Goal: Task Accomplishment & Management: Manage account settings

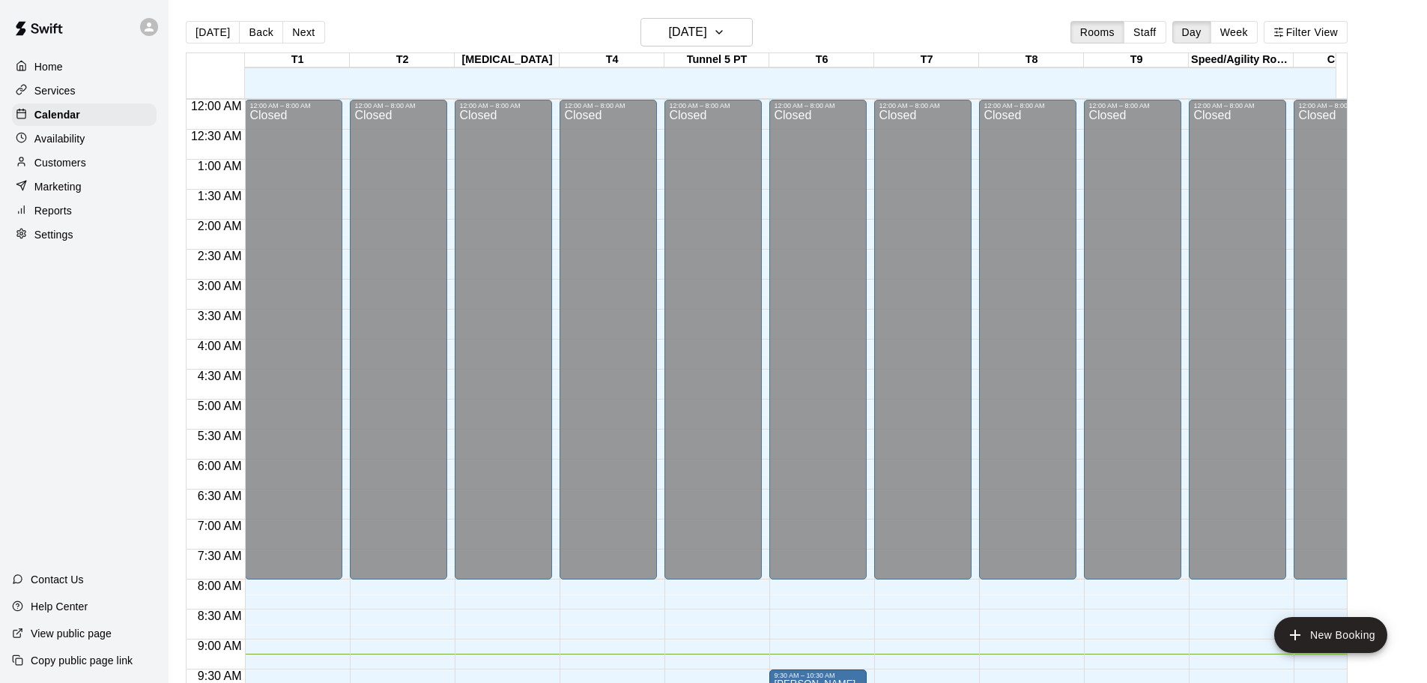
scroll to position [441, 0]
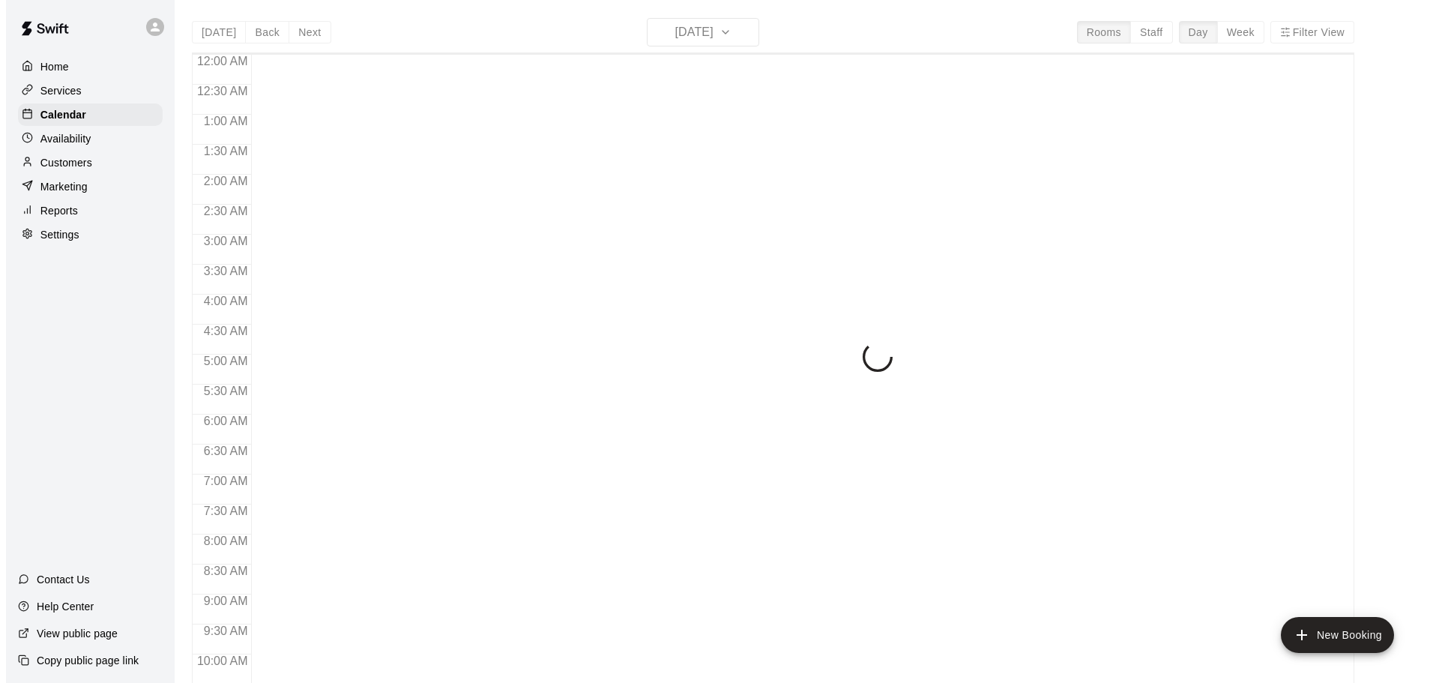
scroll to position [578, 0]
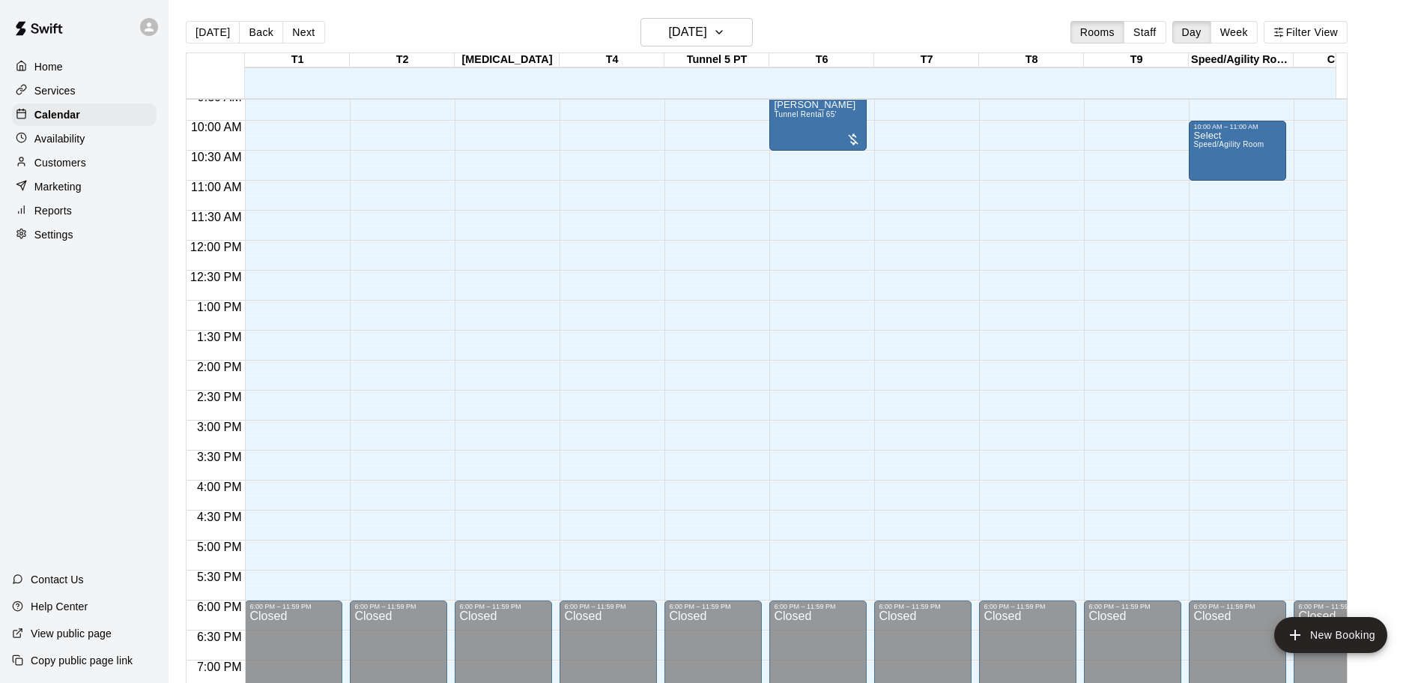
click at [931, 184] on div "12:00 AM – 8:00 AM Closed 6:00 PM – 11:59 PM Closed" at bounding box center [922, 240] width 97 height 1439
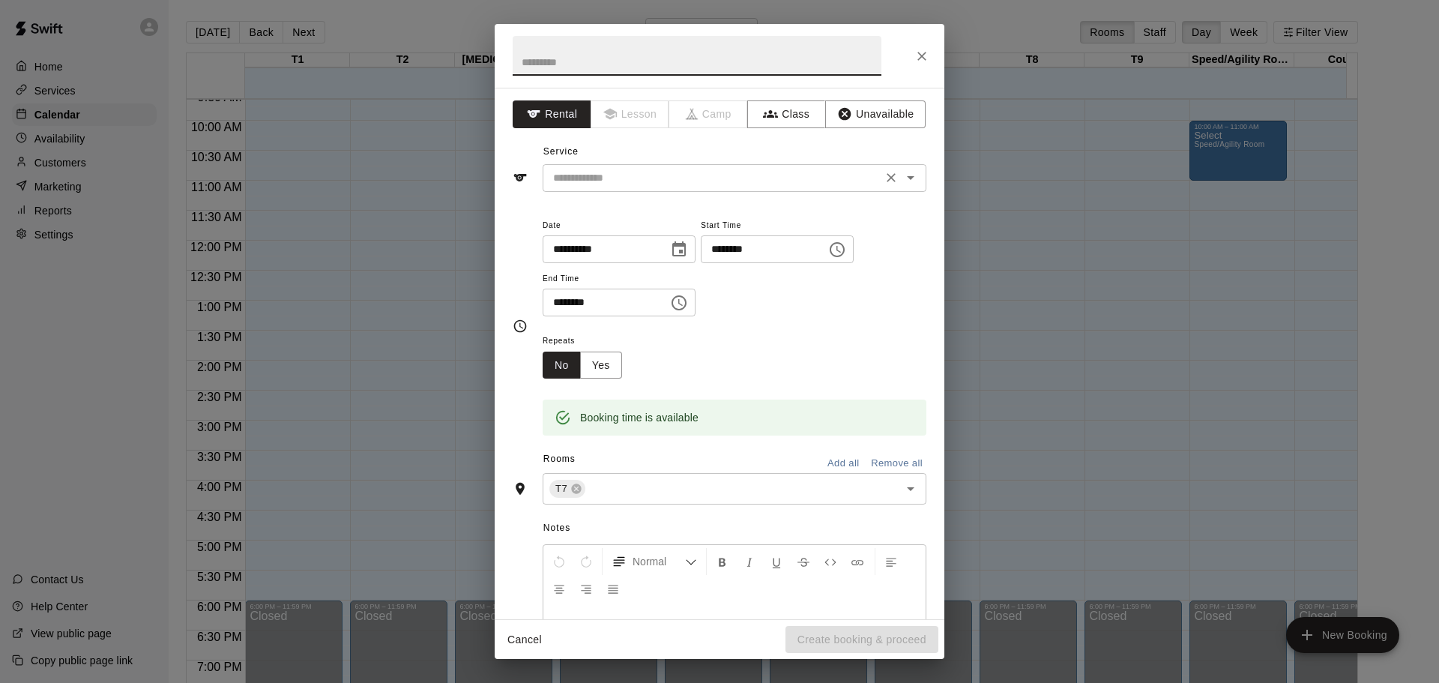
click at [888, 180] on button "Clear" at bounding box center [890, 177] width 21 height 21
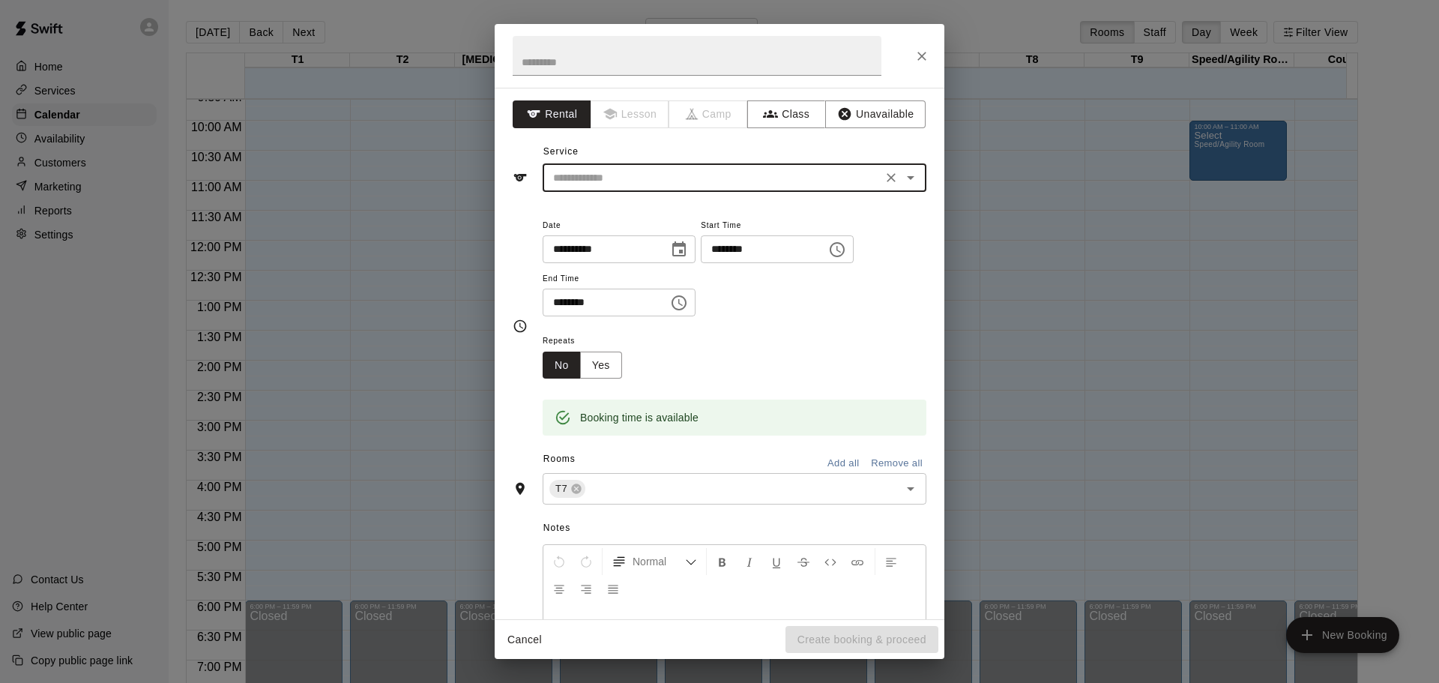
click at [901, 178] on icon "Open" at bounding box center [910, 178] width 18 height 18
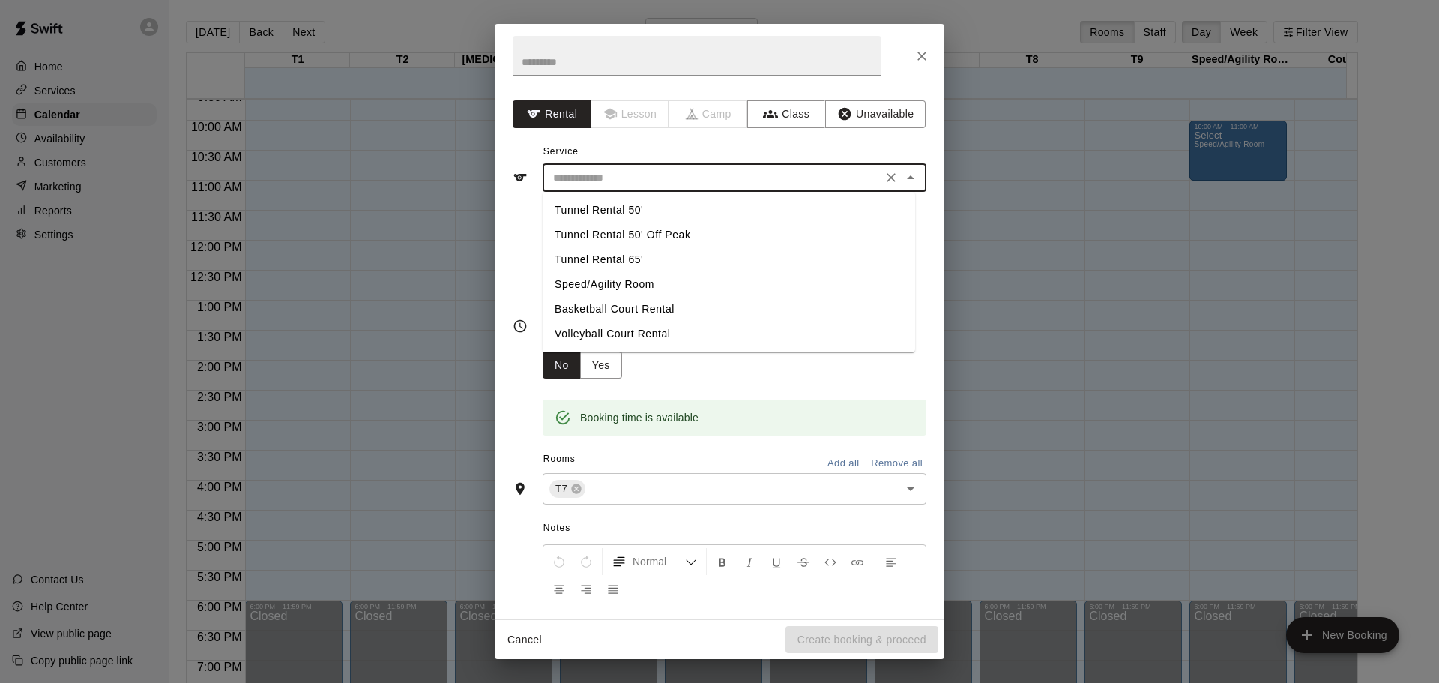
click at [746, 269] on li "Tunnel Rental 65'" at bounding box center [728, 259] width 372 height 25
type input "**********"
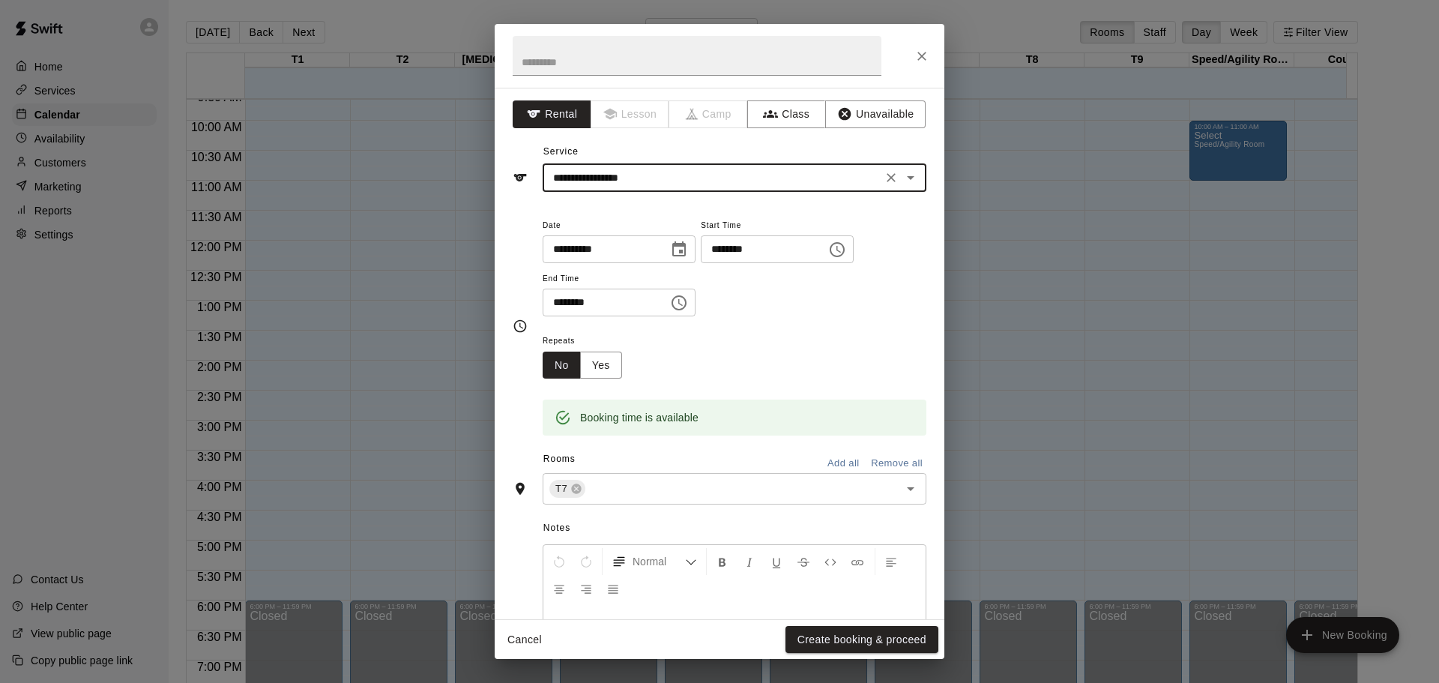
click at [688, 303] on icon "Choose time, selected time is 11:30 AM" at bounding box center [679, 303] width 18 height 18
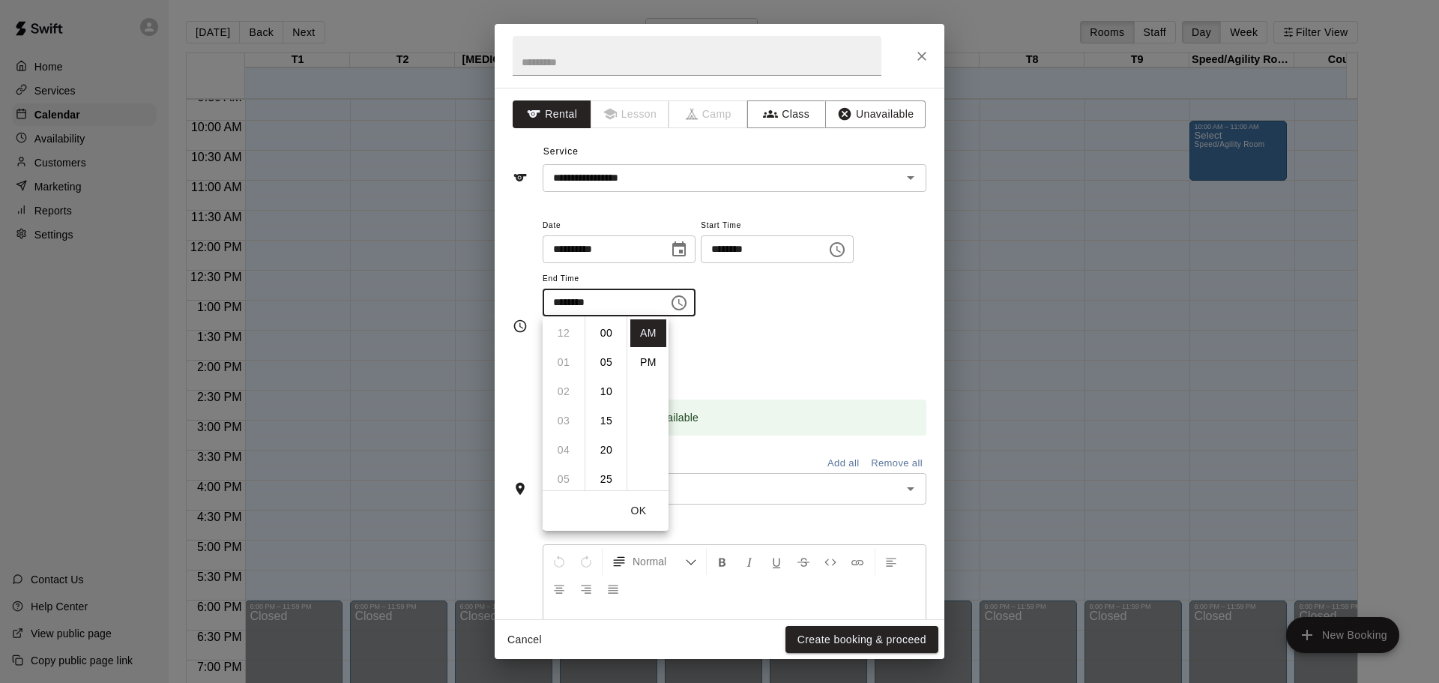
scroll to position [175, 0]
click at [650, 363] on li "PM" at bounding box center [648, 362] width 36 height 28
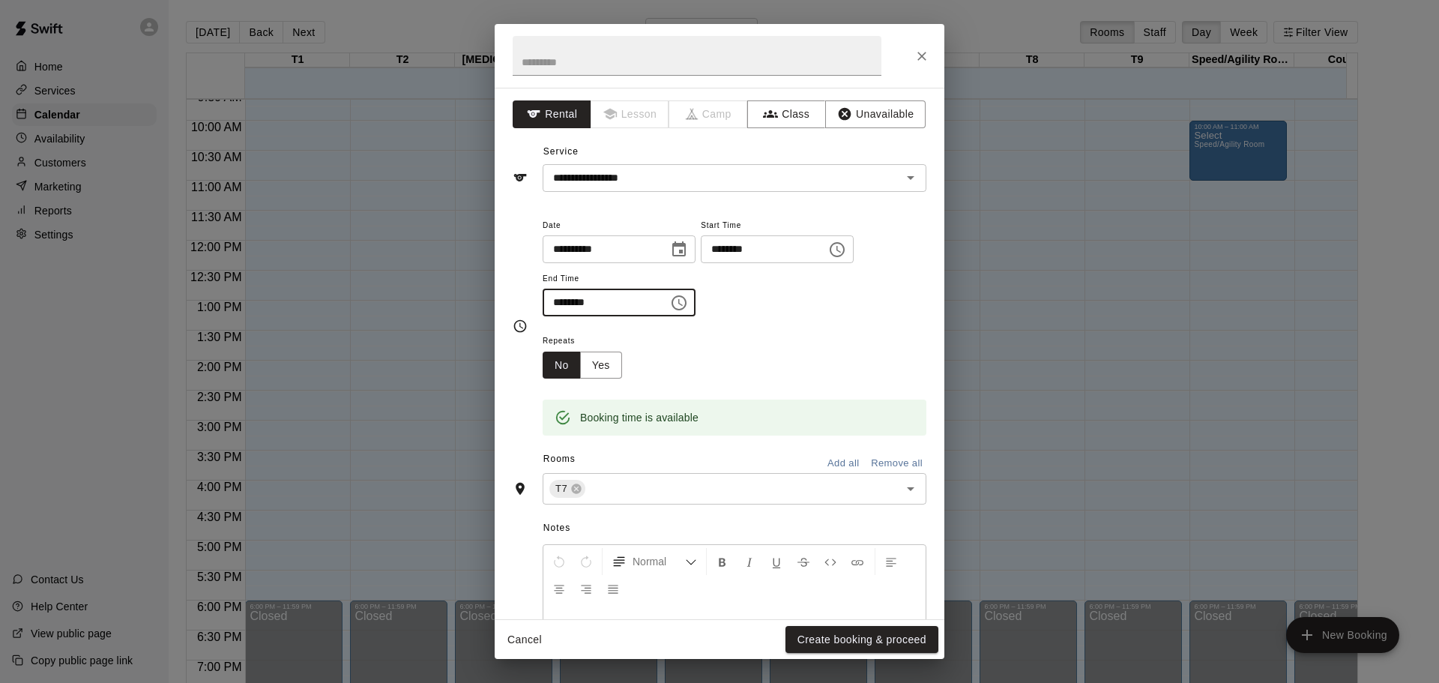
click at [567, 302] on input "********" at bounding box center [599, 302] width 115 height 28
click at [598, 302] on input "********" at bounding box center [599, 302] width 115 height 28
click at [688, 300] on icon "Choose time, selected time is 11:30 PM" at bounding box center [679, 303] width 18 height 18
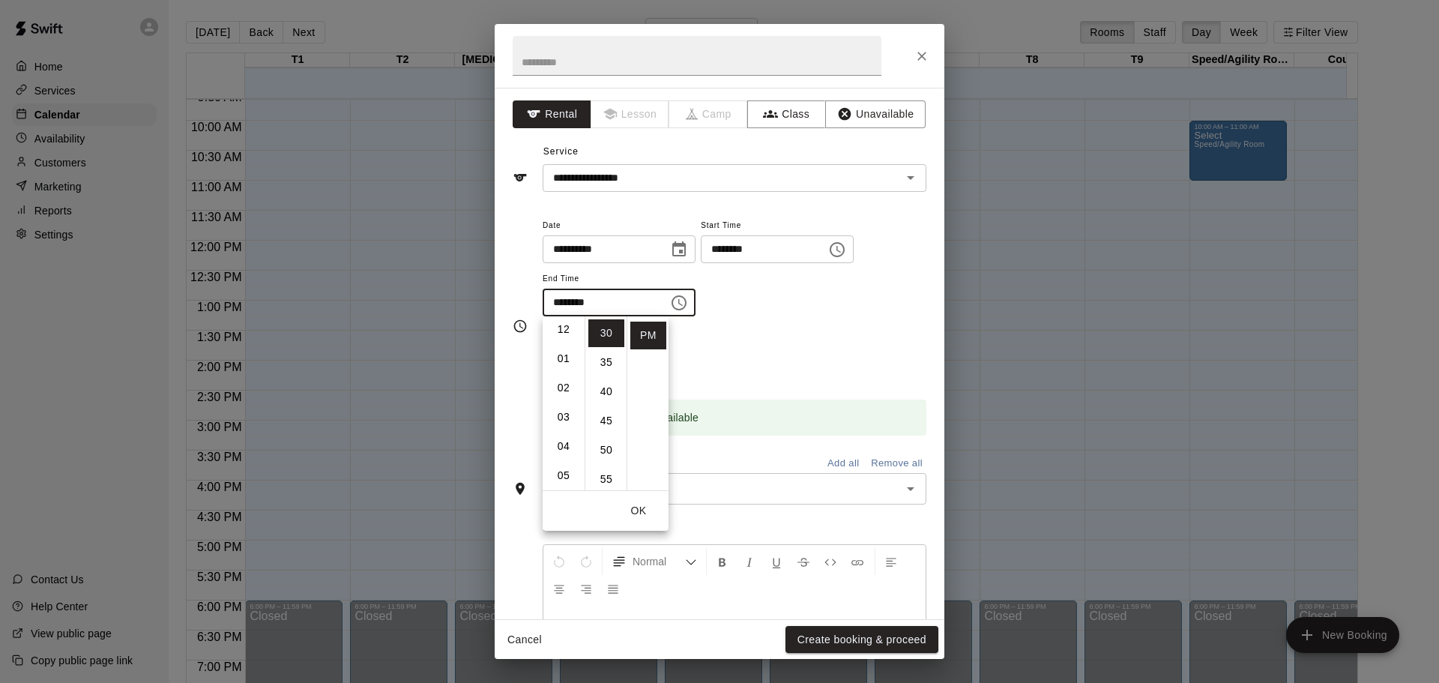
scroll to position [0, 0]
click at [564, 337] on li "12" at bounding box center [563, 333] width 36 height 28
click at [694, 303] on button "Choose time, selected time is 12:30 PM" at bounding box center [679, 303] width 30 height 30
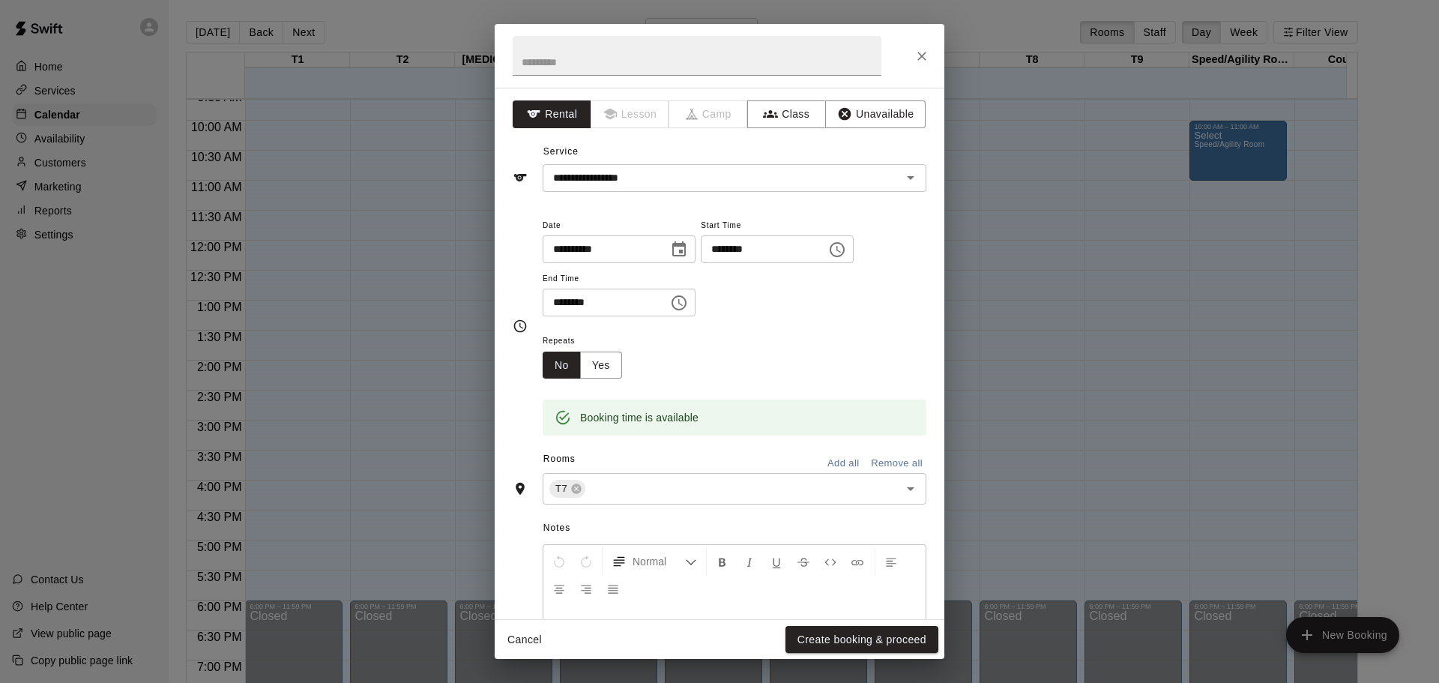
click at [688, 297] on icon "Choose time, selected time is 12:30 PM" at bounding box center [679, 303] width 18 height 18
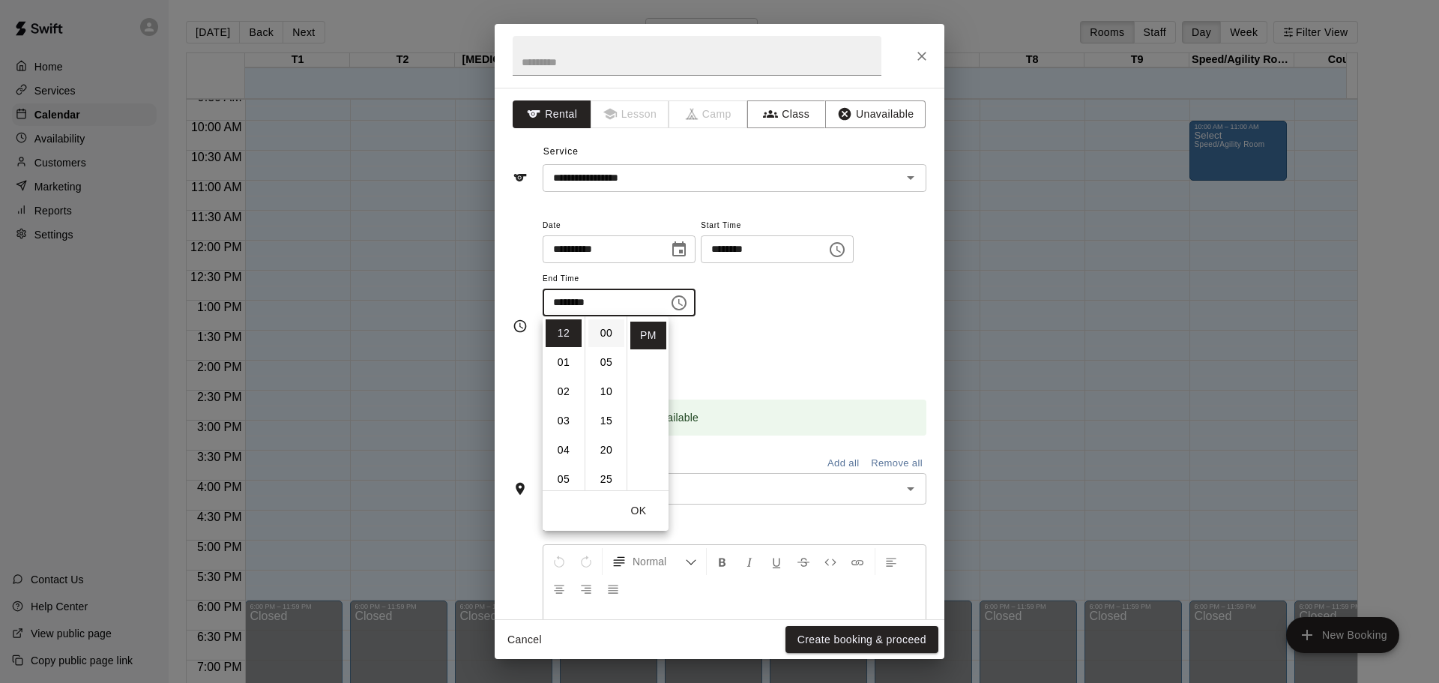
click at [603, 327] on li "00" at bounding box center [606, 333] width 36 height 28
type input "********"
click at [629, 509] on button "OK" at bounding box center [638, 511] width 48 height 28
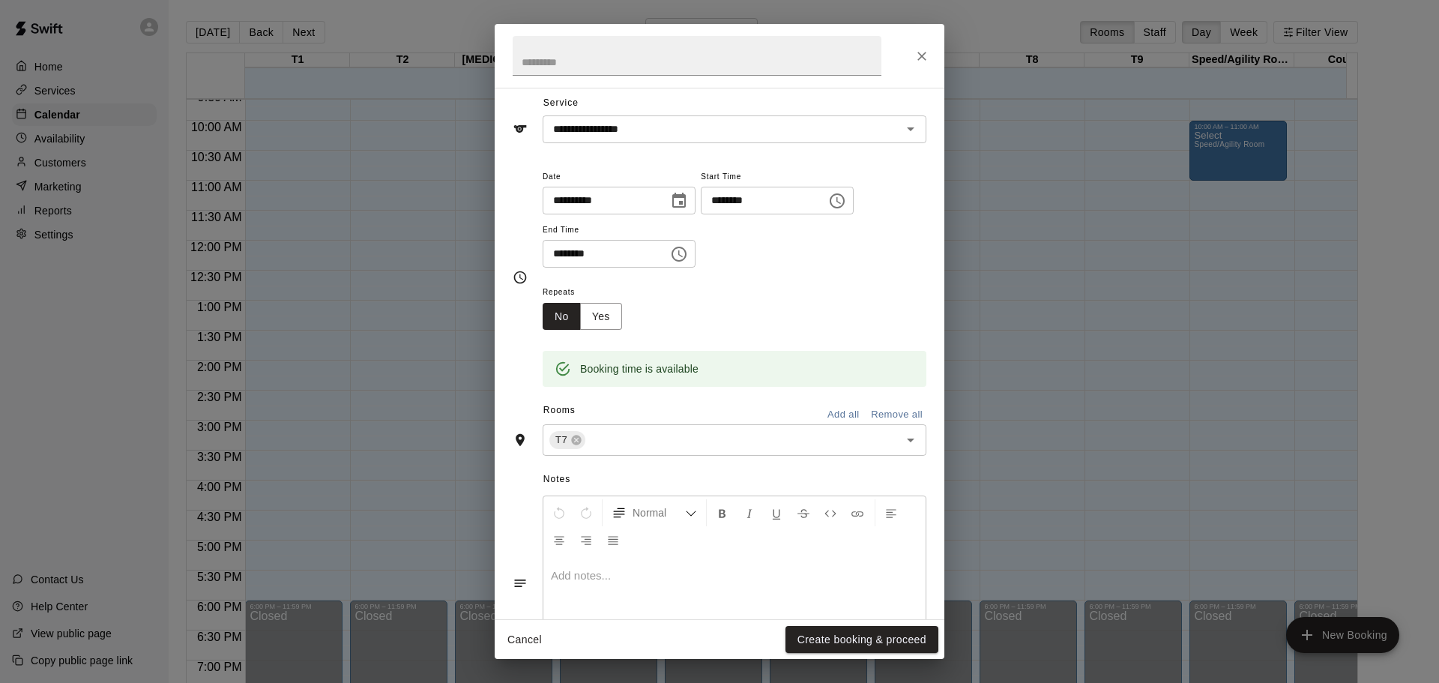
scroll to position [75, 0]
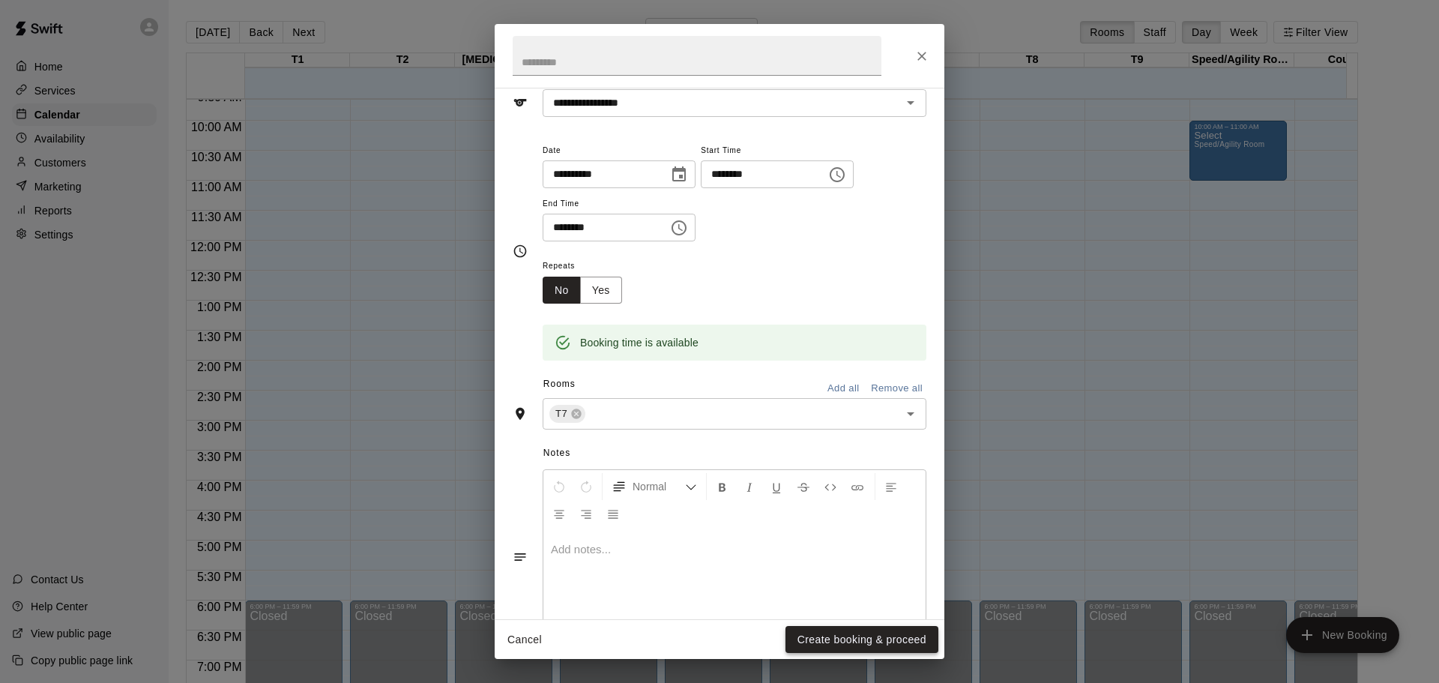
click at [838, 645] on button "Create booking & proceed" at bounding box center [861, 640] width 153 height 28
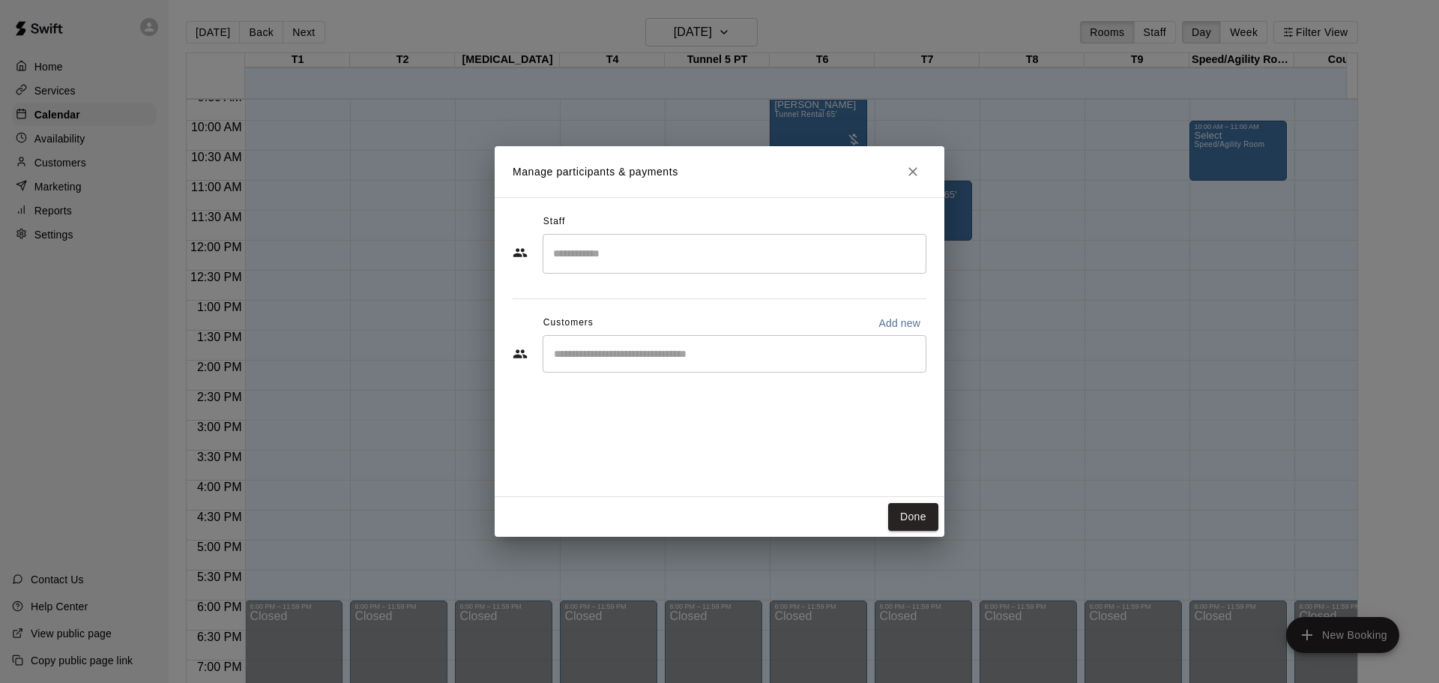
drag, startPoint x: 758, startPoint y: 368, endPoint x: 755, endPoint y: 357, distance: 11.8
click at [757, 363] on div "​" at bounding box center [734, 353] width 384 height 37
type input "*"
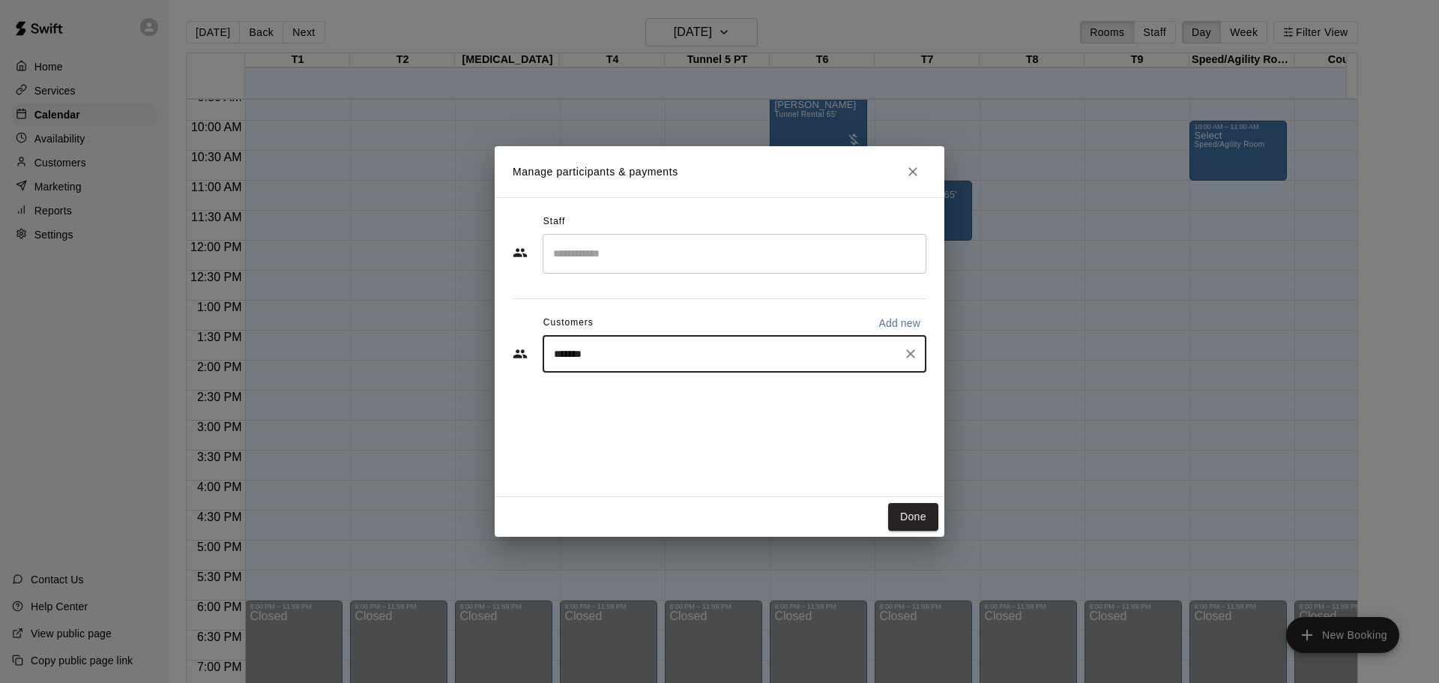
type input "********"
click at [700, 441] on div "Steven Laurenzo aelaurenzo@gmail.com" at bounding box center [749, 445] width 330 height 32
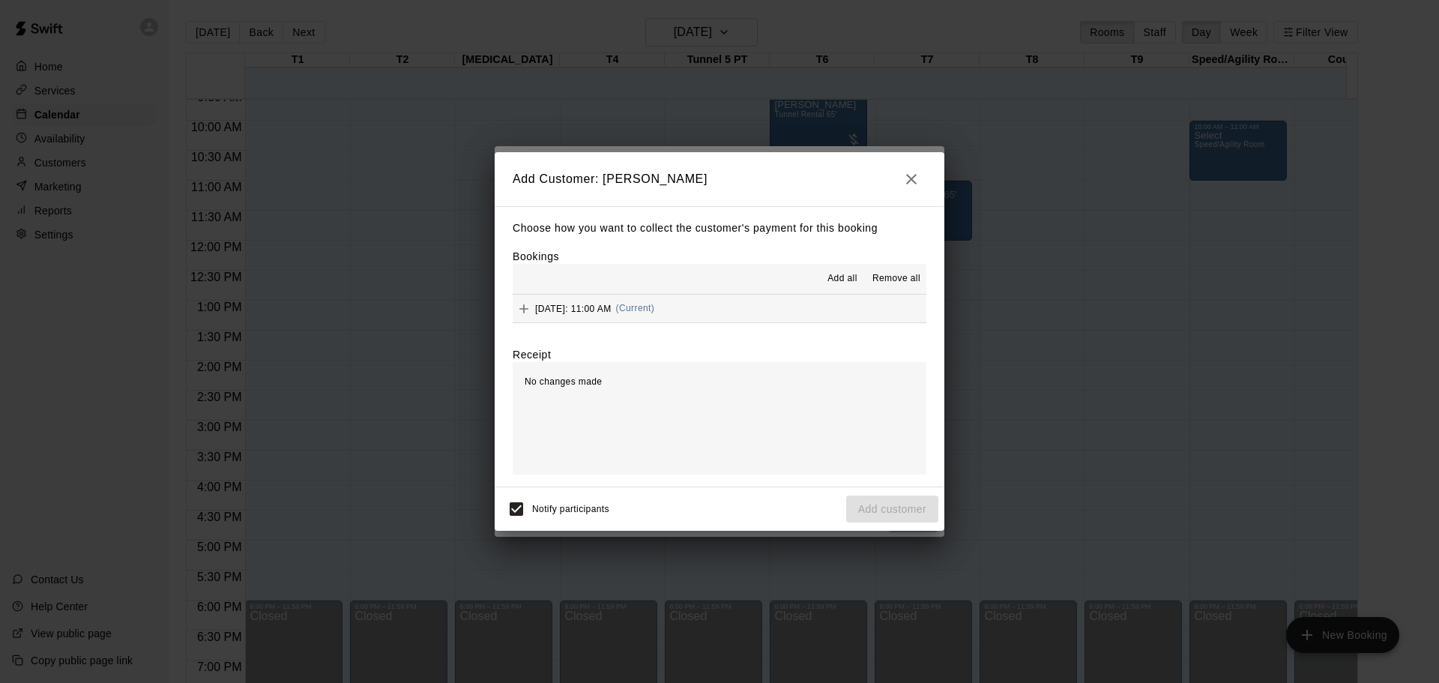
click at [846, 277] on span "Add all" at bounding box center [842, 278] width 30 height 15
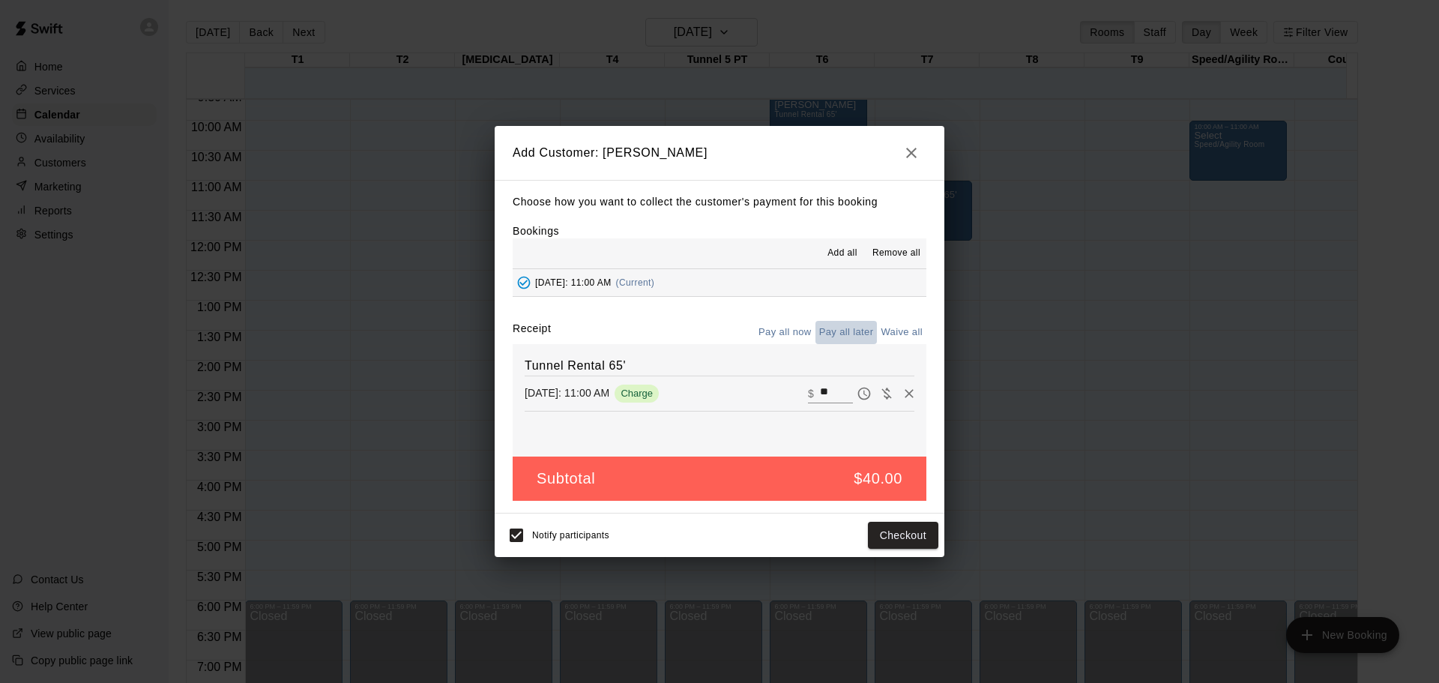
click at [860, 336] on button "Pay all later" at bounding box center [846, 332] width 62 height 23
click at [912, 154] on icon "button" at bounding box center [911, 153] width 10 height 10
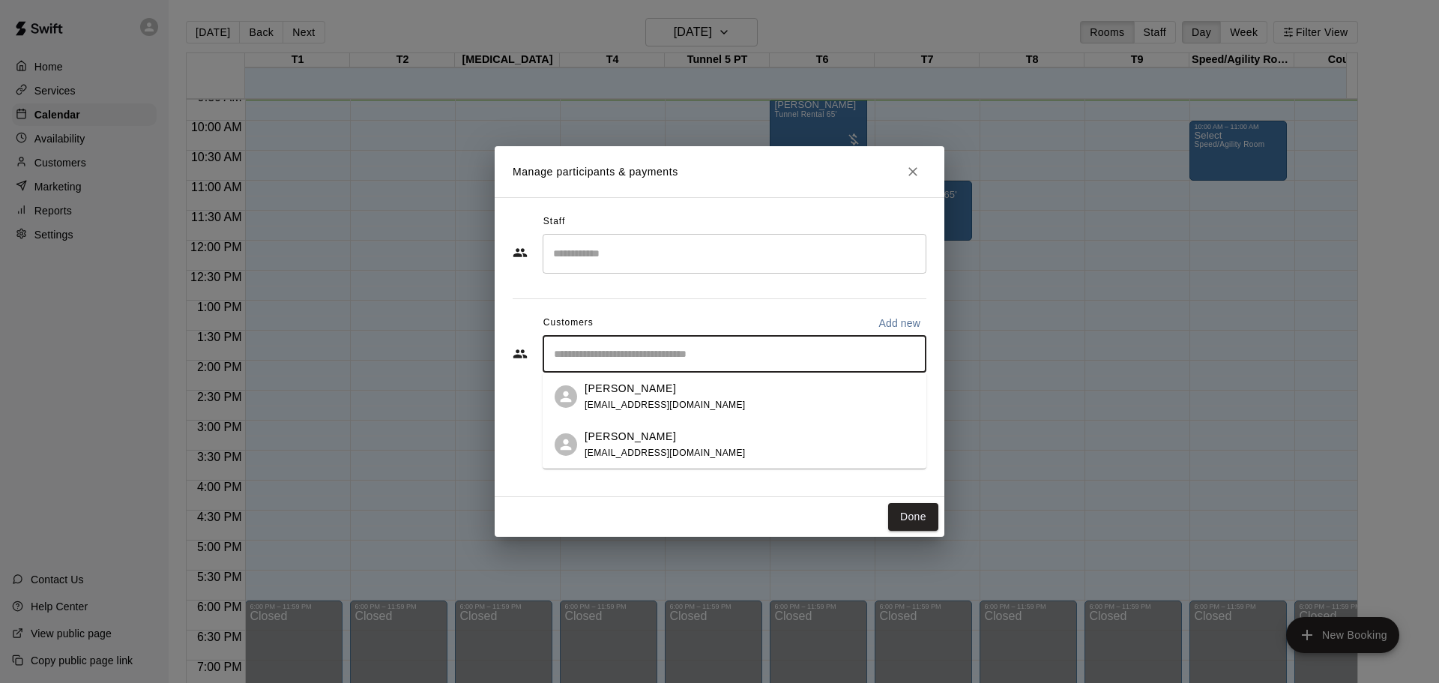
click at [653, 358] on input "Start typing to search customers..." at bounding box center [734, 353] width 370 height 15
click at [644, 399] on span "aelaurenzo@gmail.com" at bounding box center [664, 404] width 161 height 10
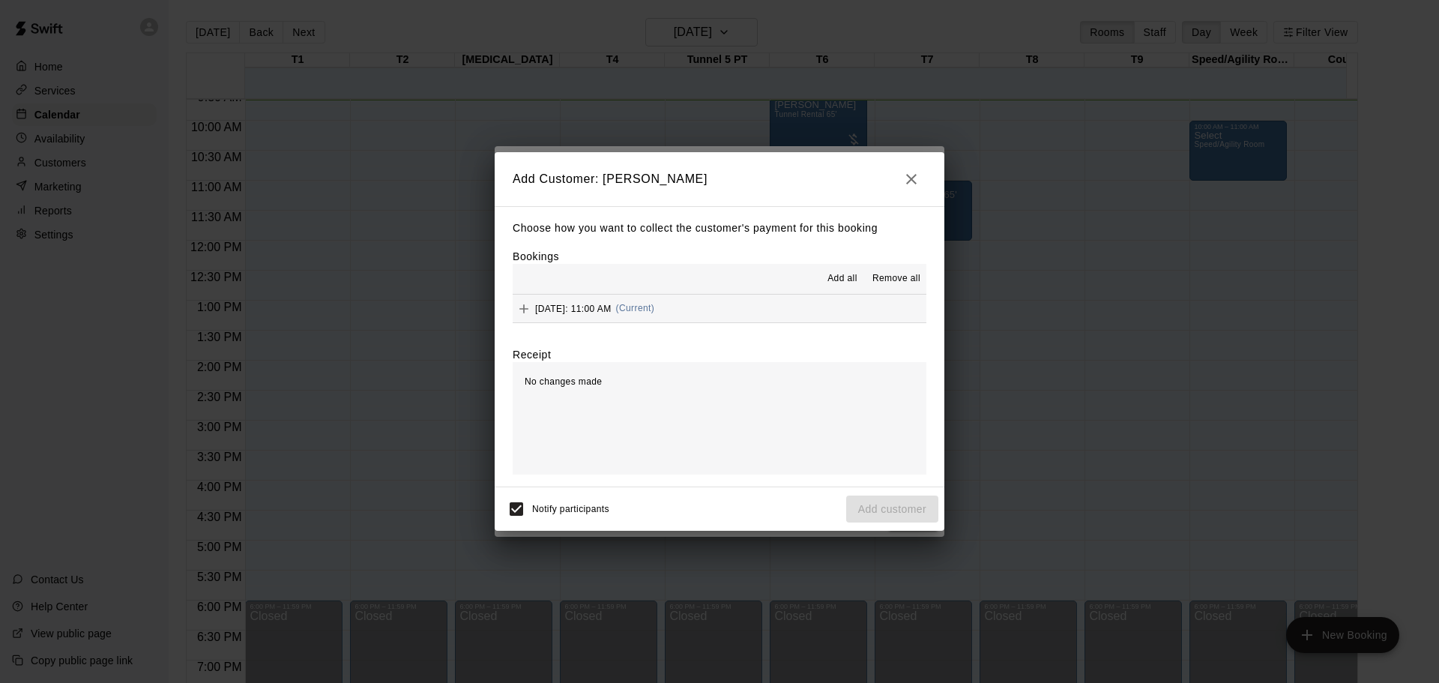
click at [767, 311] on button "Saturday, September 13: 11:00 AM (Current)" at bounding box center [720, 308] width 414 height 28
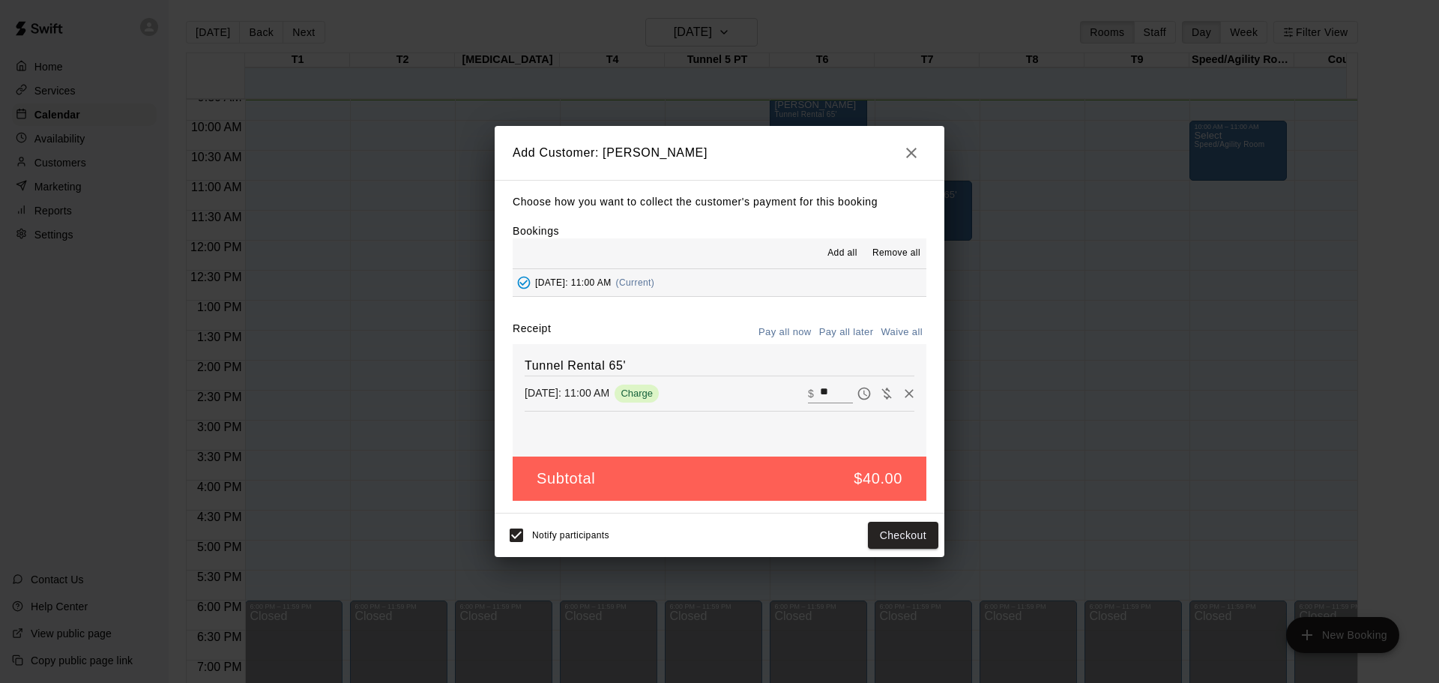
click at [901, 144] on button "button" at bounding box center [911, 153] width 30 height 30
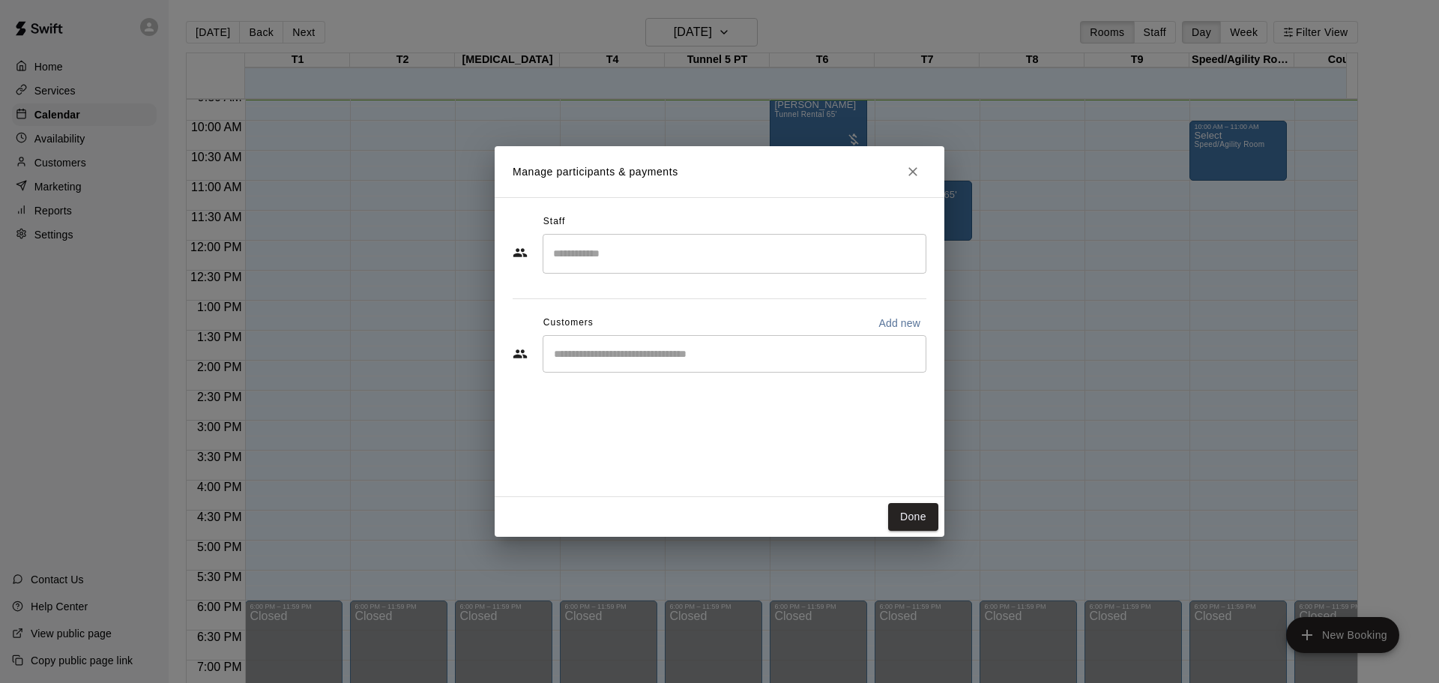
click at [656, 371] on div "​" at bounding box center [734, 353] width 384 height 37
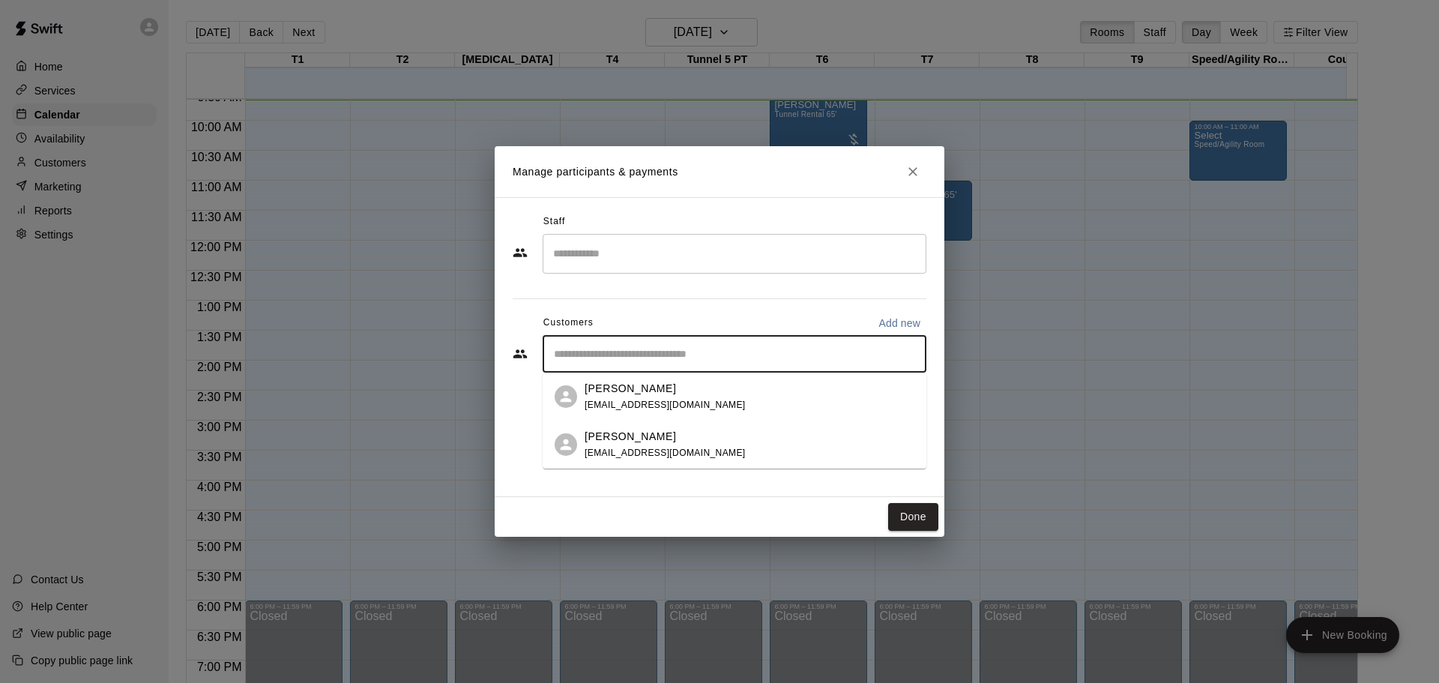
click at [654, 450] on span "aelaurenzo@gmail.com" at bounding box center [664, 452] width 161 height 10
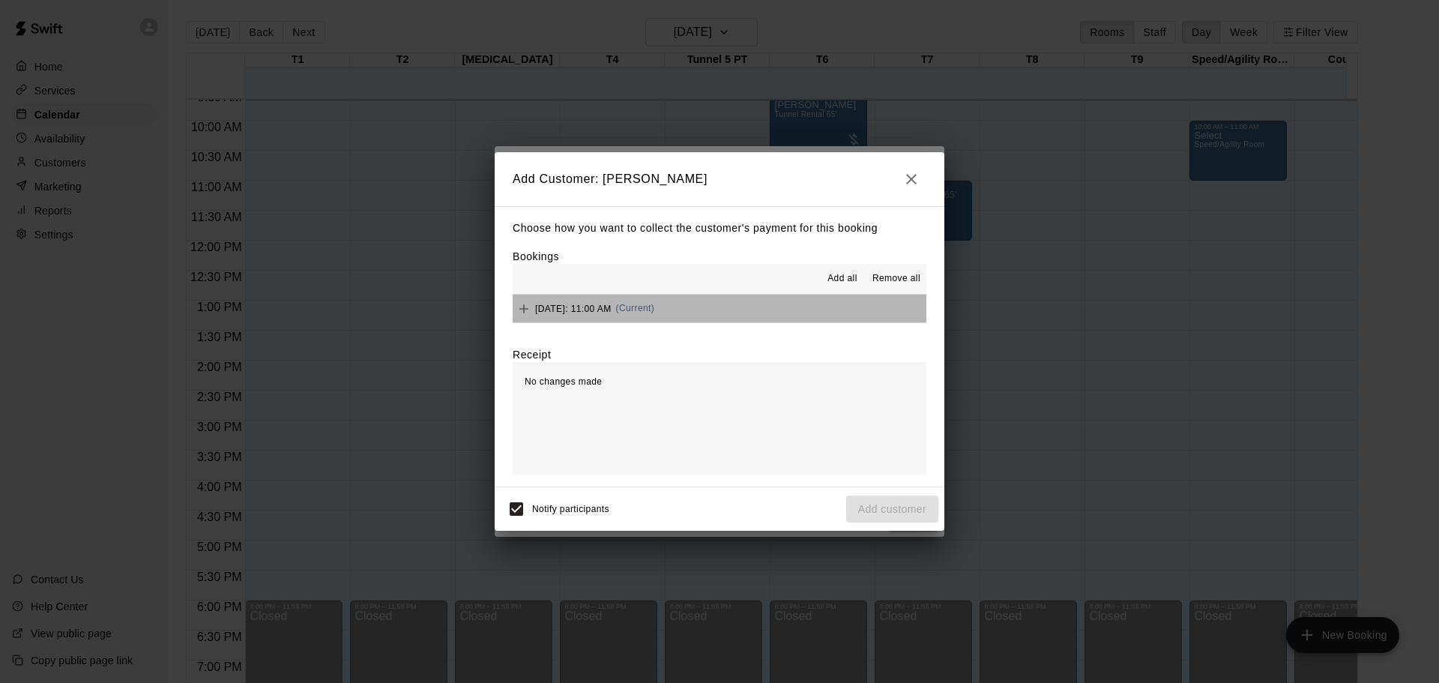
click at [782, 306] on button "Saturday, September 13: 11:00 AM (Current)" at bounding box center [720, 308] width 414 height 28
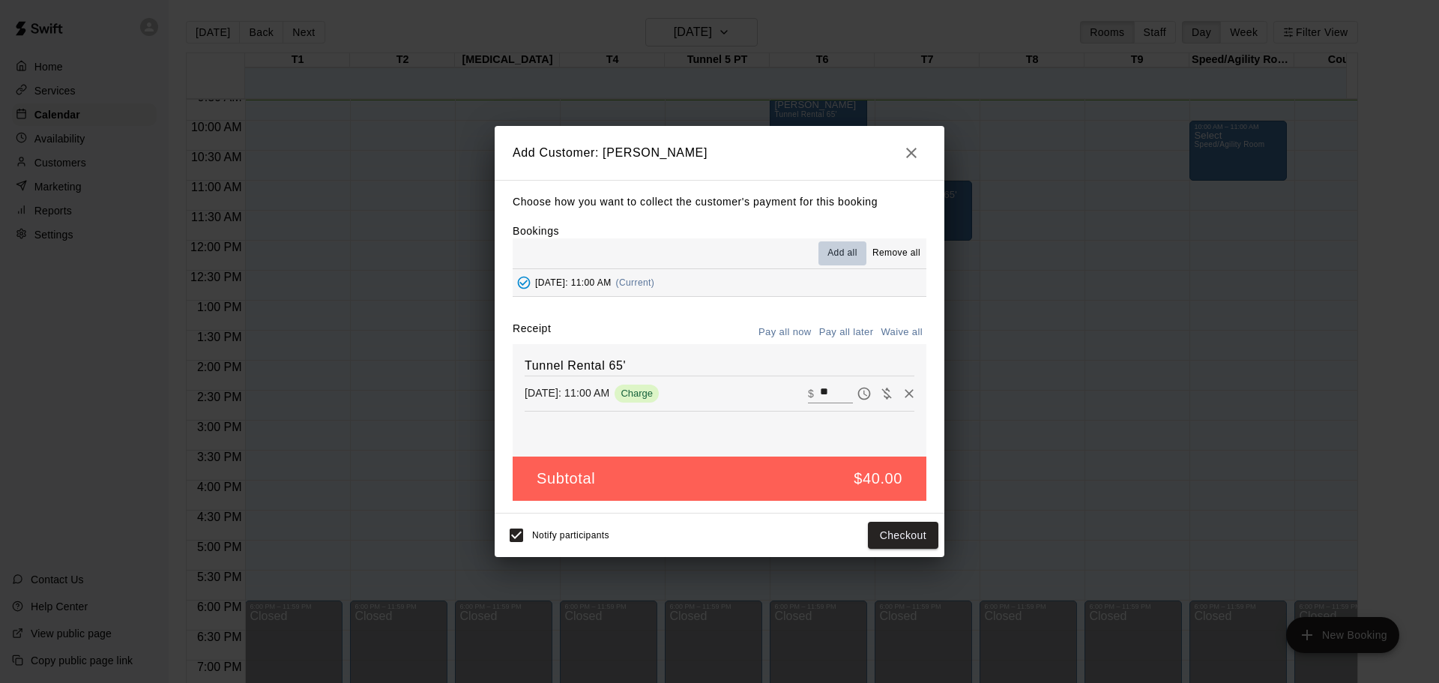
click at [836, 249] on span "Add all" at bounding box center [842, 253] width 30 height 15
click at [913, 152] on icon "button" at bounding box center [911, 153] width 18 height 18
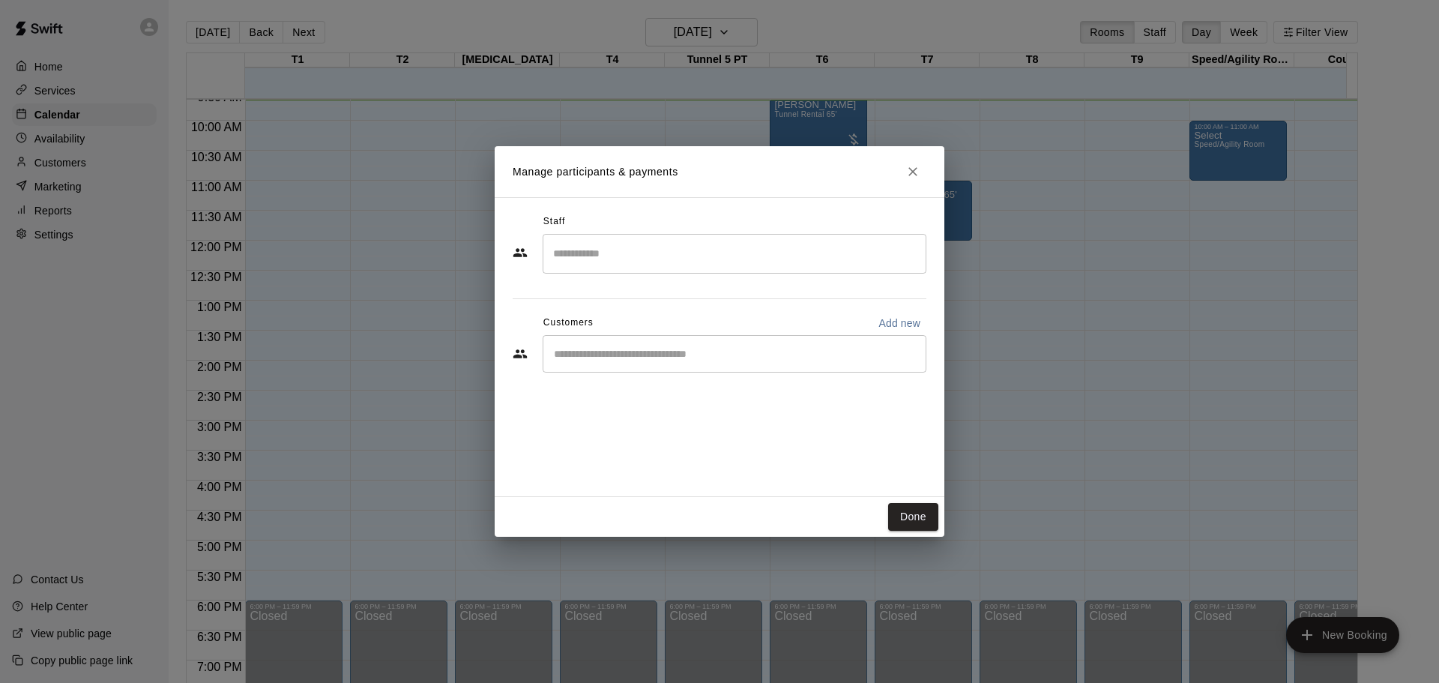
click at [907, 177] on icon "Close" at bounding box center [912, 171] width 15 height 15
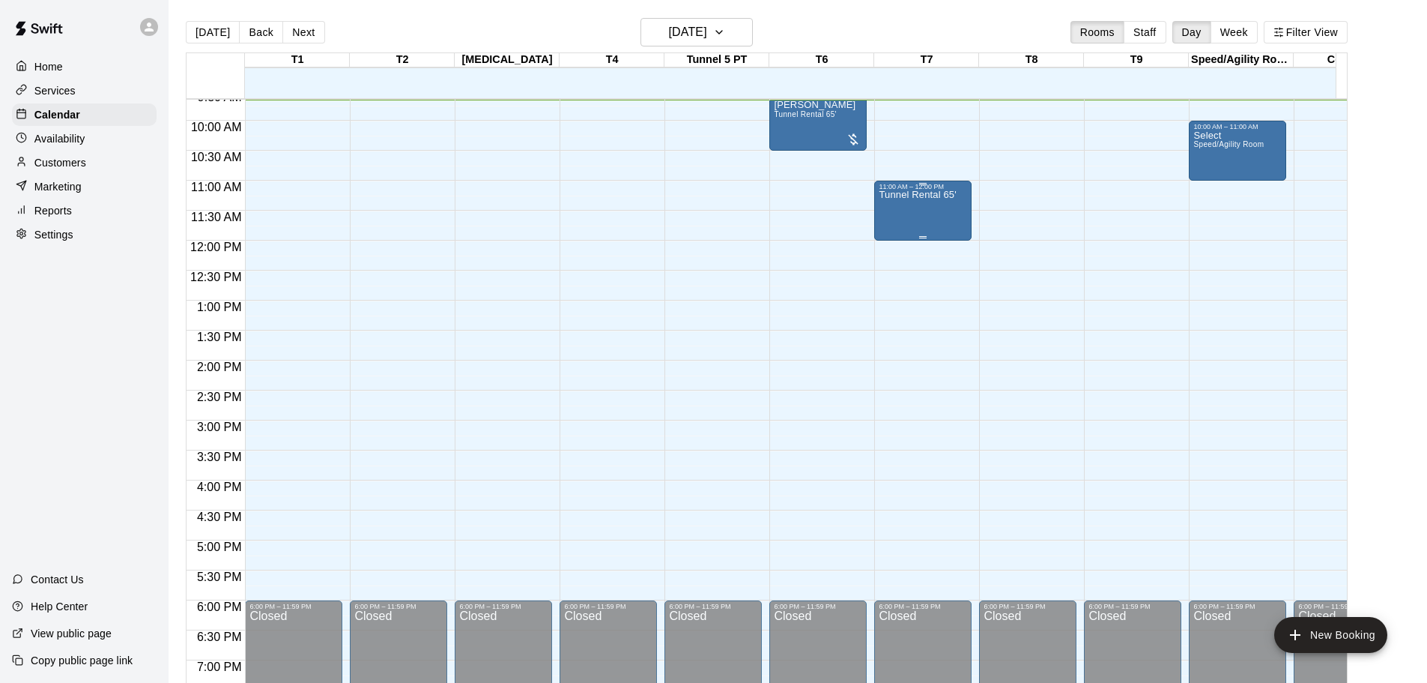
click at [903, 190] on div "11:00 AM – 12:00 PM" at bounding box center [923, 186] width 88 height 7
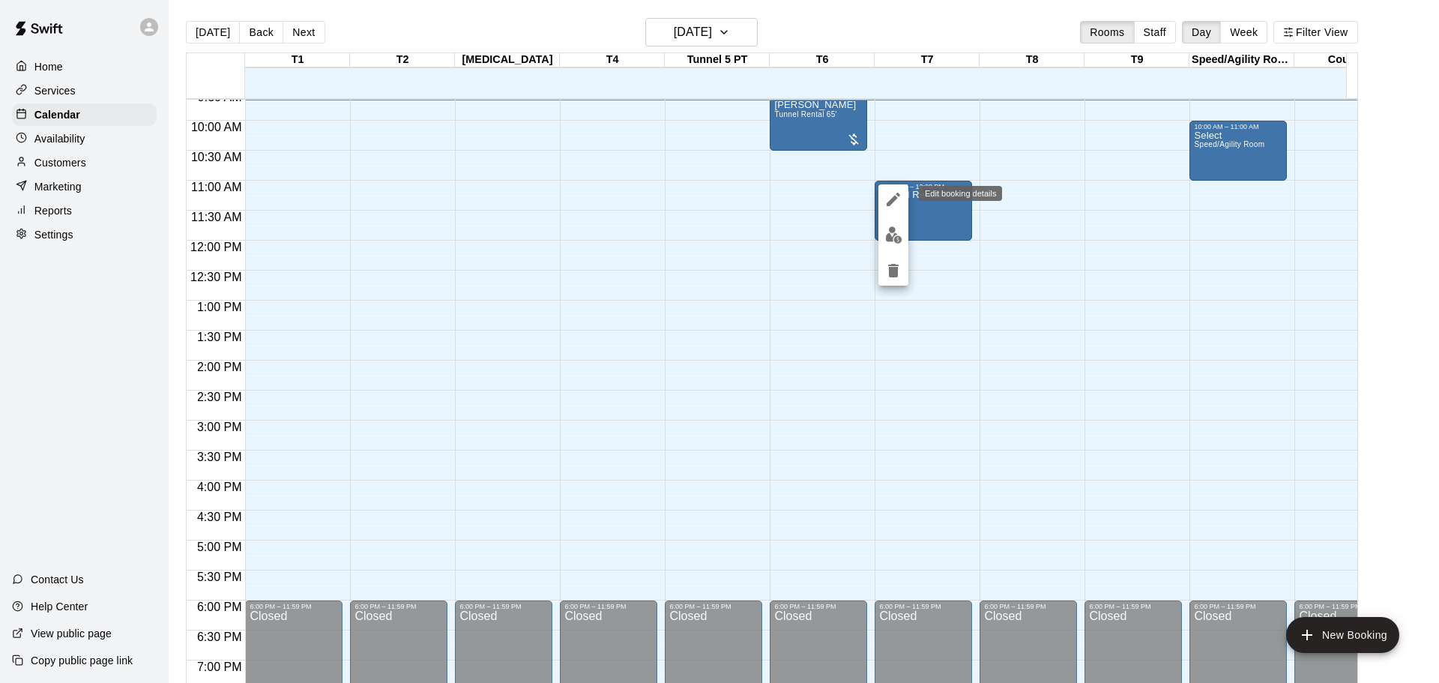
click at [890, 205] on icon "edit" at bounding box center [892, 199] width 13 height 13
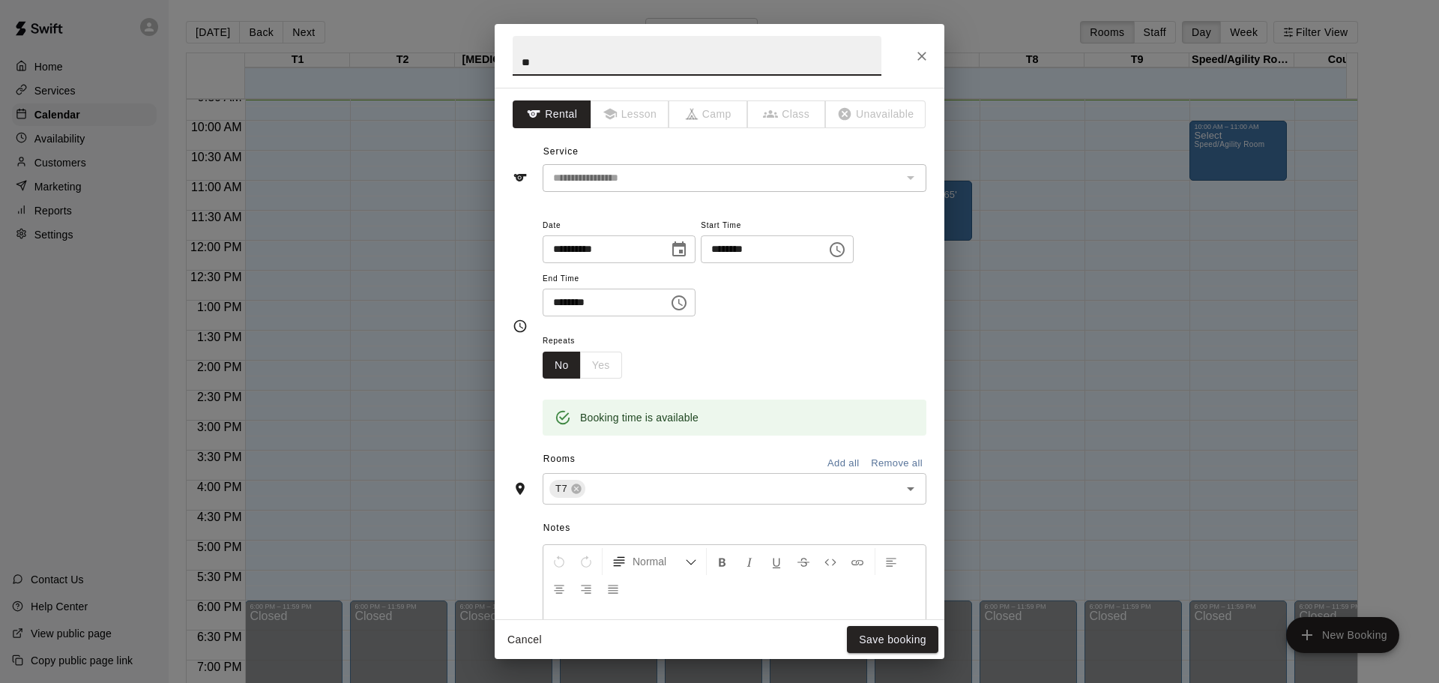
type input "*"
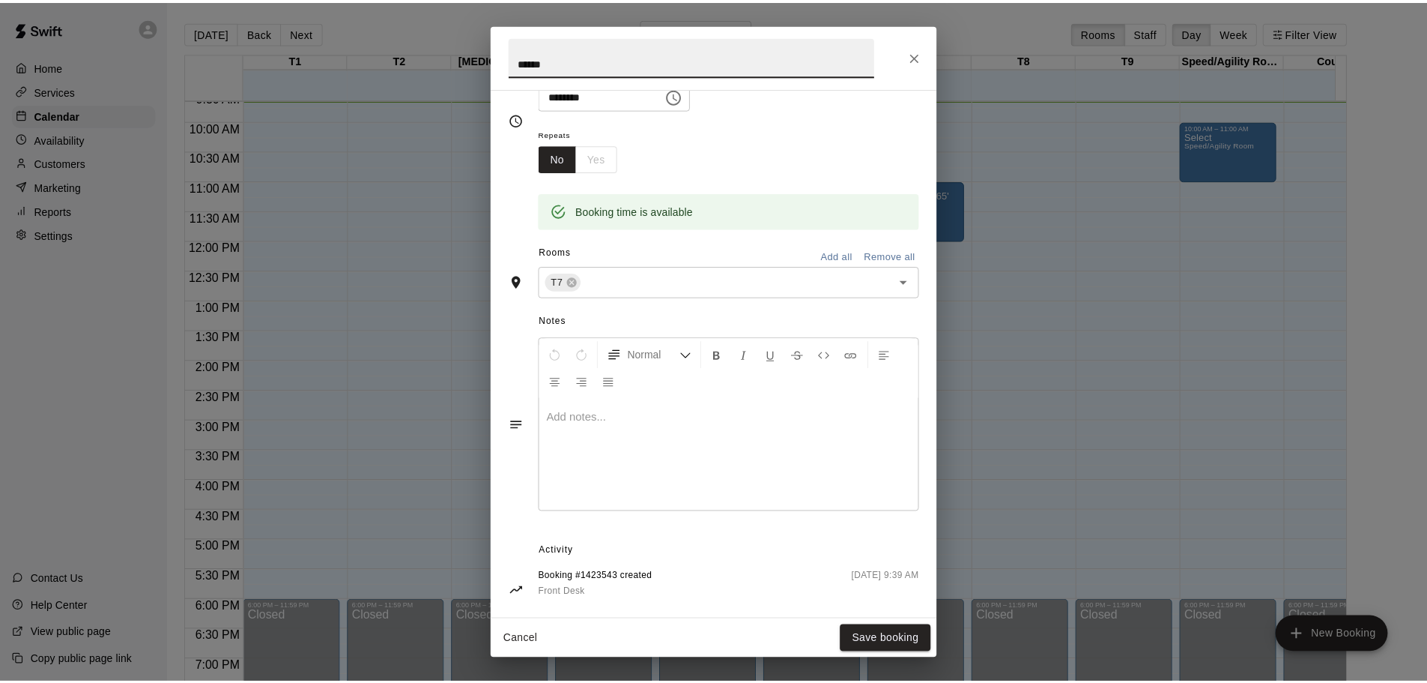
scroll to position [225, 0]
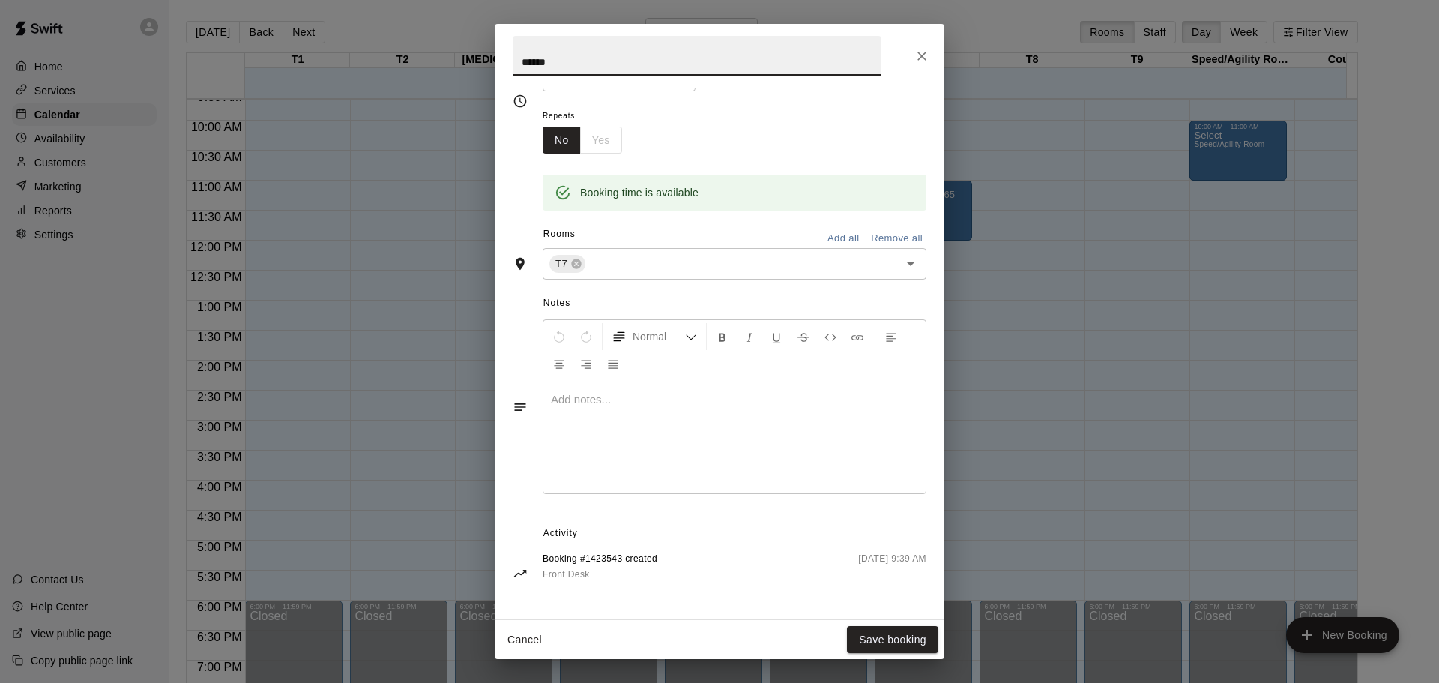
type input "******"
click at [569, 406] on p at bounding box center [734, 399] width 367 height 15
click at [880, 637] on button "Save booking" at bounding box center [892, 640] width 91 height 28
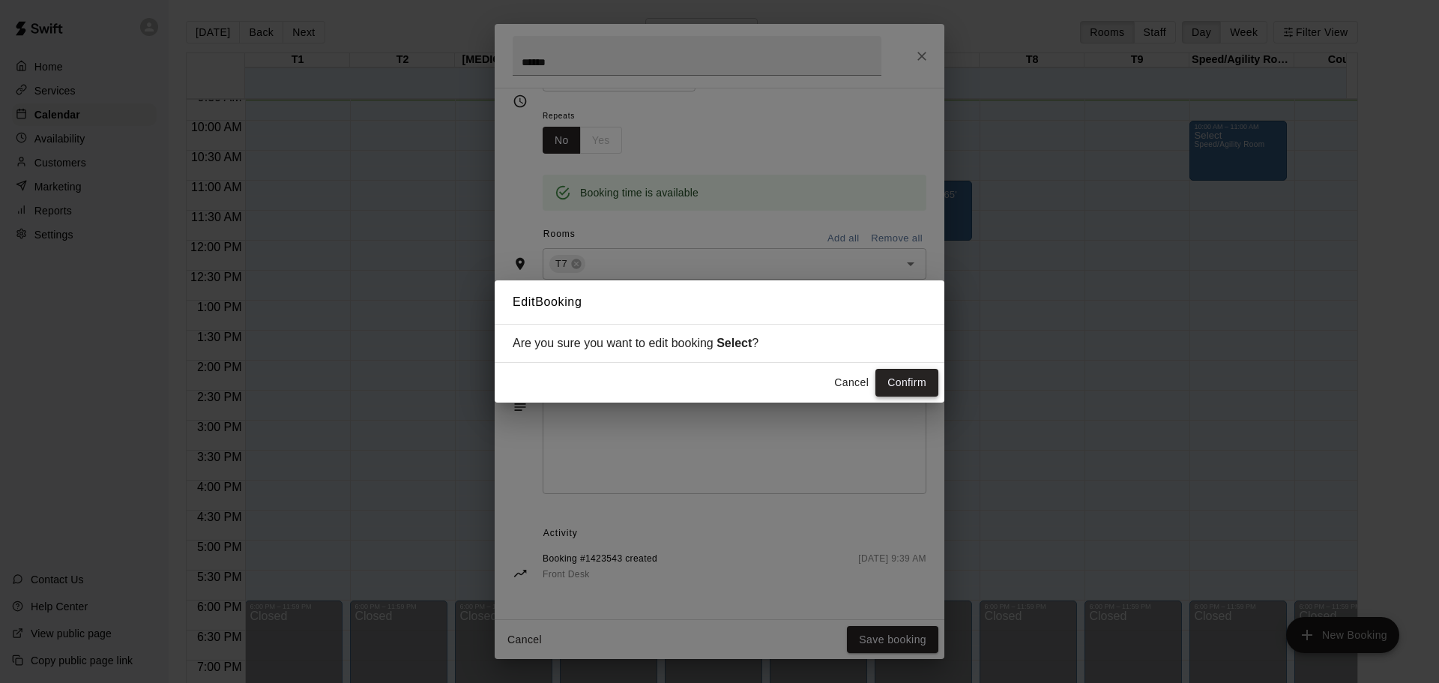
click at [894, 385] on button "Confirm" at bounding box center [906, 383] width 63 height 28
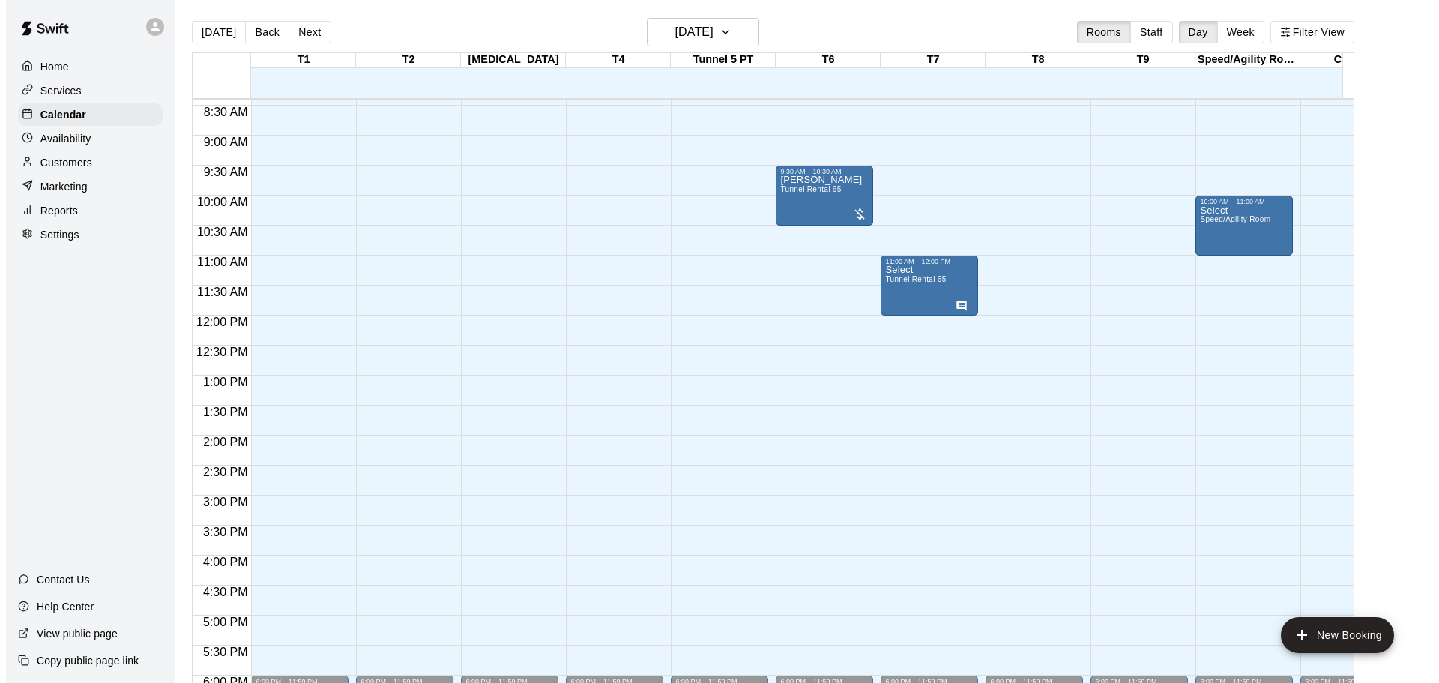
scroll to position [429, 0]
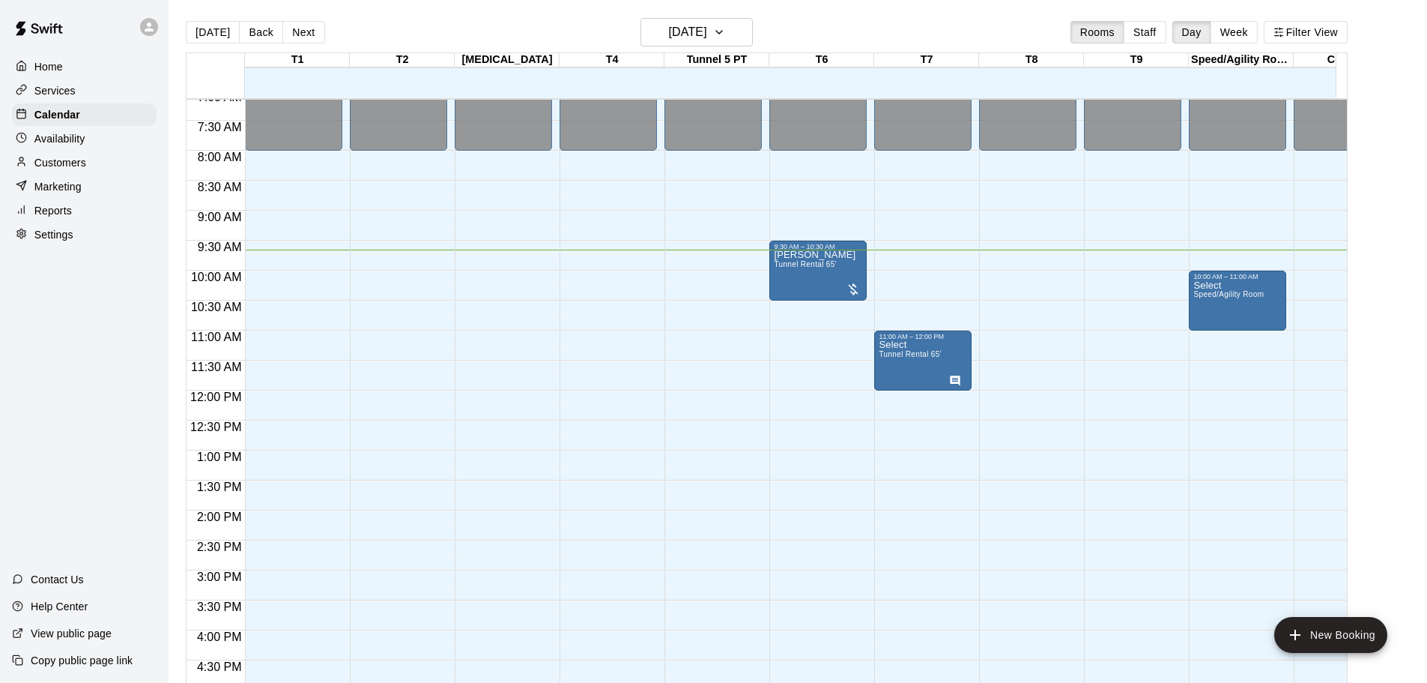
click at [1234, 336] on div "12:00 AM – 8:00 AM Closed 10:00 AM – 11:00 AM Select Speed/Agility Room 6:00 PM…" at bounding box center [1237, 390] width 97 height 1439
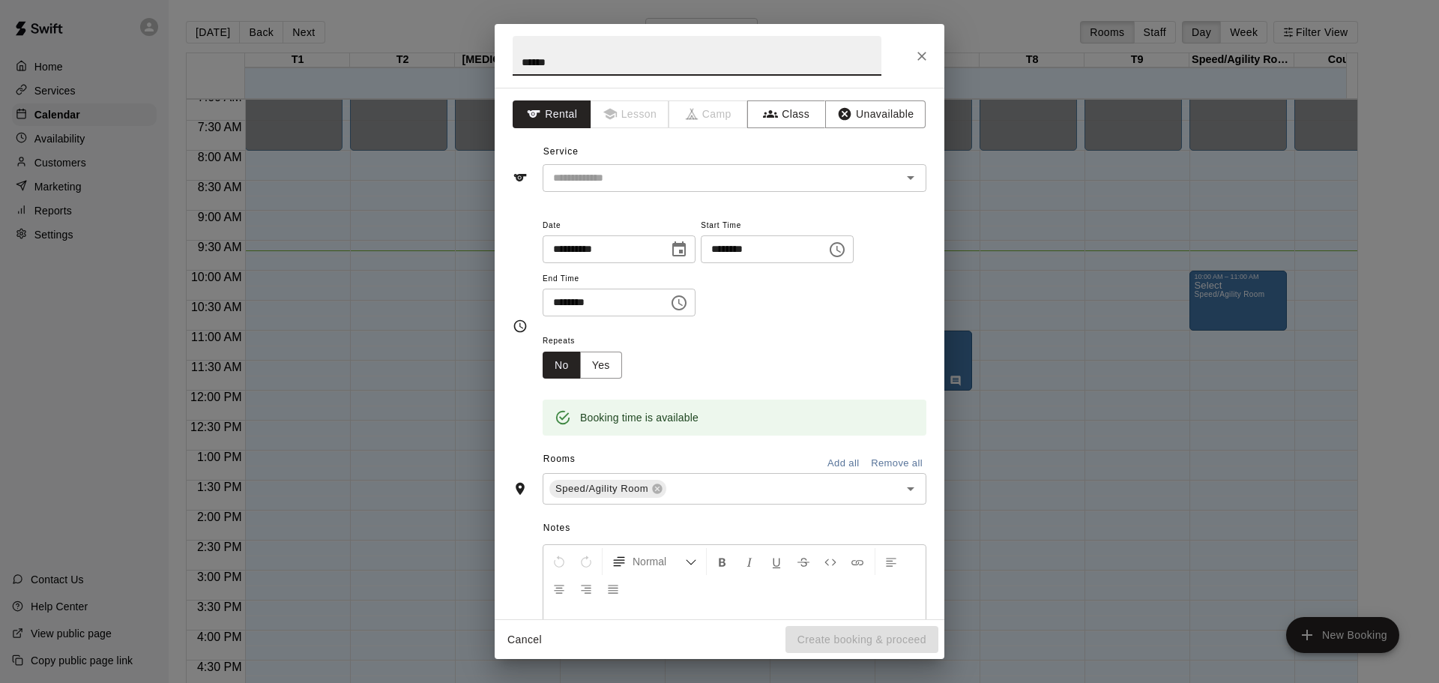
type input "******"
click at [688, 294] on icon "Choose time, selected time is 11:30 AM" at bounding box center [679, 303] width 18 height 18
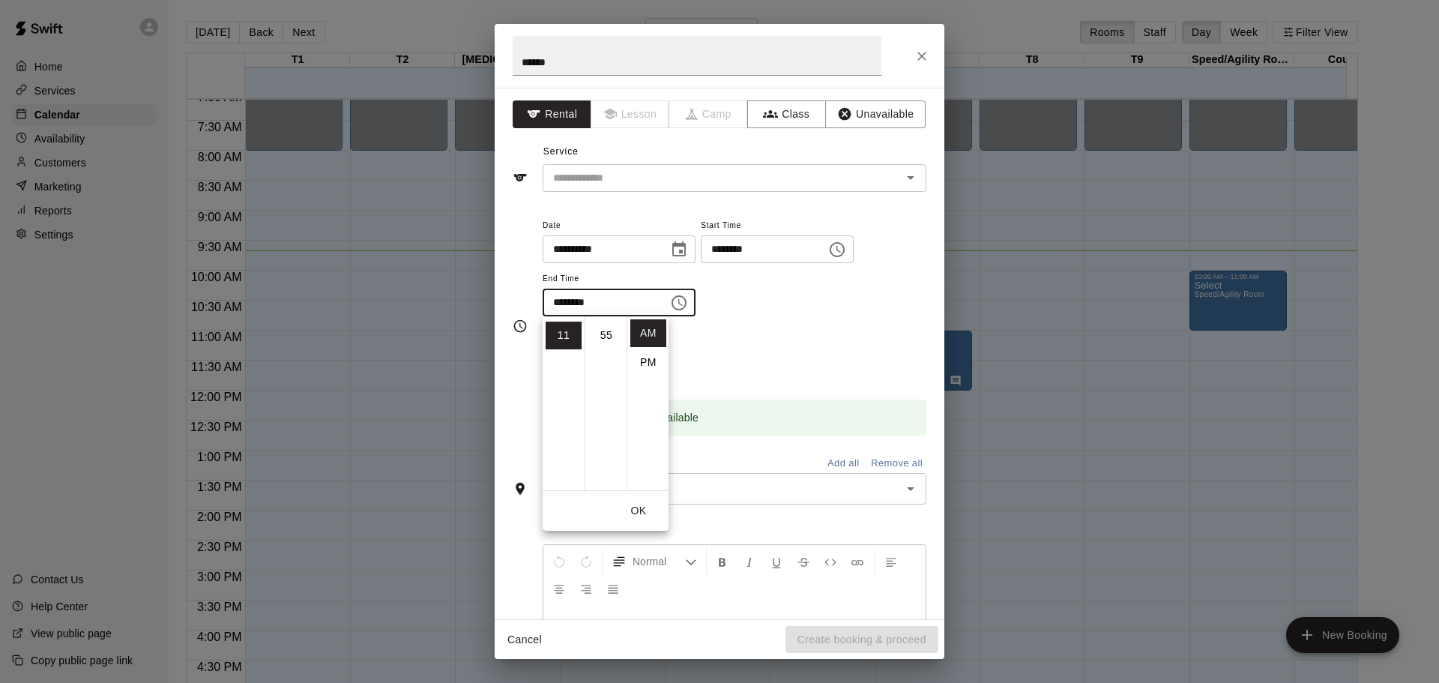
scroll to position [0, 0]
click at [606, 331] on li "00" at bounding box center [606, 333] width 36 height 28
click at [650, 360] on li "PM" at bounding box center [648, 362] width 36 height 28
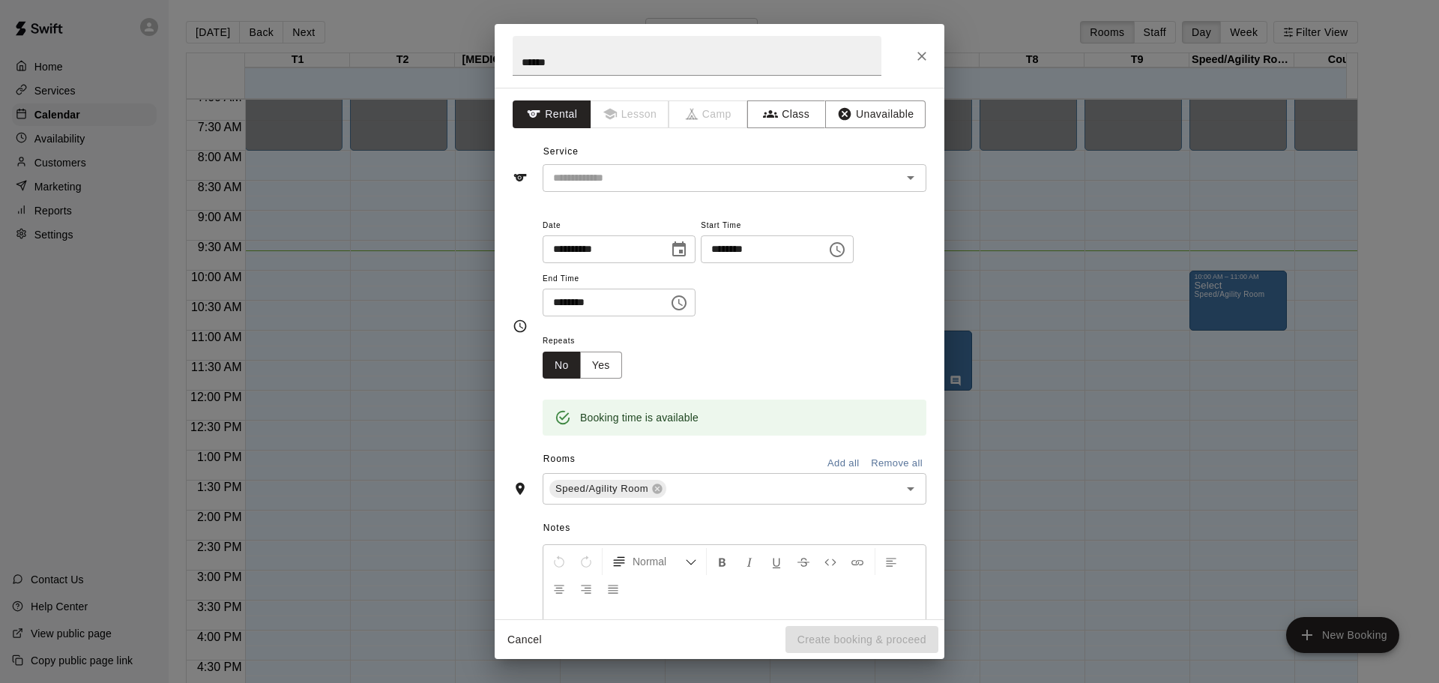
click at [688, 297] on icon "Choose time, selected time is 11:00 PM" at bounding box center [679, 303] width 18 height 18
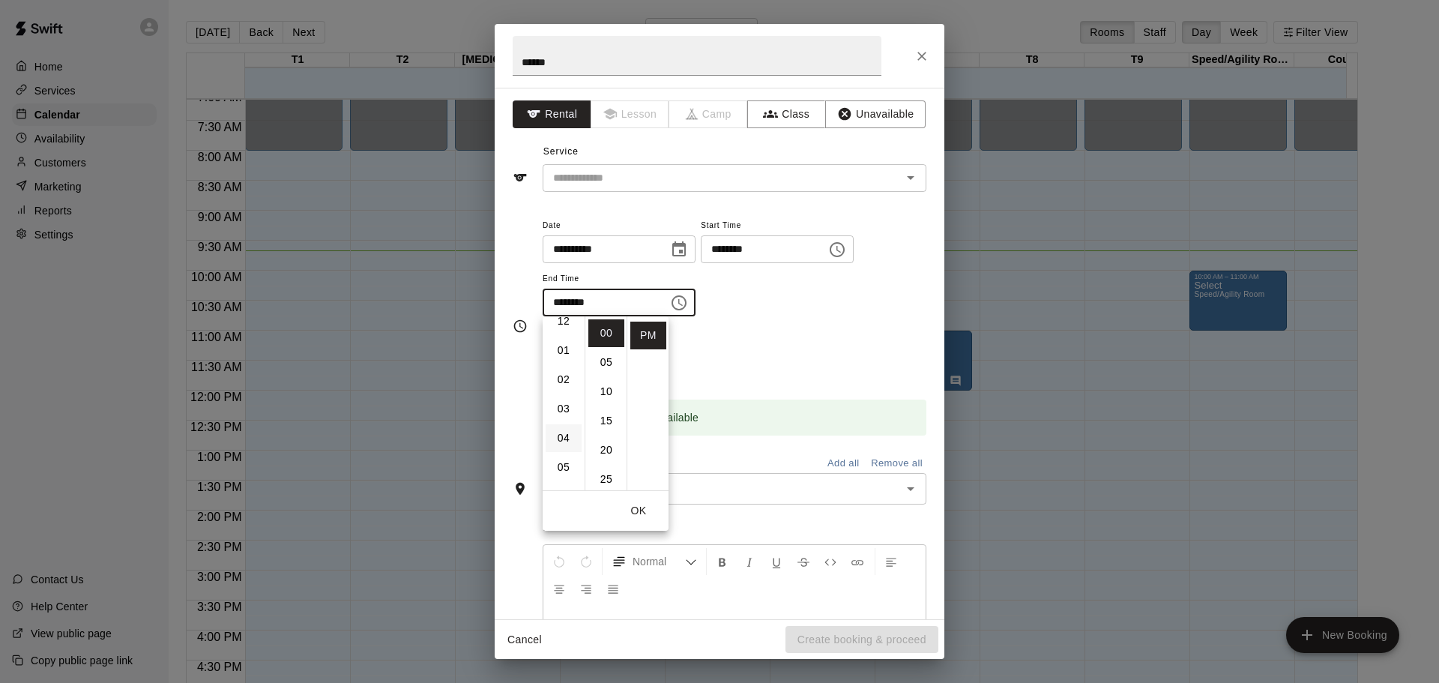
scroll to position [0, 0]
click at [563, 333] on li "12" at bounding box center [563, 333] width 36 height 28
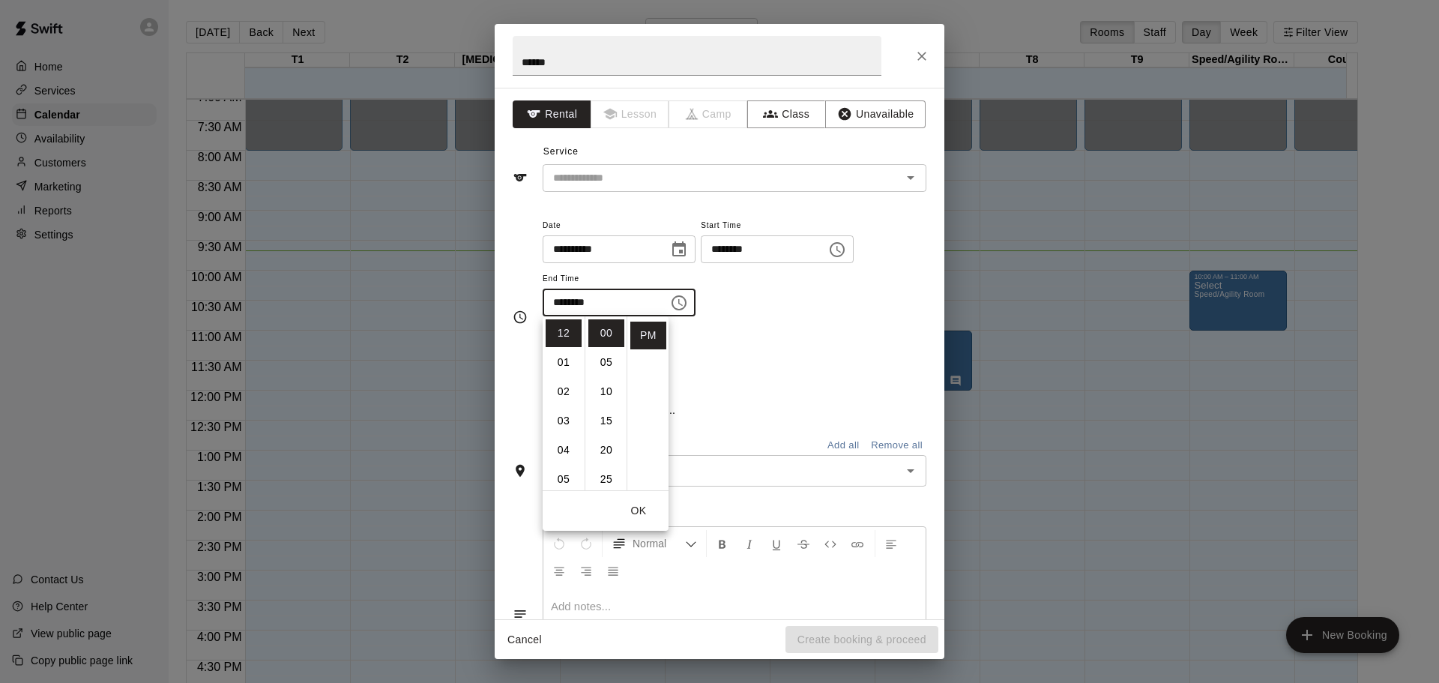
type input "********"
click at [636, 506] on button "OK" at bounding box center [638, 511] width 48 height 28
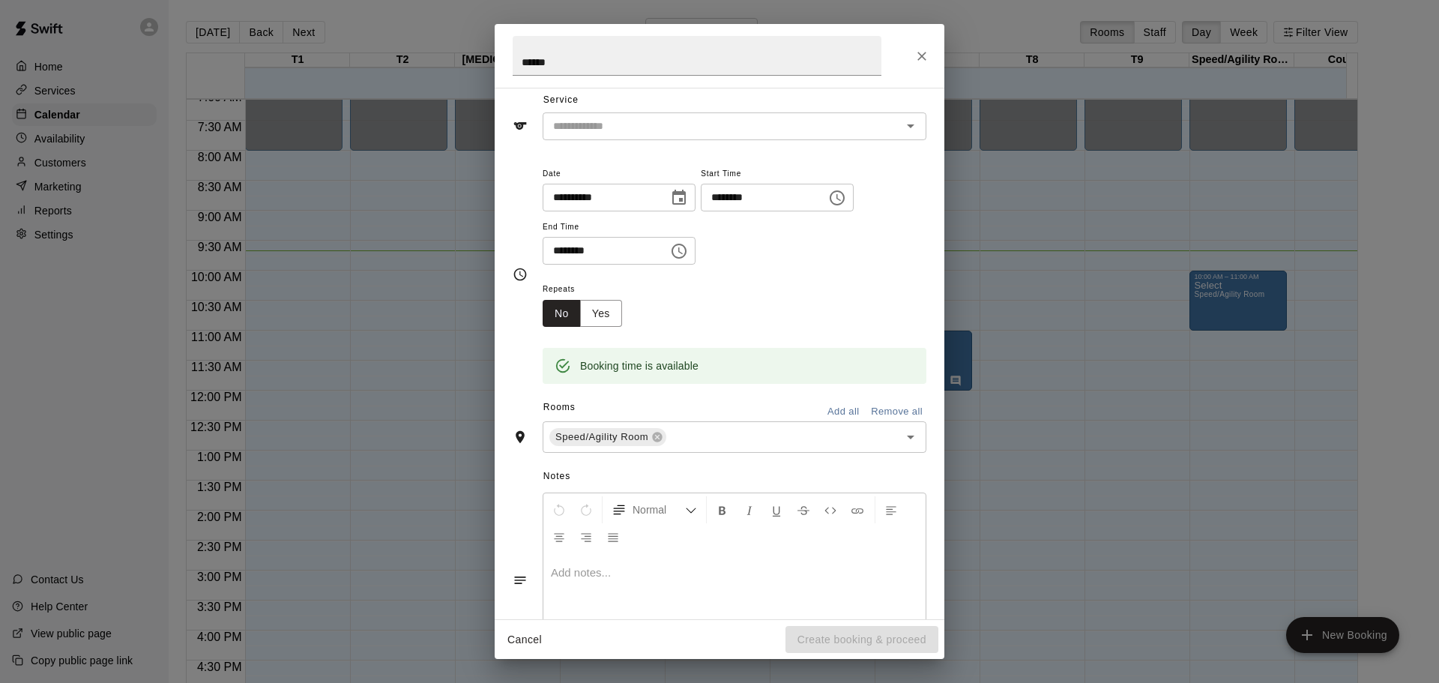
scroll to position [75, 0]
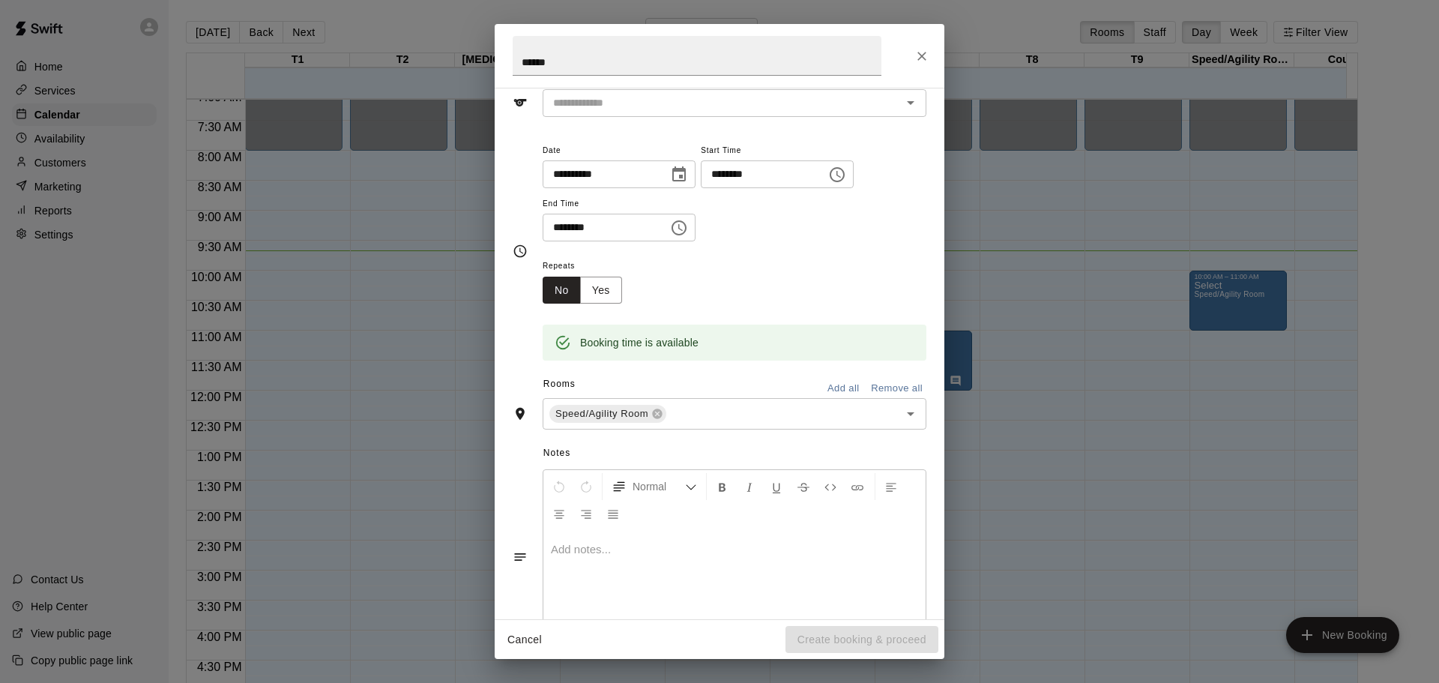
drag, startPoint x: 847, startPoint y: 641, endPoint x: 805, endPoint y: 572, distance: 80.1
click at [847, 638] on div "Cancel Create booking & proceed" at bounding box center [720, 640] width 450 height 40
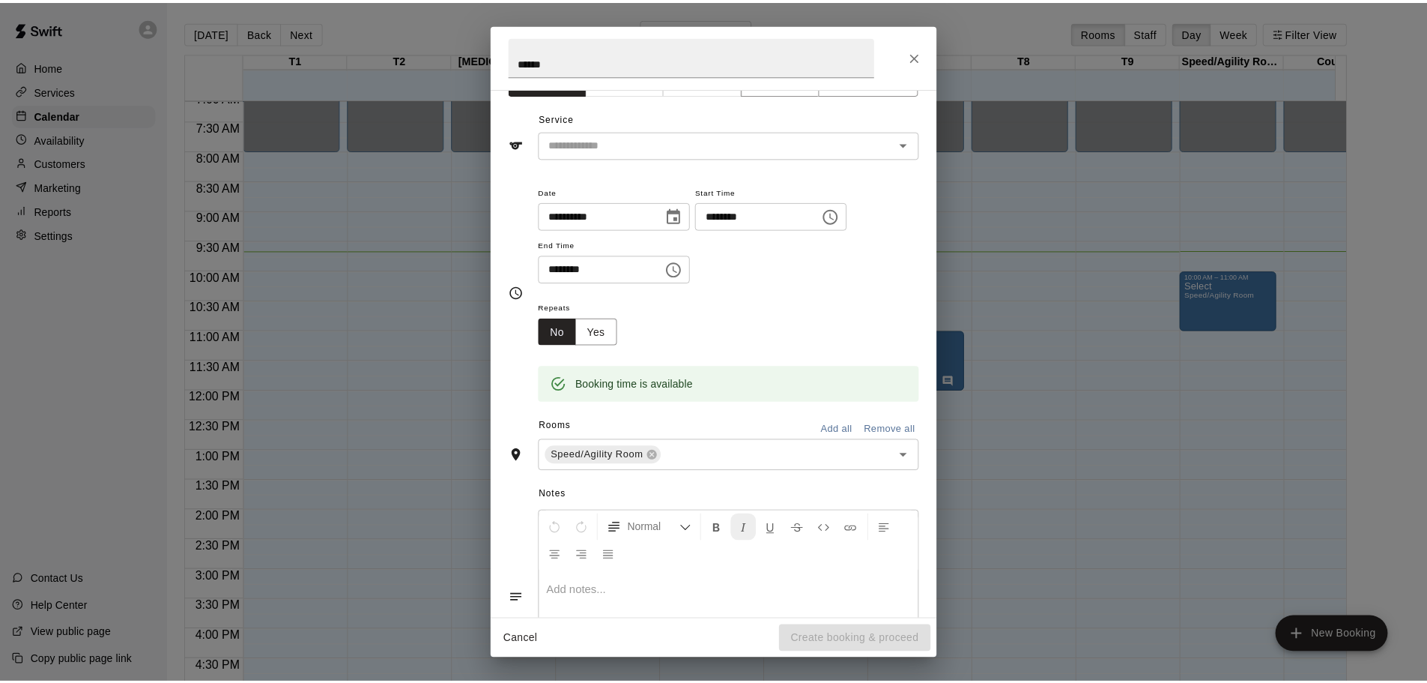
scroll to position [0, 0]
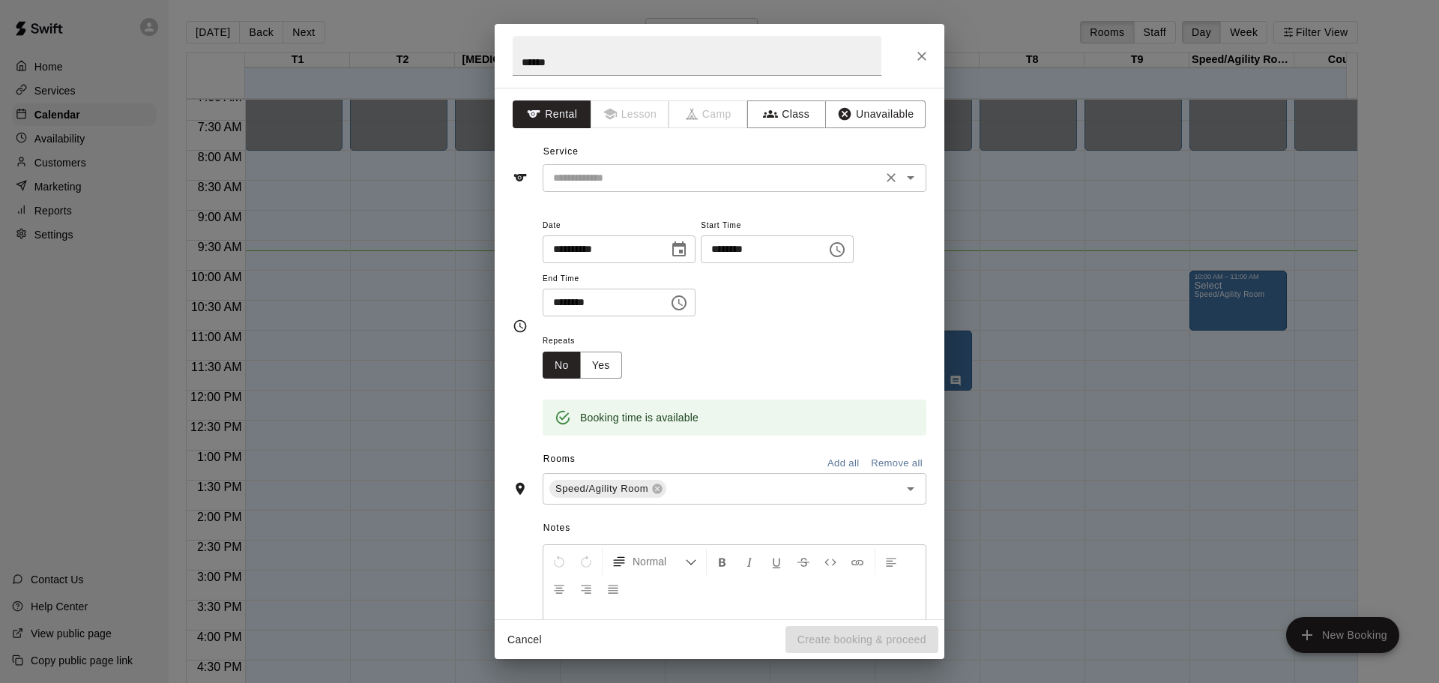
click at [630, 169] on input "text" at bounding box center [712, 178] width 330 height 19
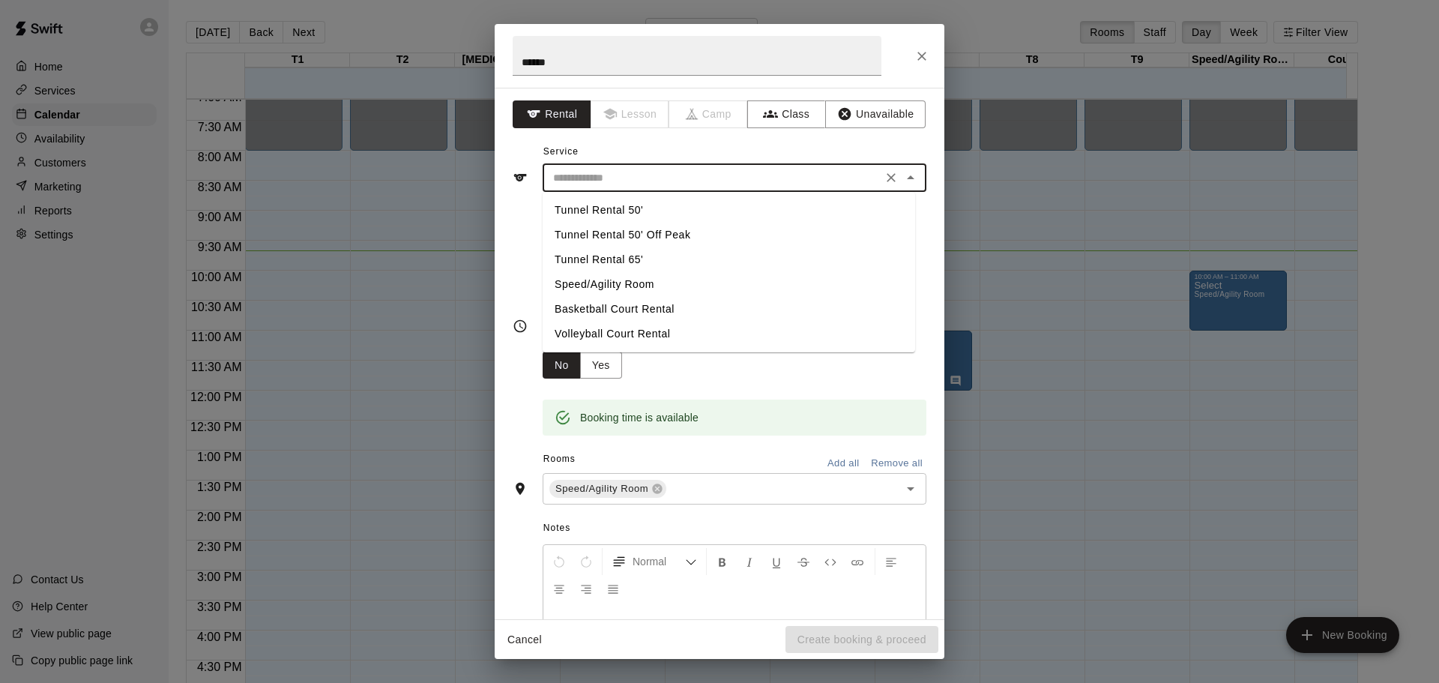
click at [611, 280] on li "Speed/Agility Room" at bounding box center [728, 284] width 372 height 25
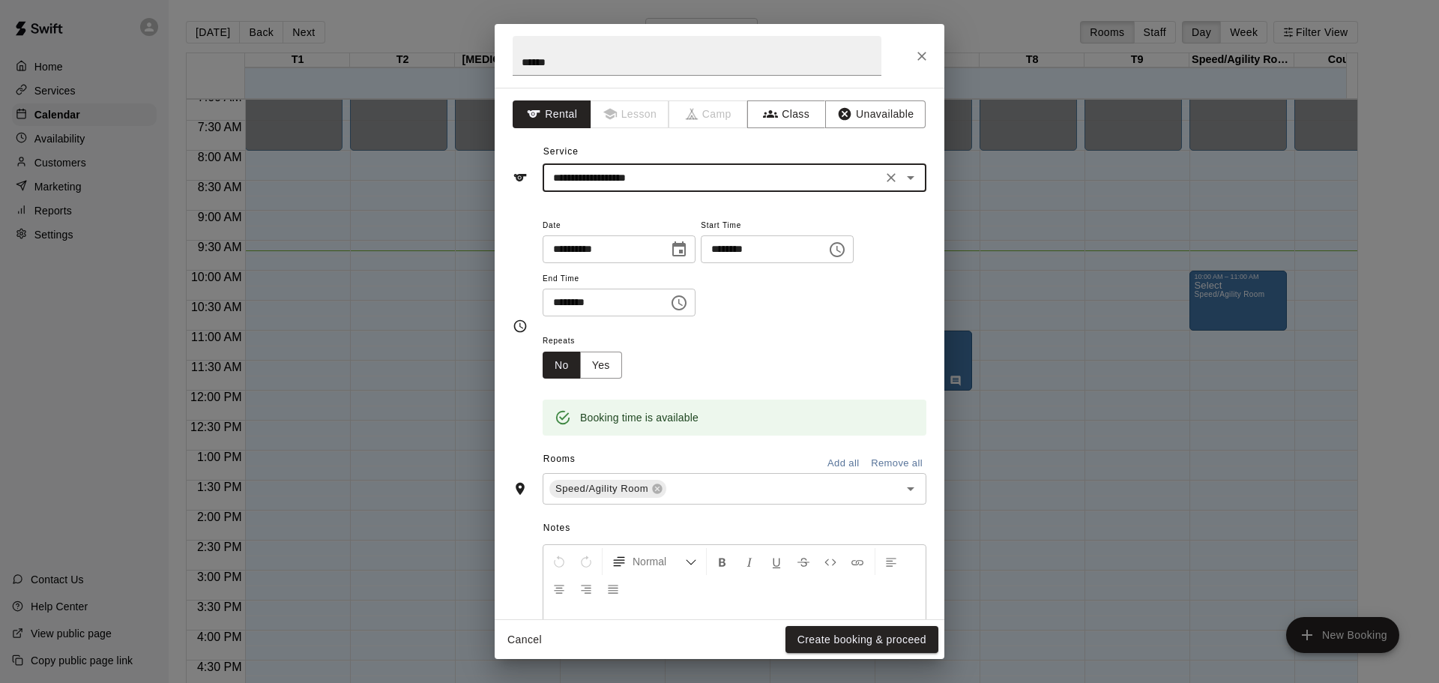
type input "**********"
click at [859, 623] on div "Cancel Create booking & proceed" at bounding box center [720, 640] width 450 height 40
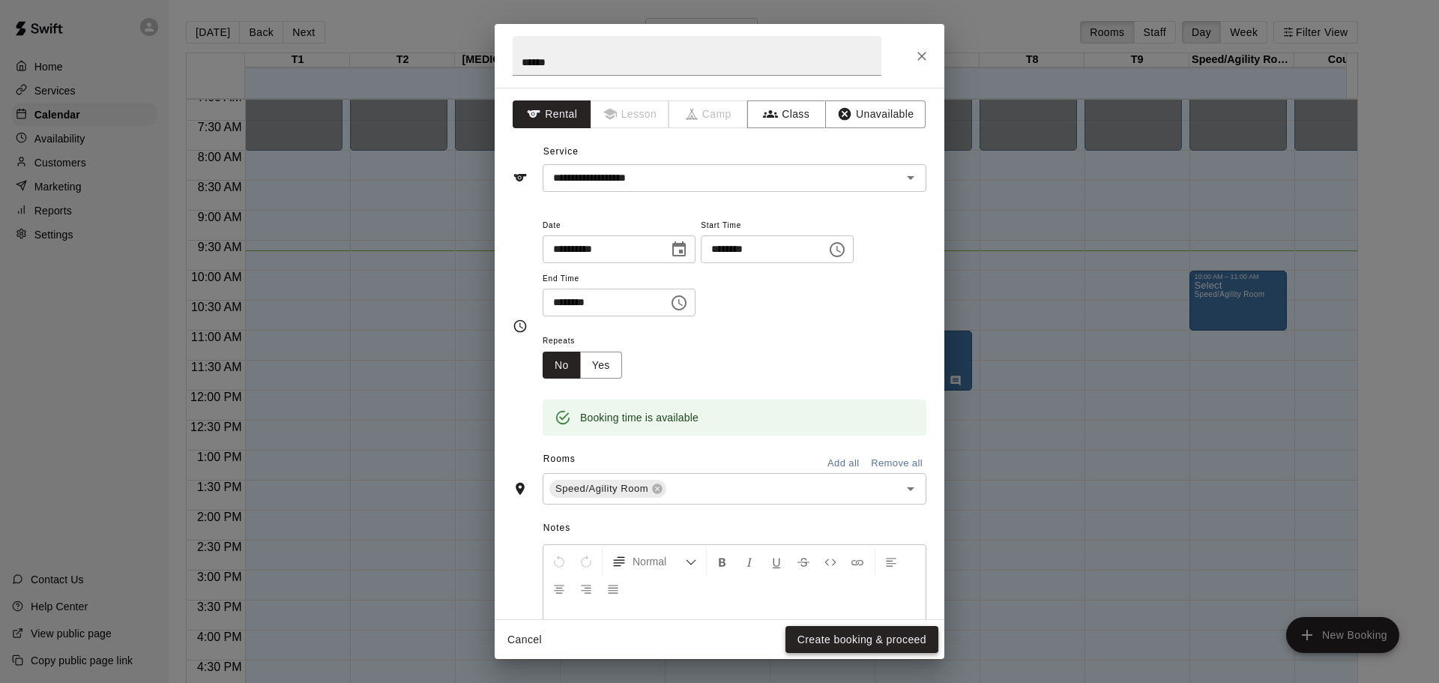
click at [869, 635] on button "Create booking & proceed" at bounding box center [861, 640] width 153 height 28
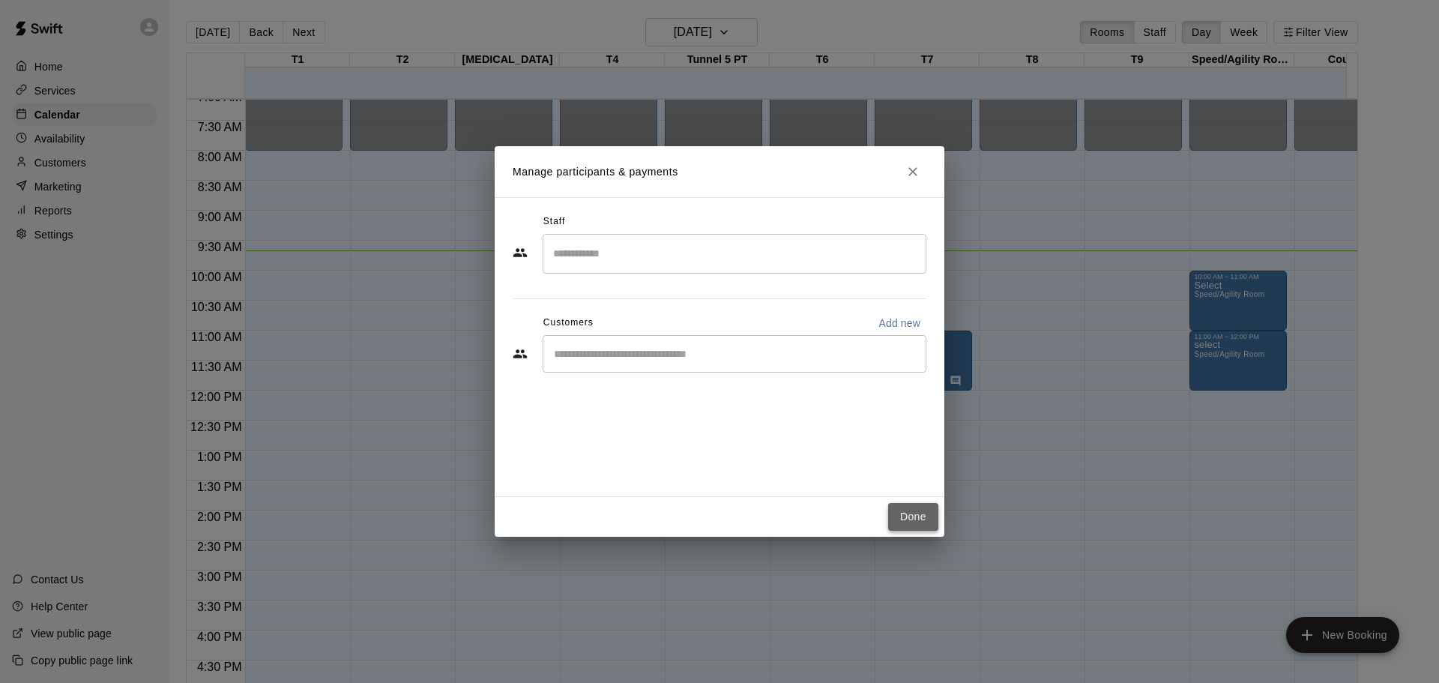
click at [922, 521] on button "Done" at bounding box center [913, 517] width 50 height 28
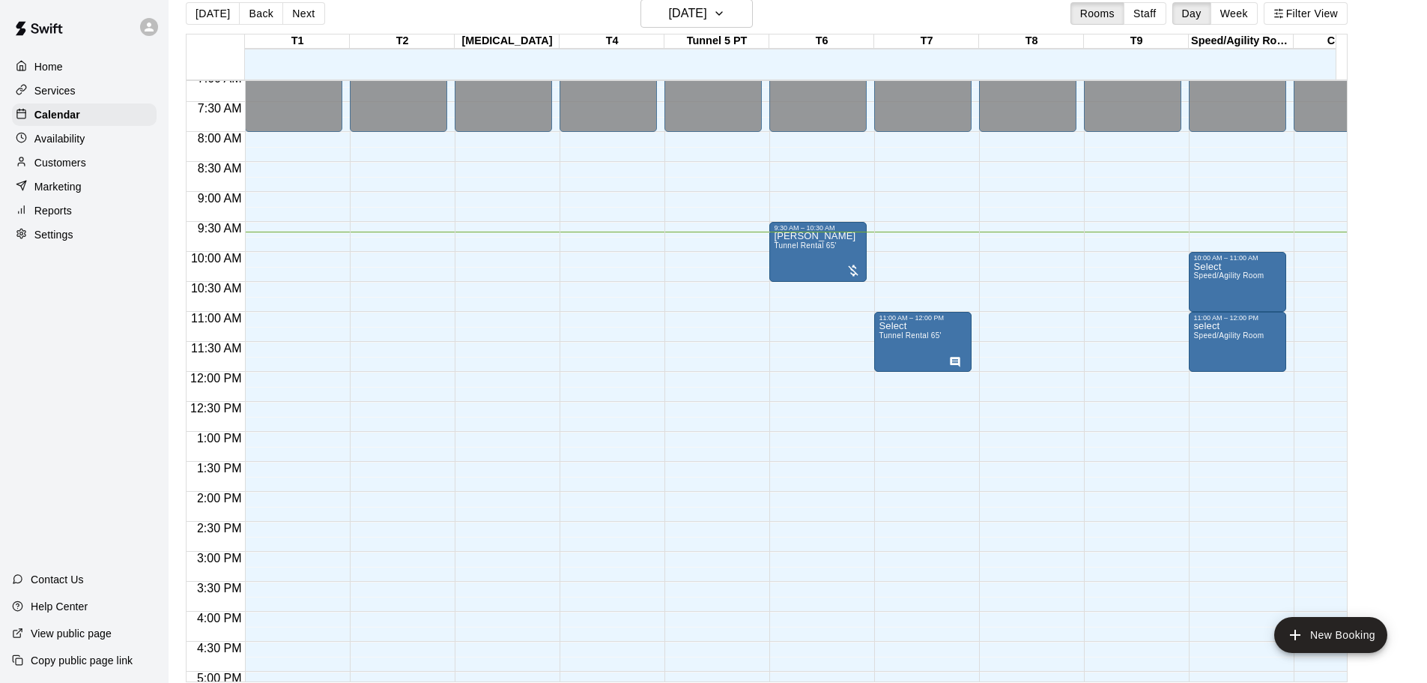
scroll to position [24, 0]
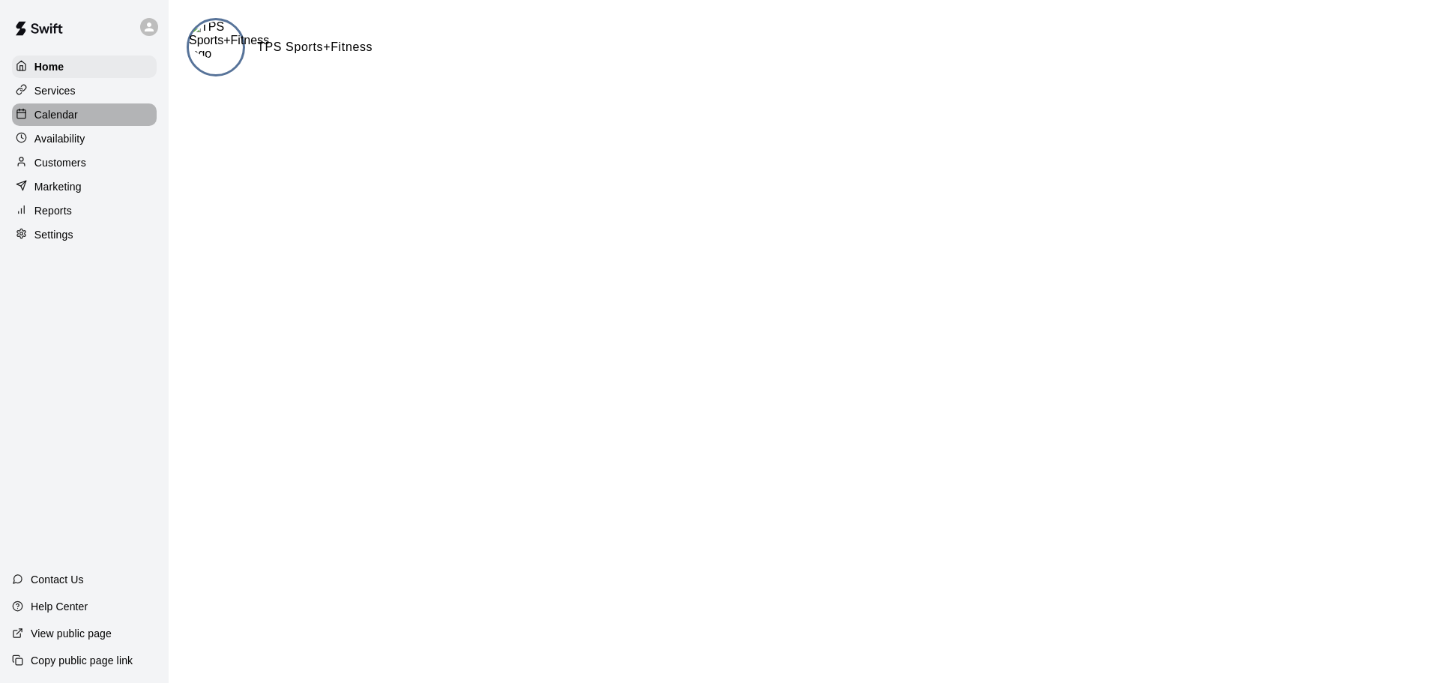
click at [114, 119] on div "Calendar" at bounding box center [84, 114] width 145 height 22
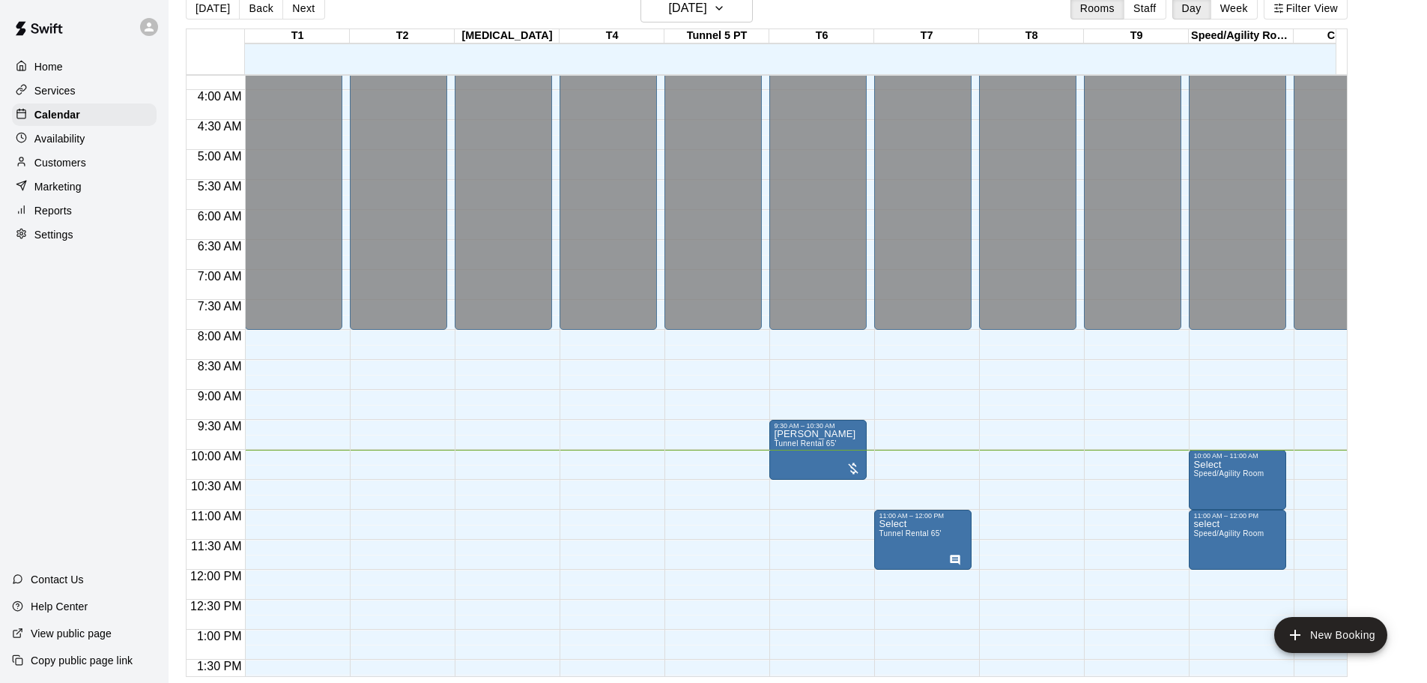
scroll to position [0, 367]
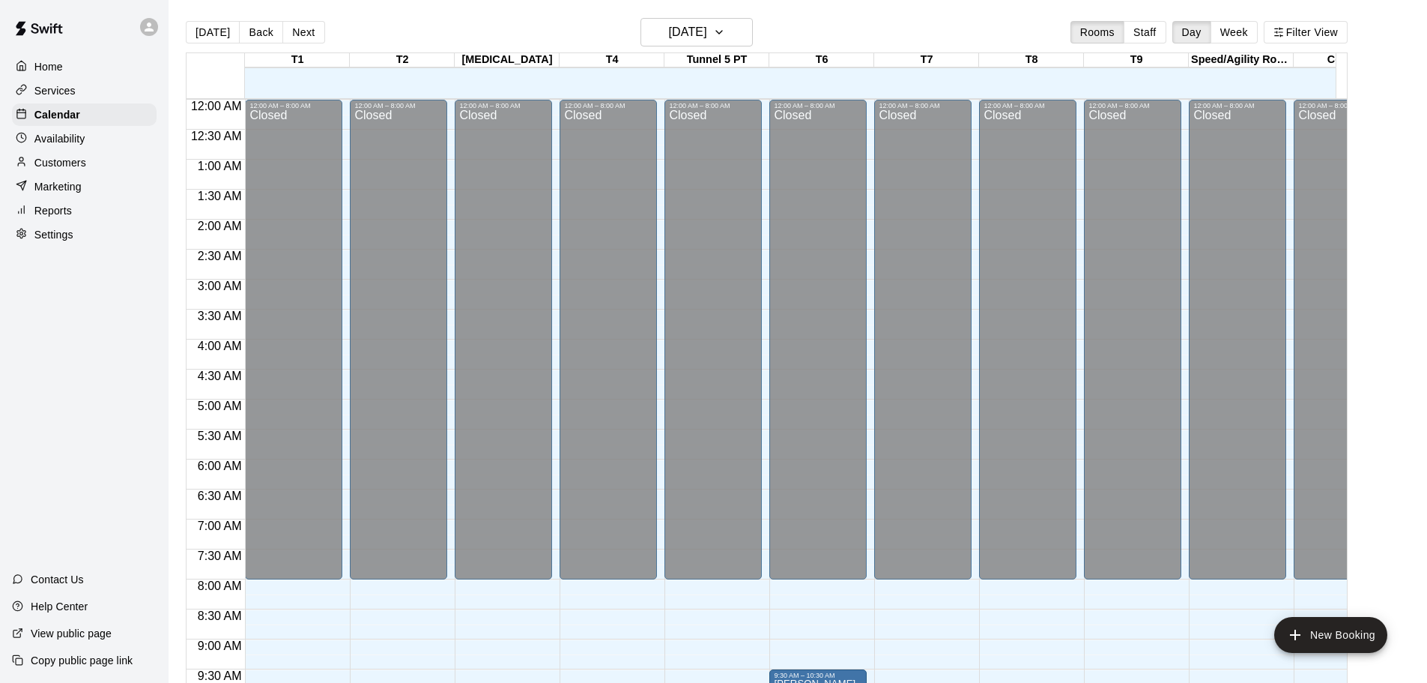
scroll to position [441, 0]
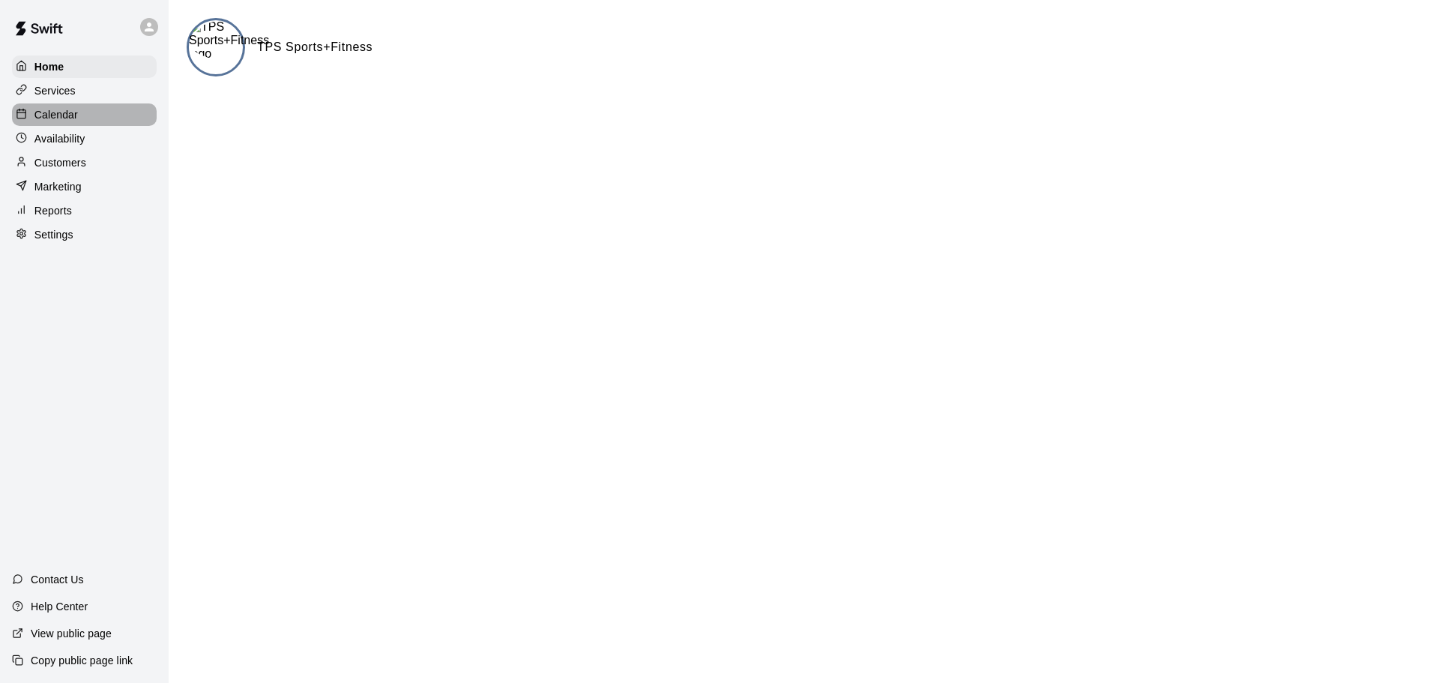
click at [109, 118] on div "Calendar" at bounding box center [84, 114] width 145 height 22
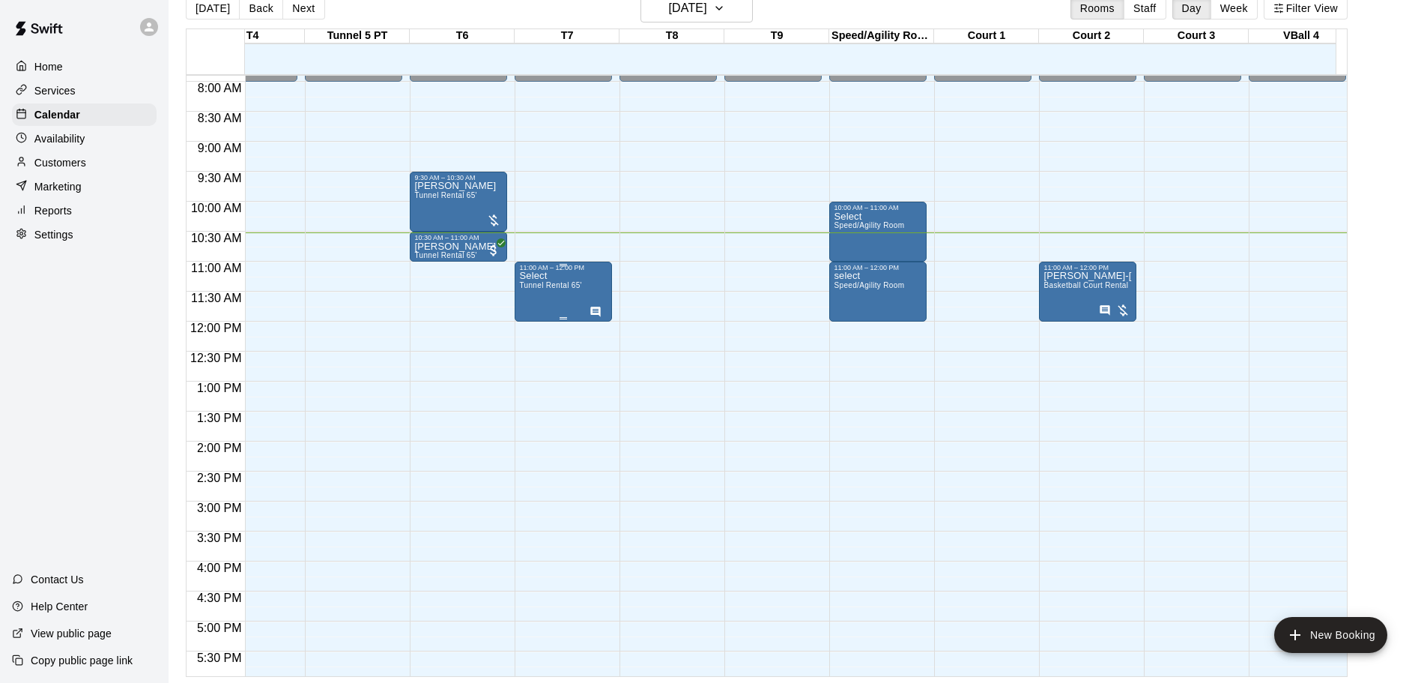
click at [568, 300] on div "Select Tunnel Rental 65'" at bounding box center [550, 612] width 62 height 683
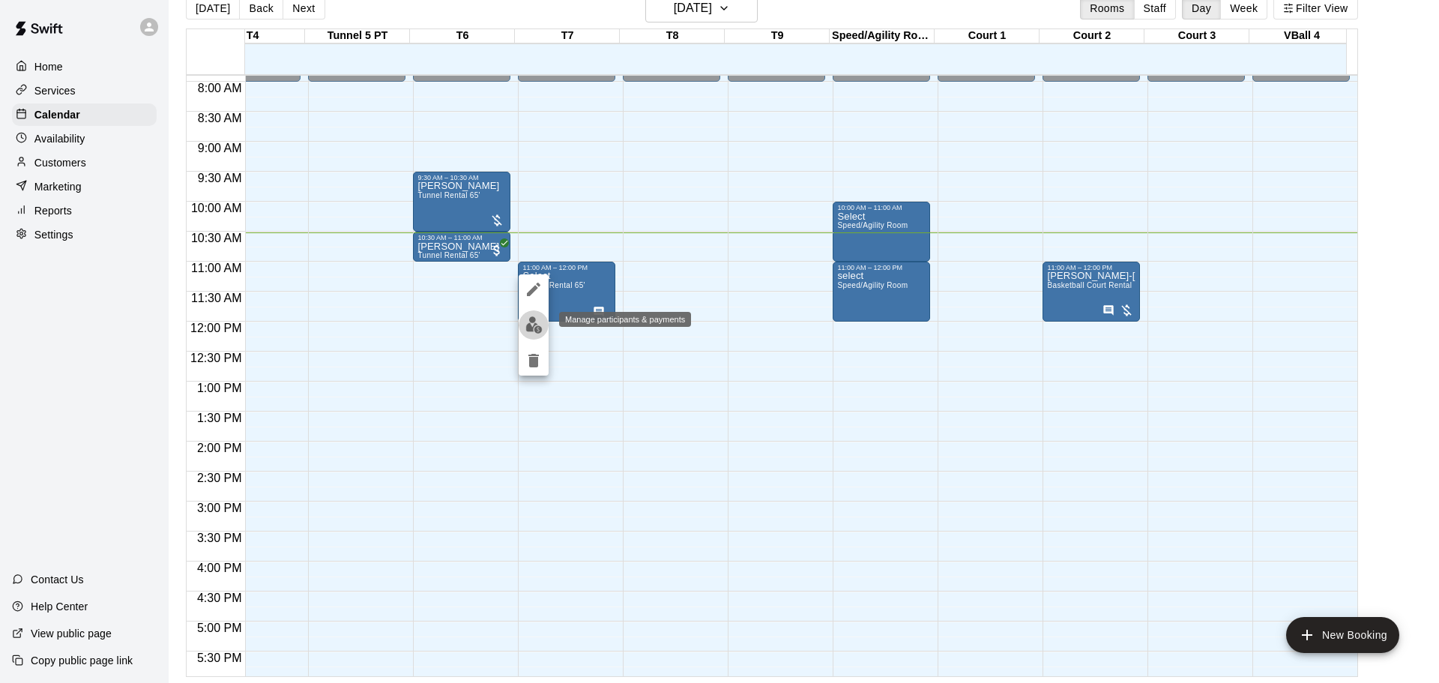
click at [541, 330] on img "edit" at bounding box center [533, 324] width 17 height 17
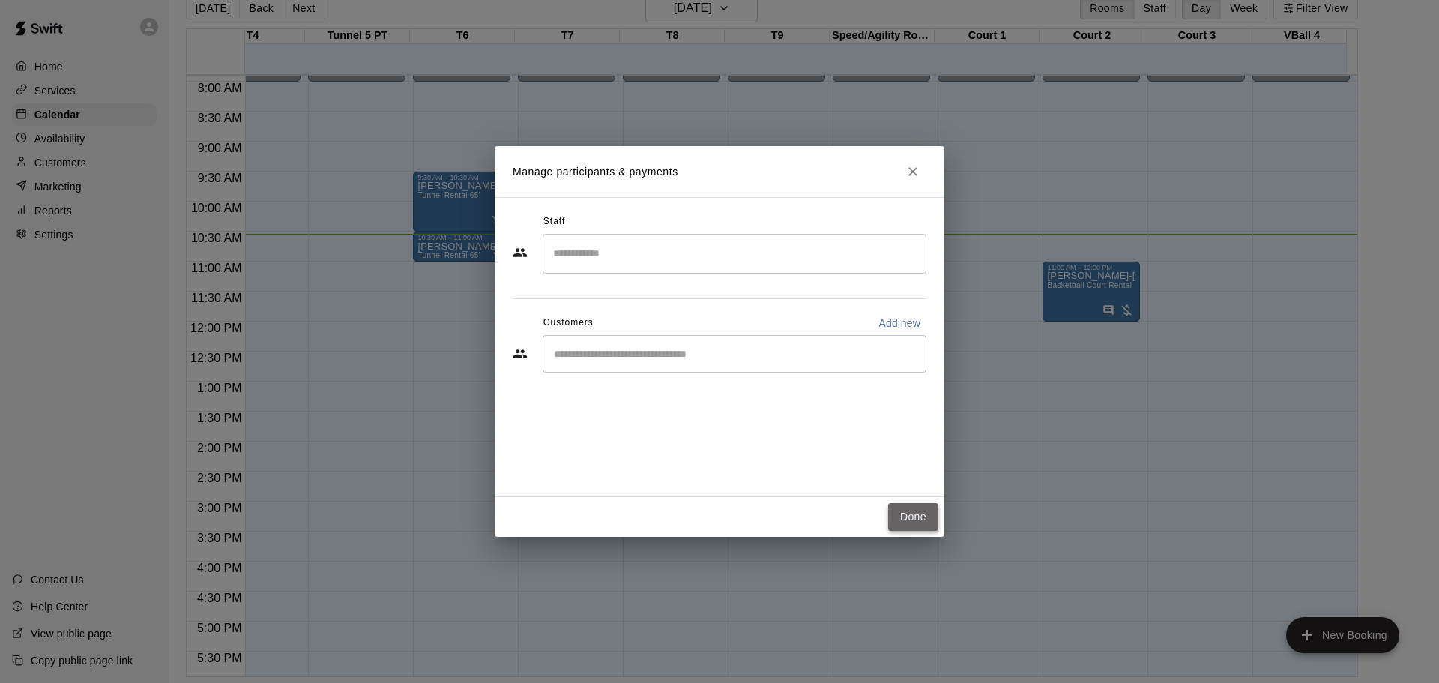
click at [917, 519] on button "Done" at bounding box center [913, 517] width 50 height 28
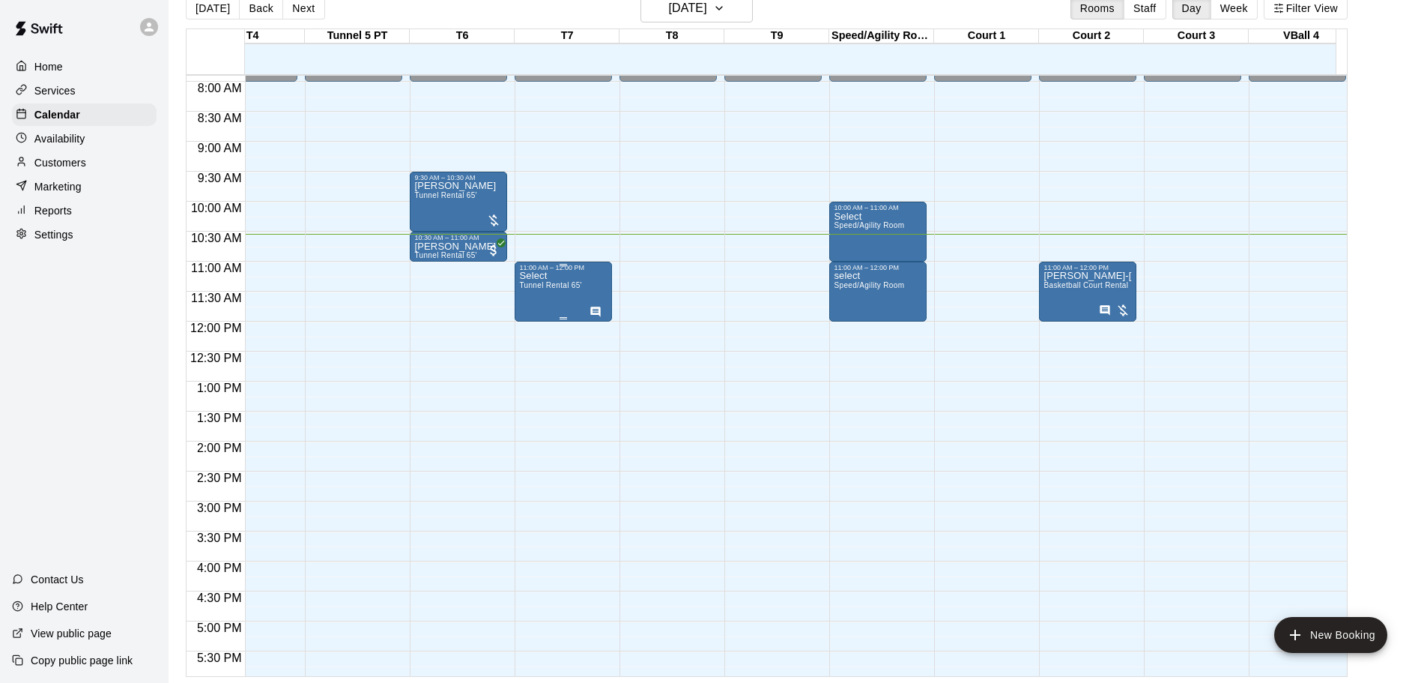
click at [566, 279] on div "Select Tunnel Rental 65'" at bounding box center [550, 612] width 62 height 683
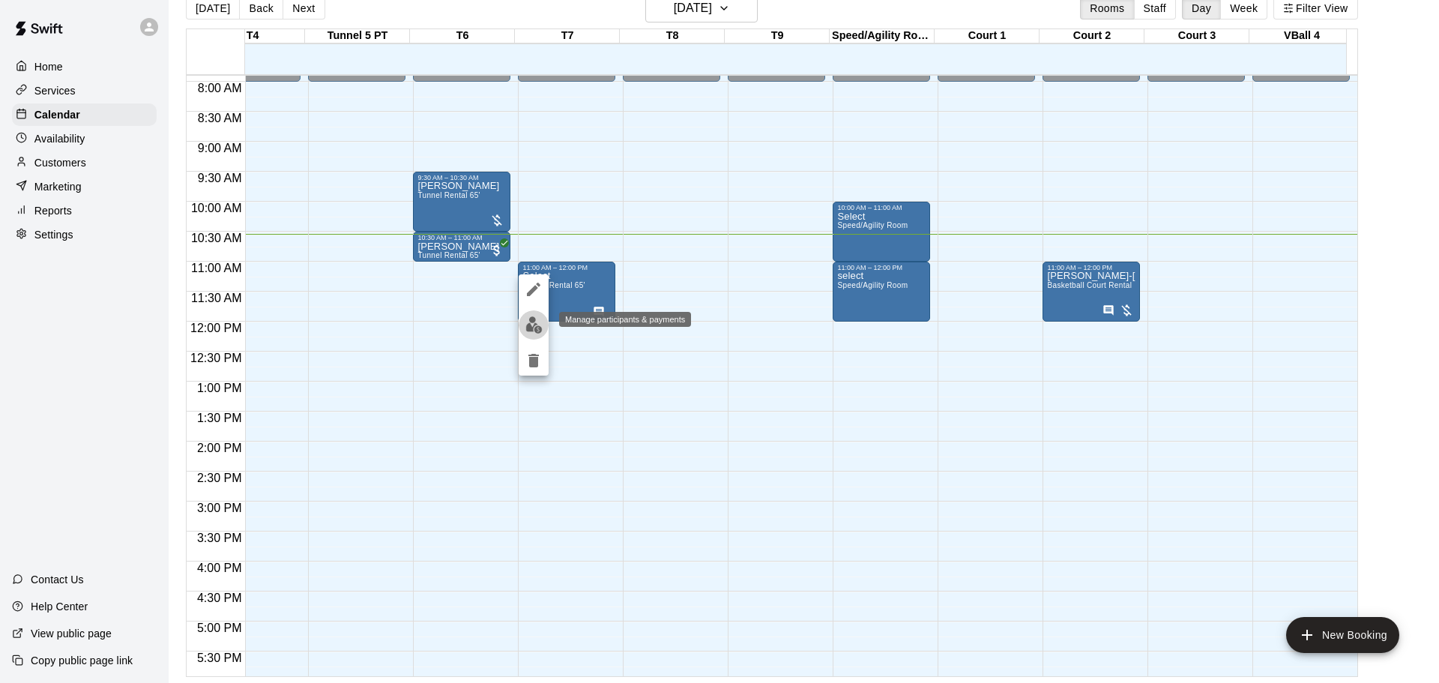
click at [527, 324] on img "edit" at bounding box center [533, 324] width 17 height 17
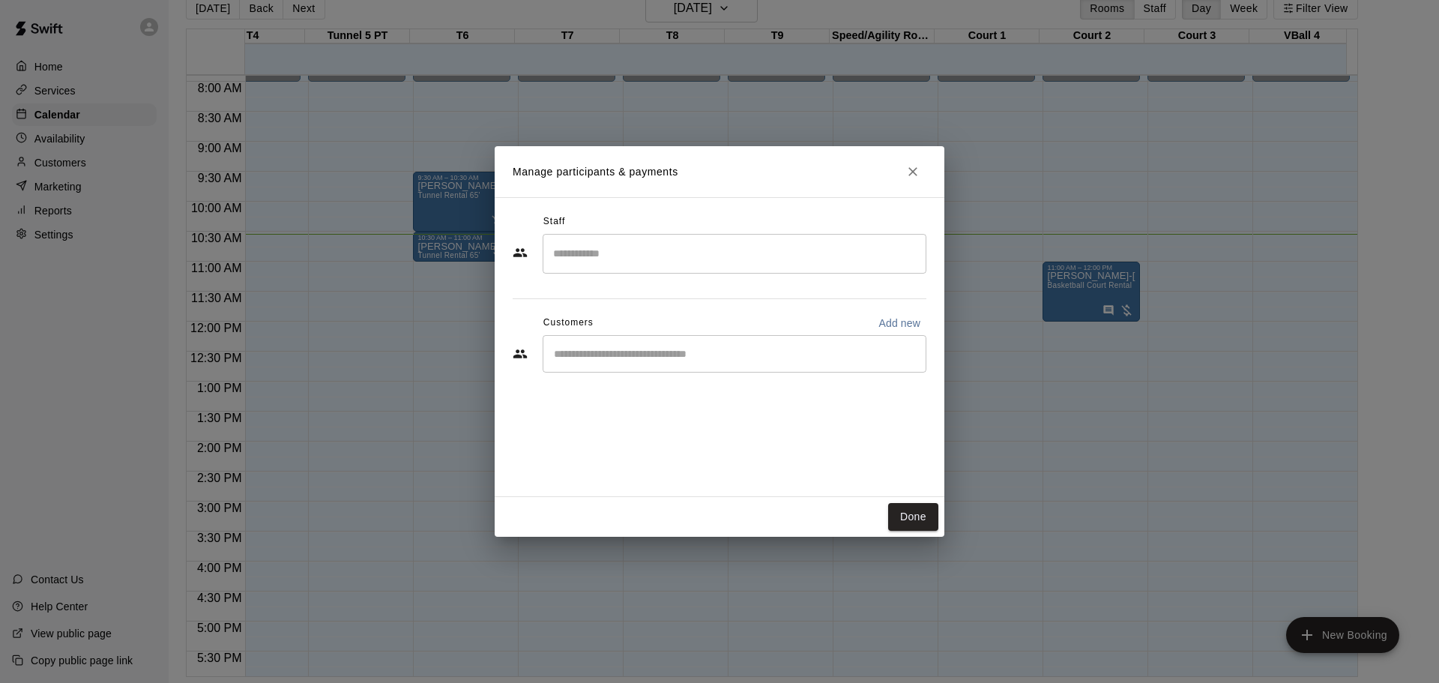
click at [590, 259] on input "Search staff" at bounding box center [734, 254] width 370 height 26
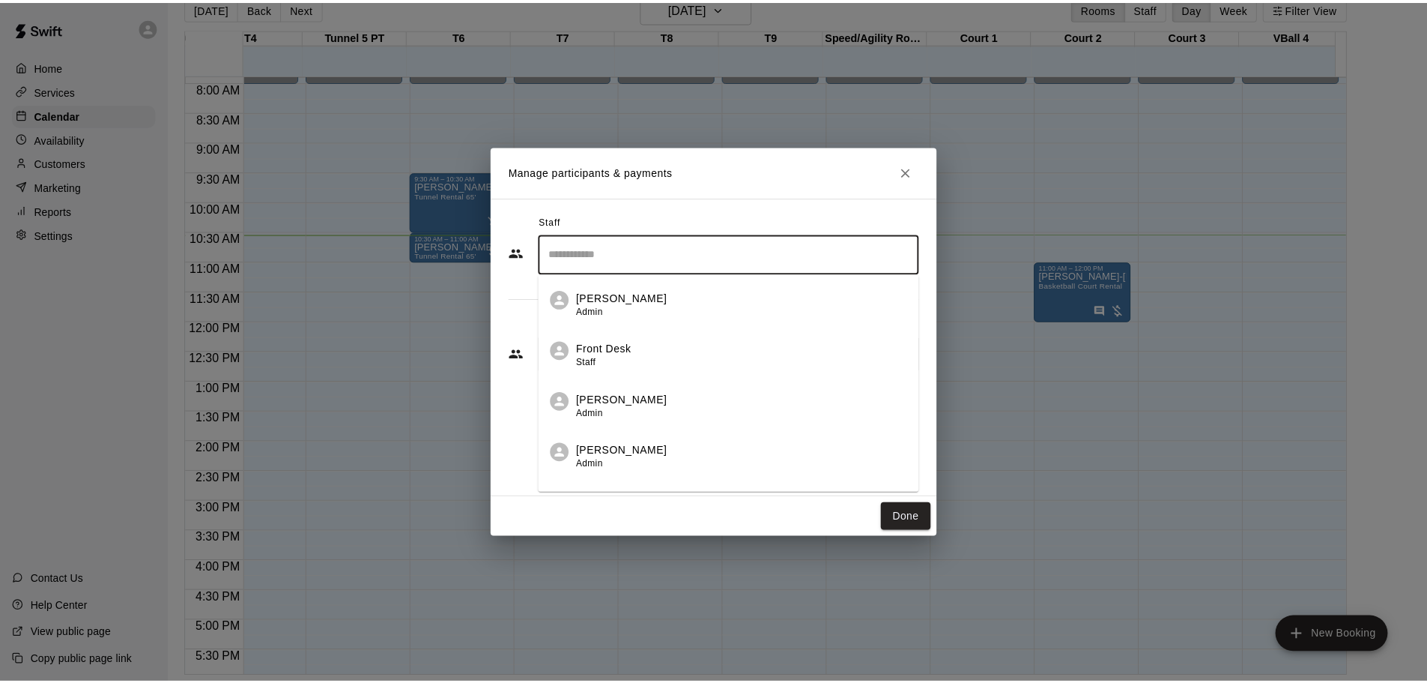
scroll to position [36, 0]
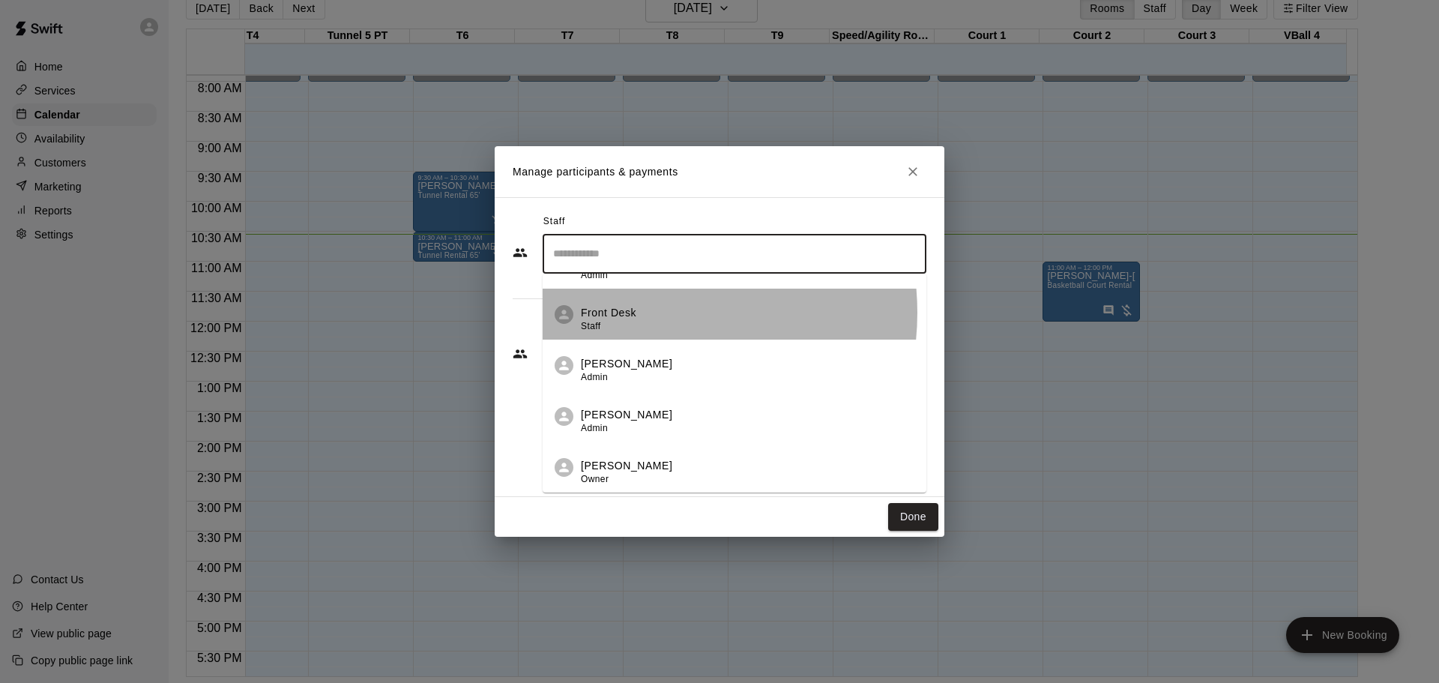
click at [644, 312] on div "Front Desk Staff" at bounding box center [747, 319] width 333 height 29
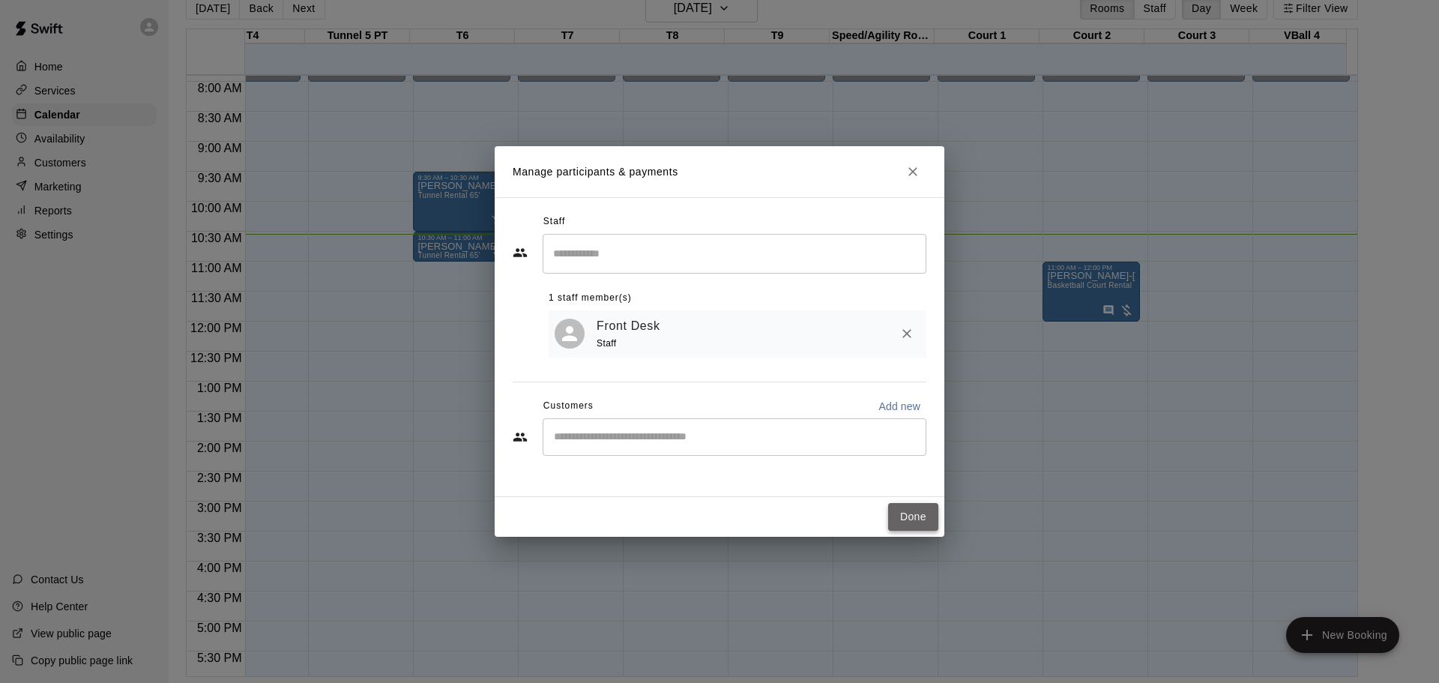
click at [906, 510] on button "Done" at bounding box center [913, 517] width 50 height 28
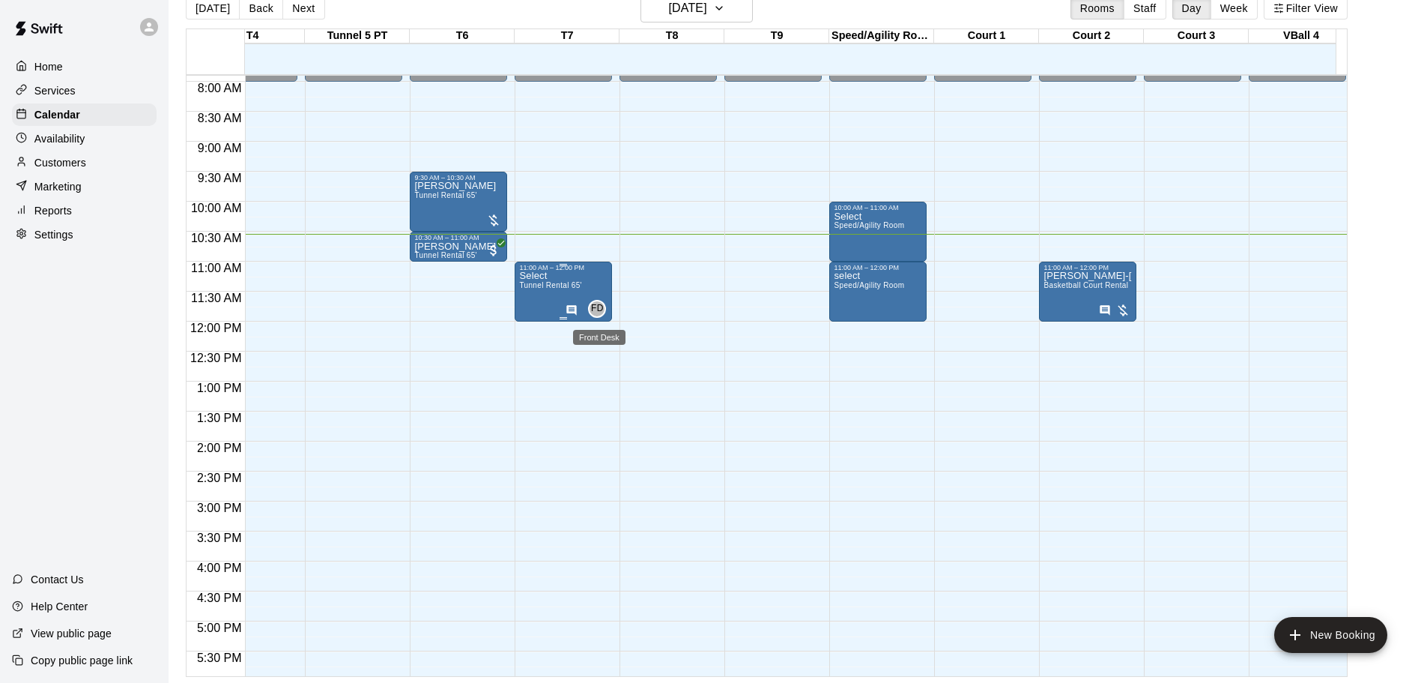
click at [603, 309] on div "FD" at bounding box center [597, 309] width 18 height 18
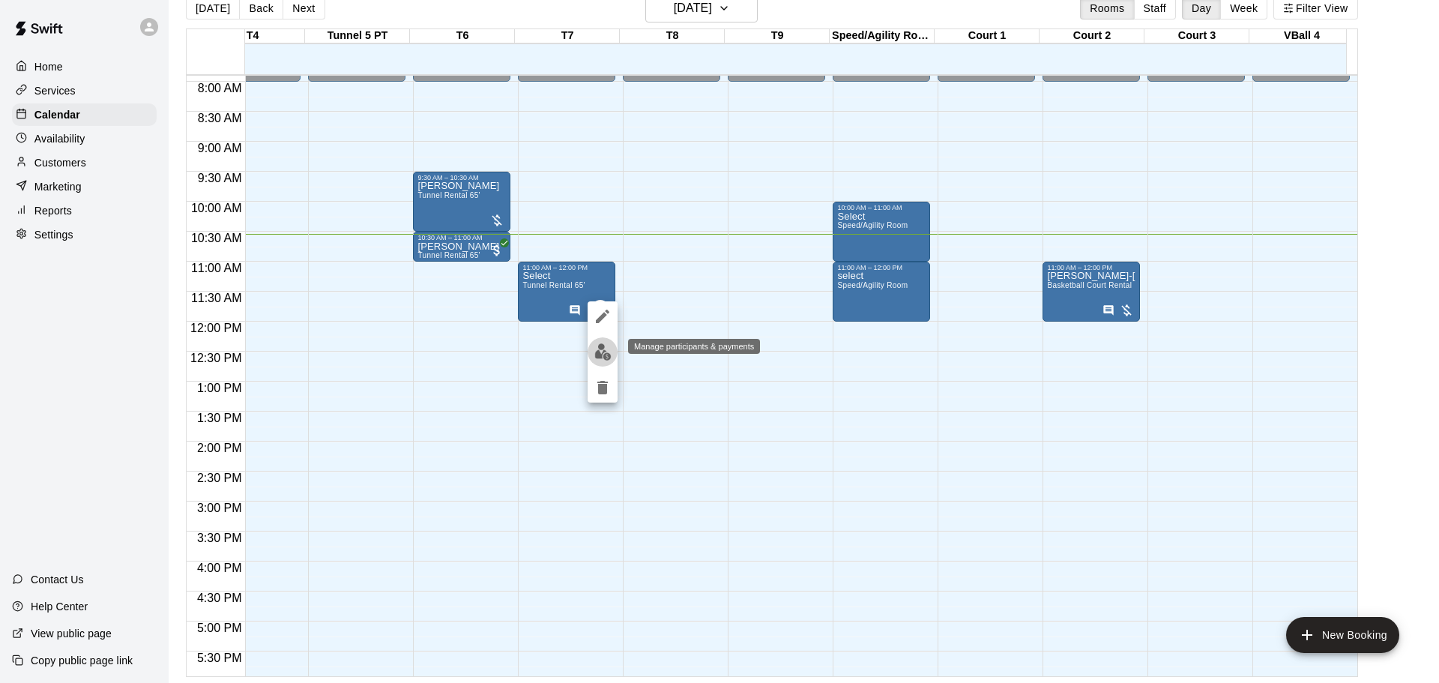
click at [600, 352] on img "edit" at bounding box center [602, 351] width 17 height 17
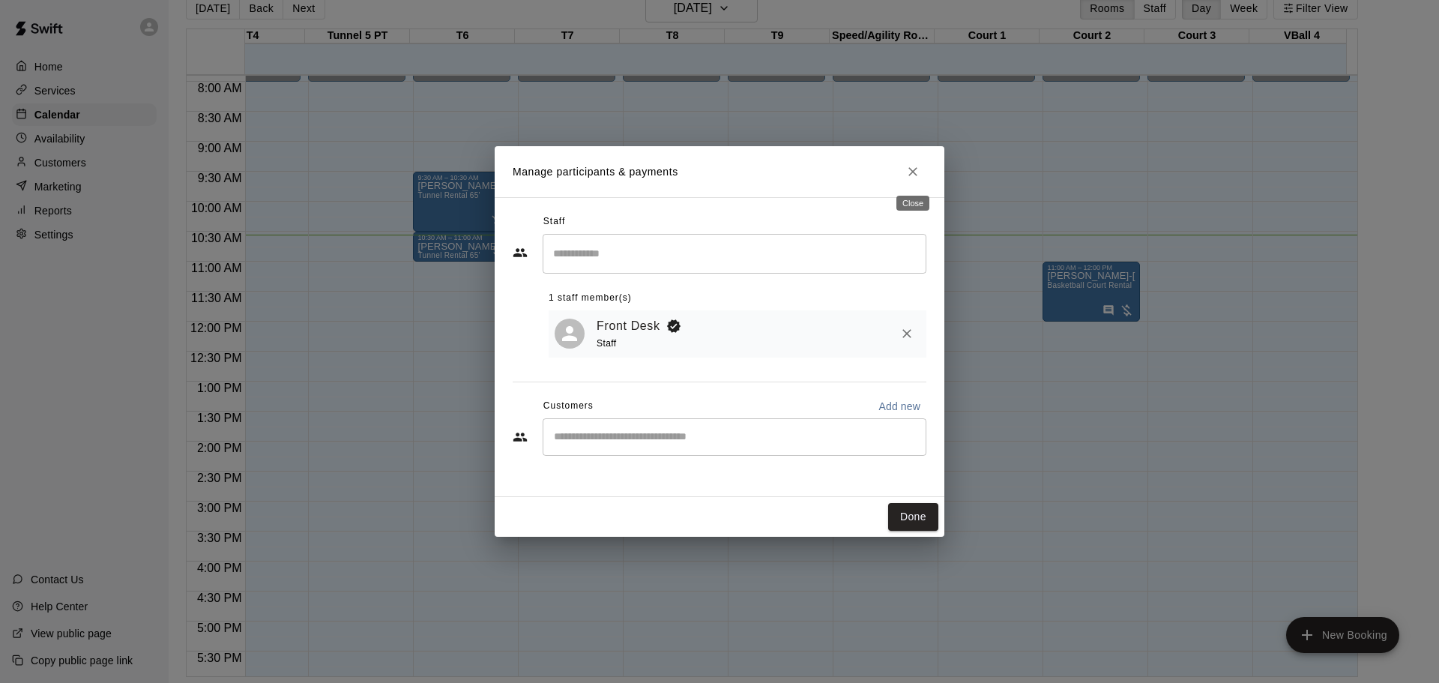
click at [916, 176] on icon "Close" at bounding box center [912, 171] width 15 height 15
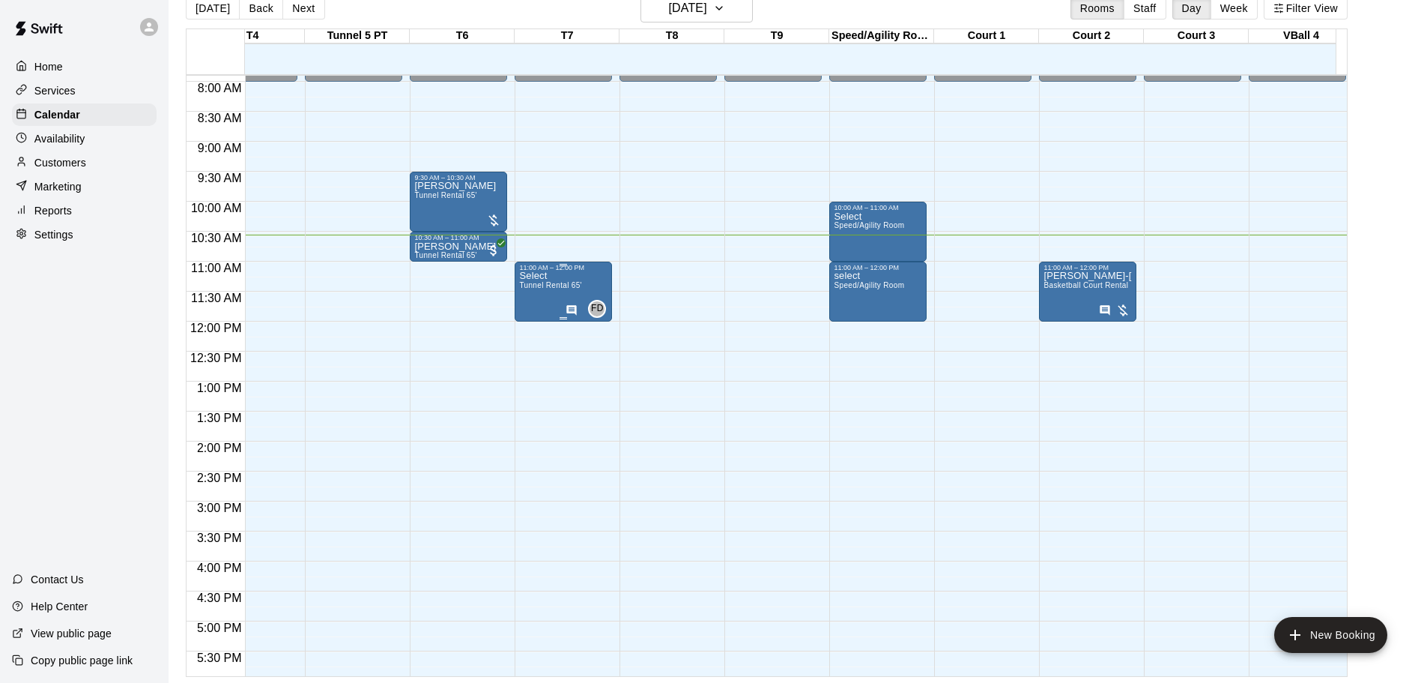
click at [549, 282] on div "Select Tunnel Rental 65'" at bounding box center [550, 612] width 62 height 683
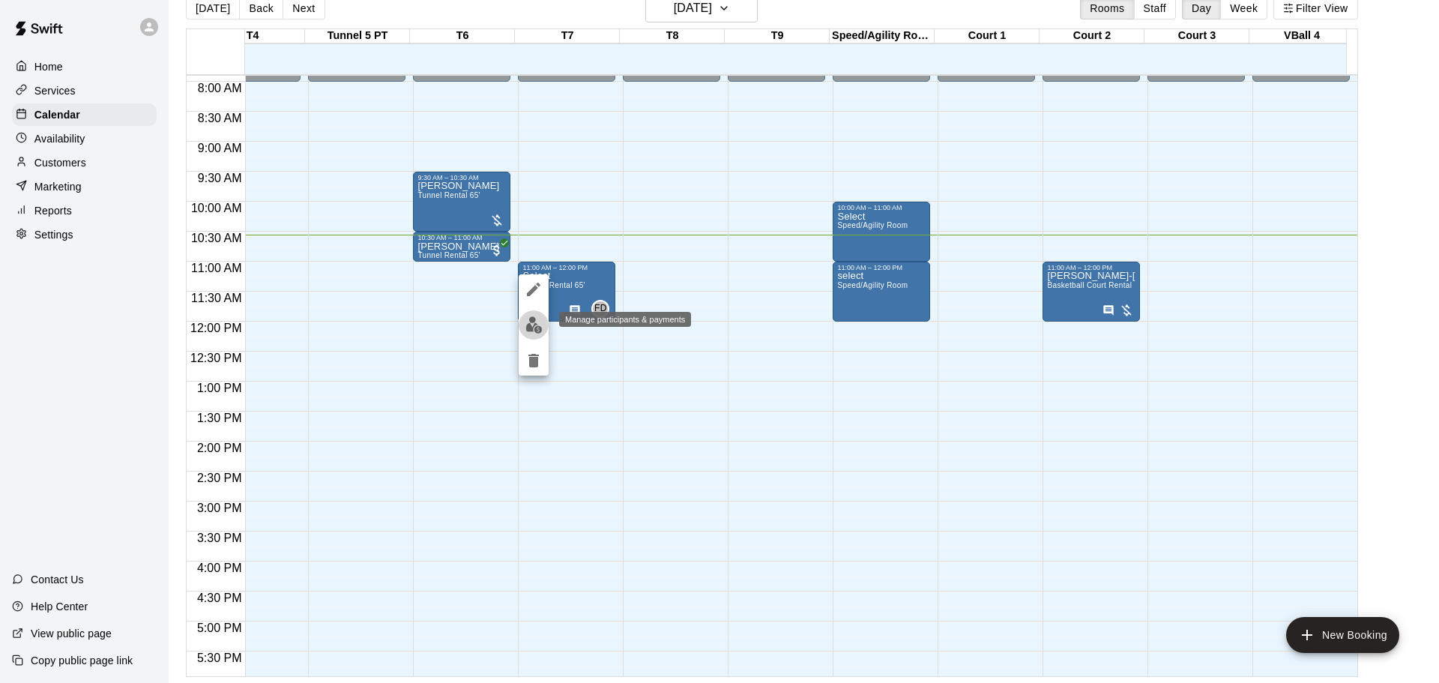
click at [541, 333] on button "edit" at bounding box center [534, 324] width 30 height 29
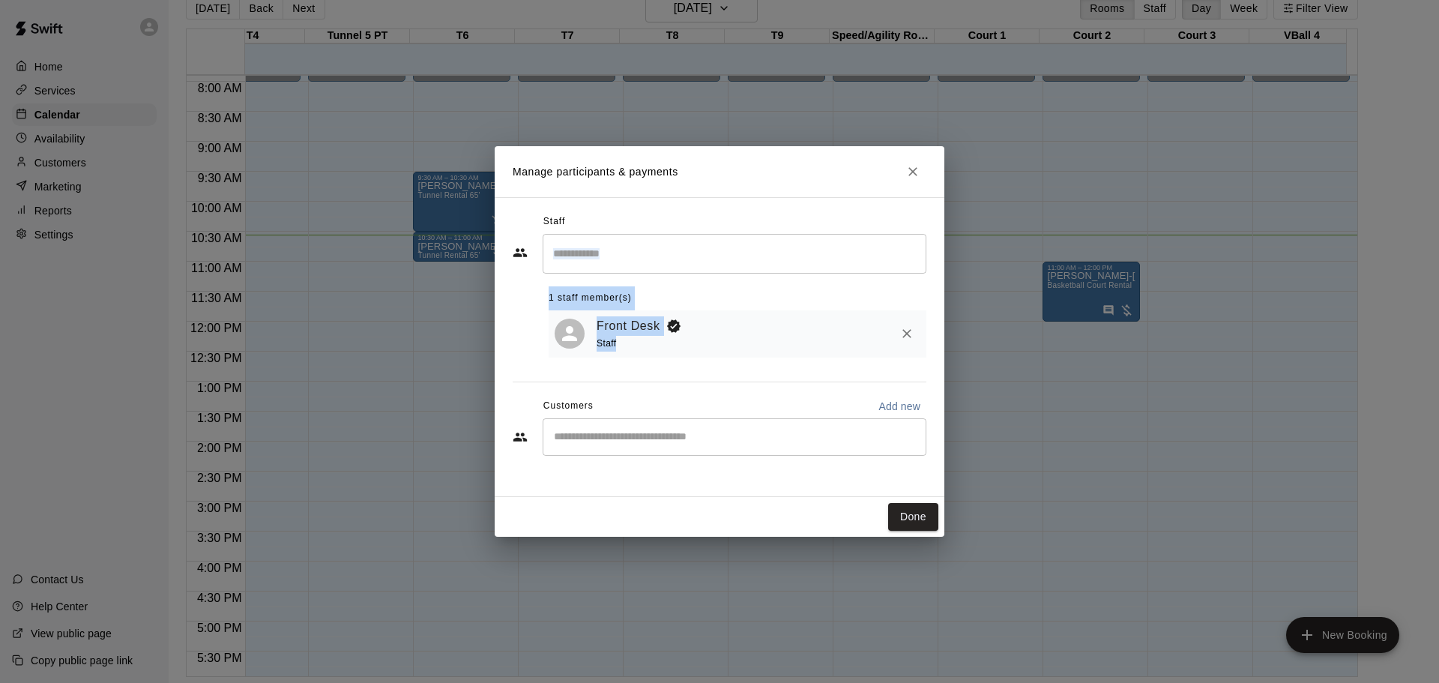
drag, startPoint x: 853, startPoint y: 227, endPoint x: 910, endPoint y: 241, distance: 59.3
click at [924, 241] on div "Staff ​ 1 staff member(s) Front Desk Staff" at bounding box center [720, 283] width 414 height 147
click at [1160, 12] on div "Manage participants & payments Staff ​ 1 staff member(s) Front Desk Staff Custo…" at bounding box center [719, 341] width 1439 height 683
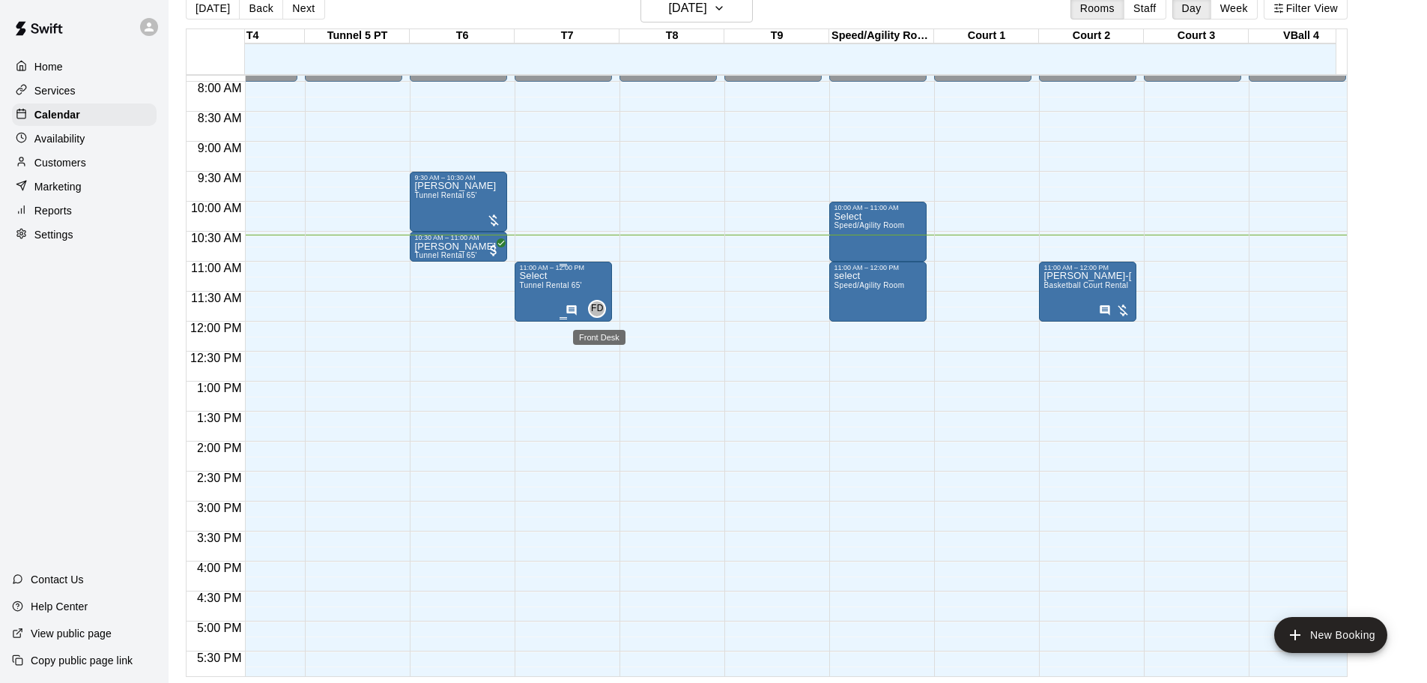
click at [595, 309] on span "FD" at bounding box center [597, 308] width 13 height 15
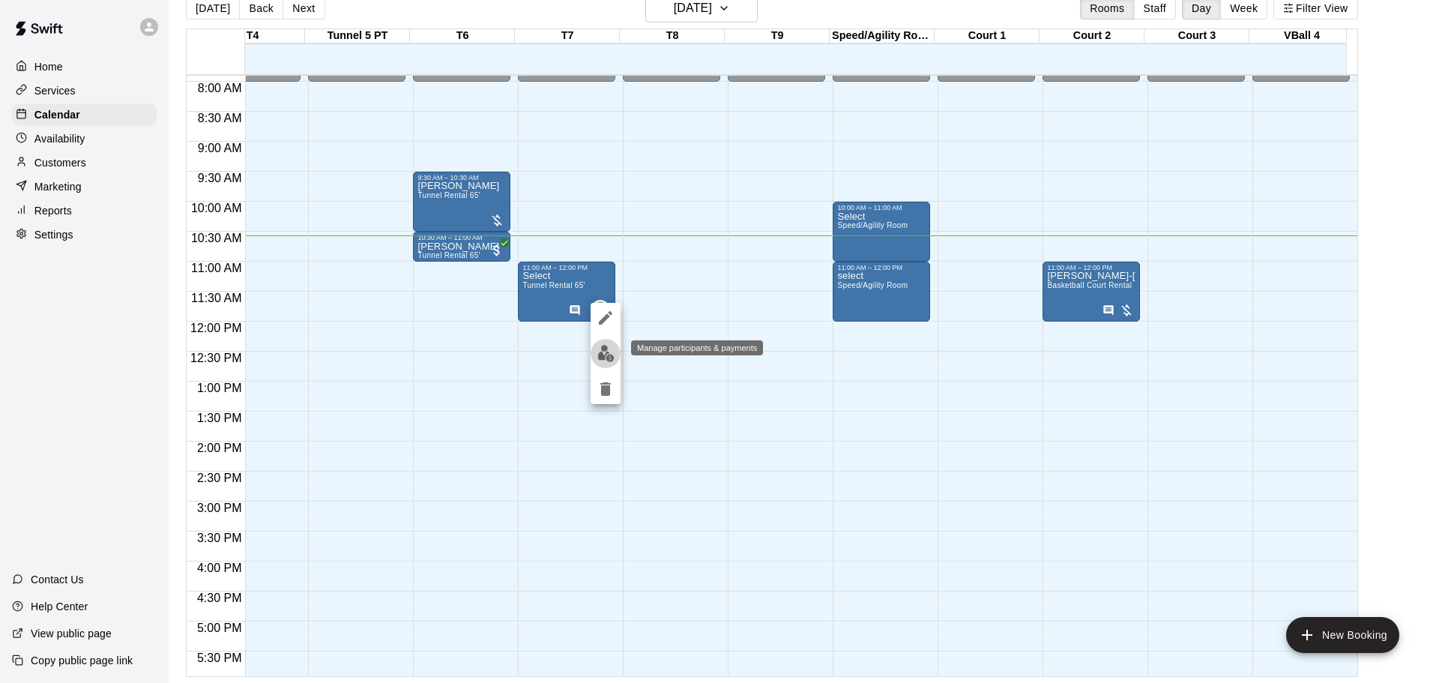
click at [598, 357] on img "edit" at bounding box center [605, 353] width 17 height 17
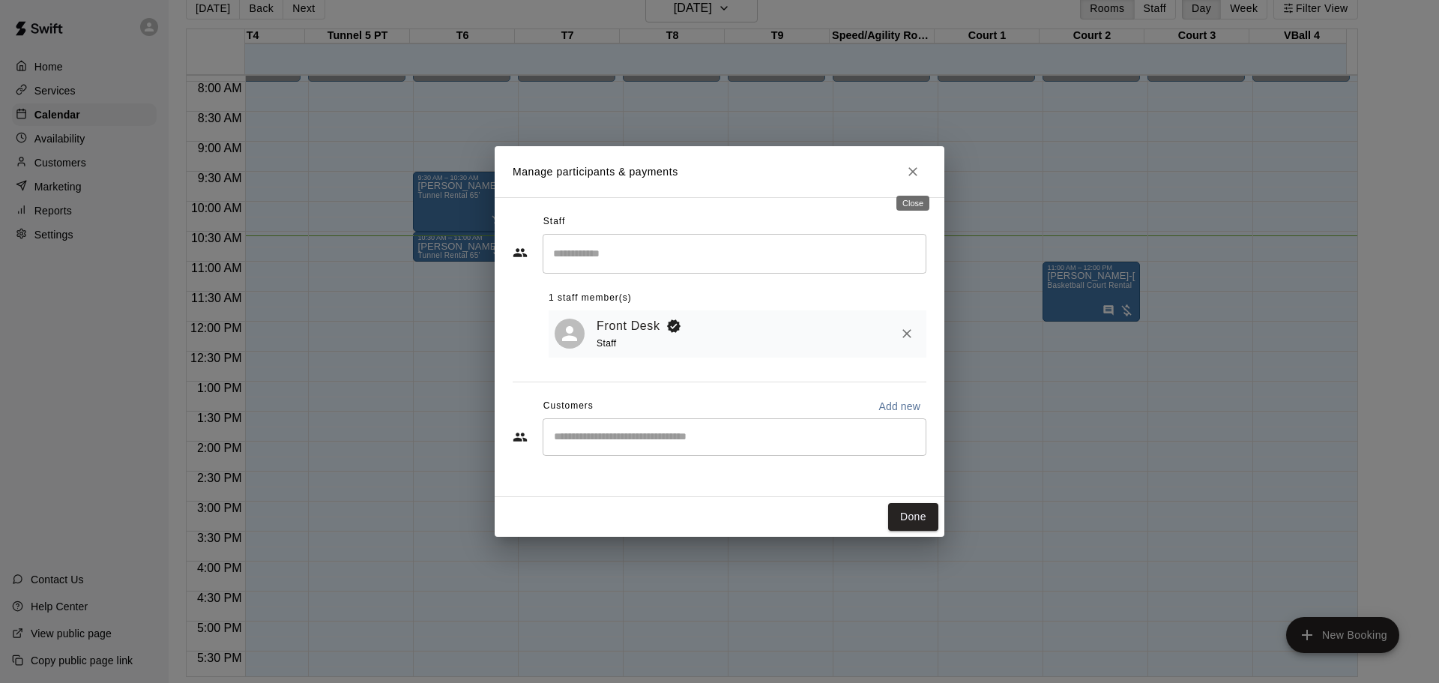
click at [911, 182] on button "Close" at bounding box center [912, 171] width 27 height 27
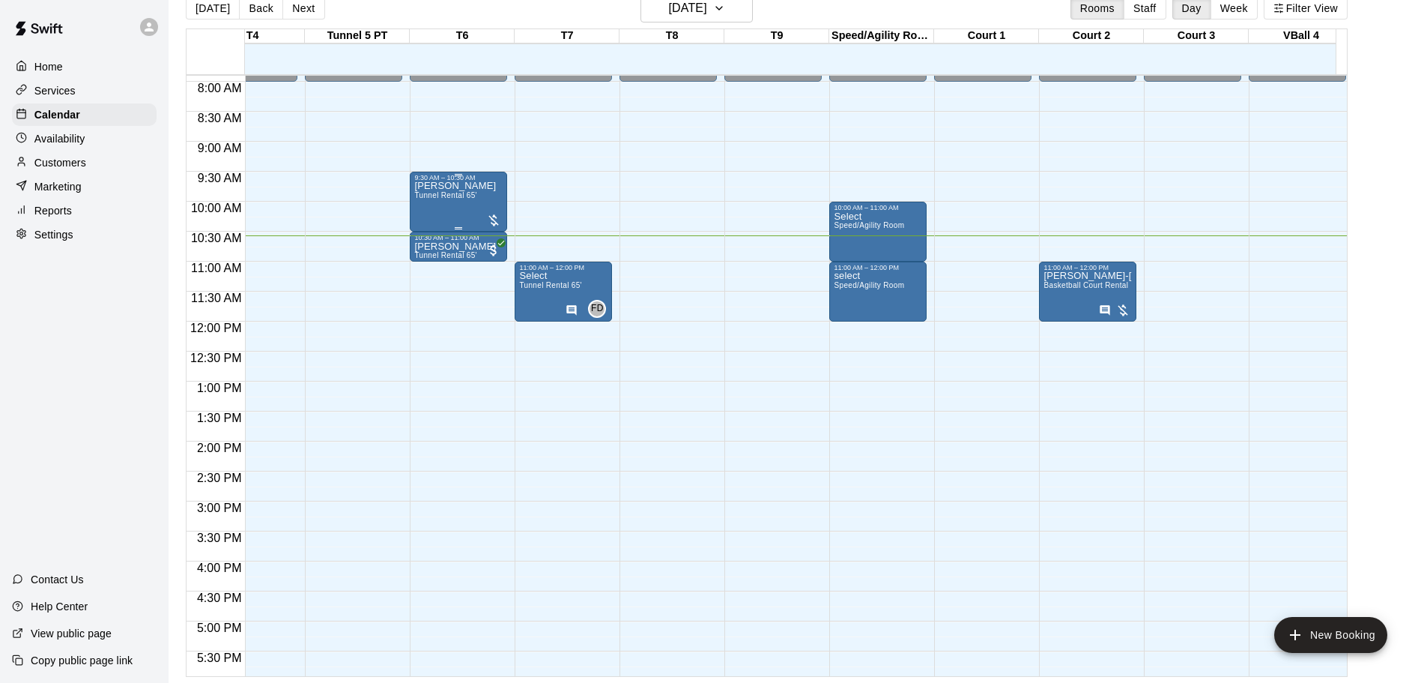
click at [492, 222] on div at bounding box center [493, 220] width 15 height 15
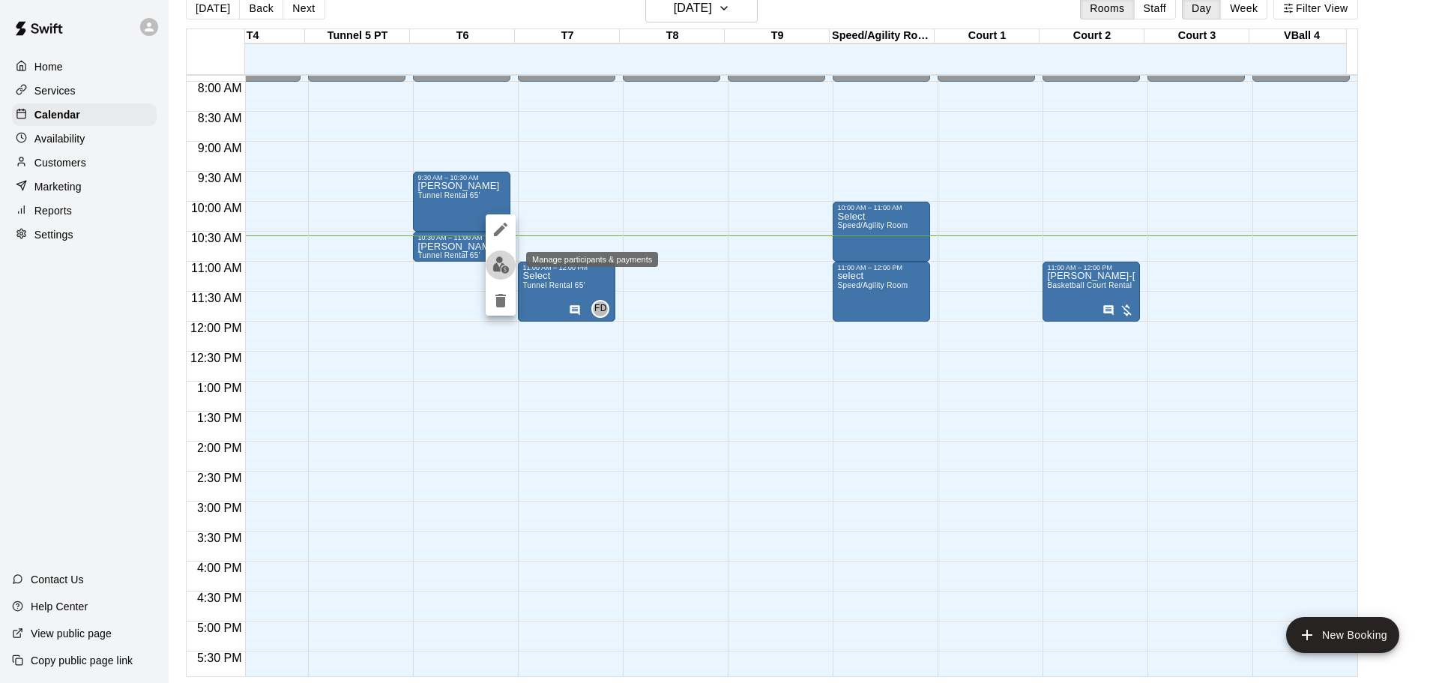
click at [506, 267] on img "edit" at bounding box center [500, 264] width 17 height 17
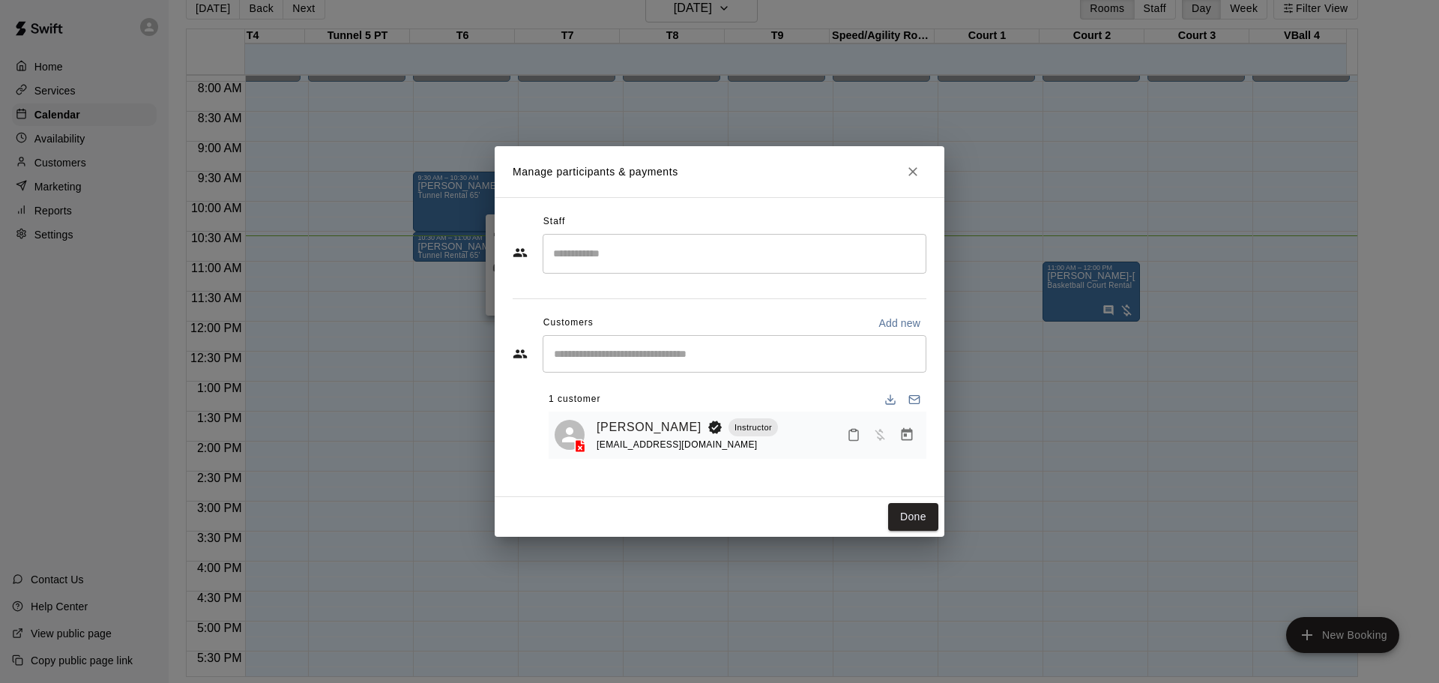
click at [633, 251] on input "Search staff" at bounding box center [734, 254] width 370 height 26
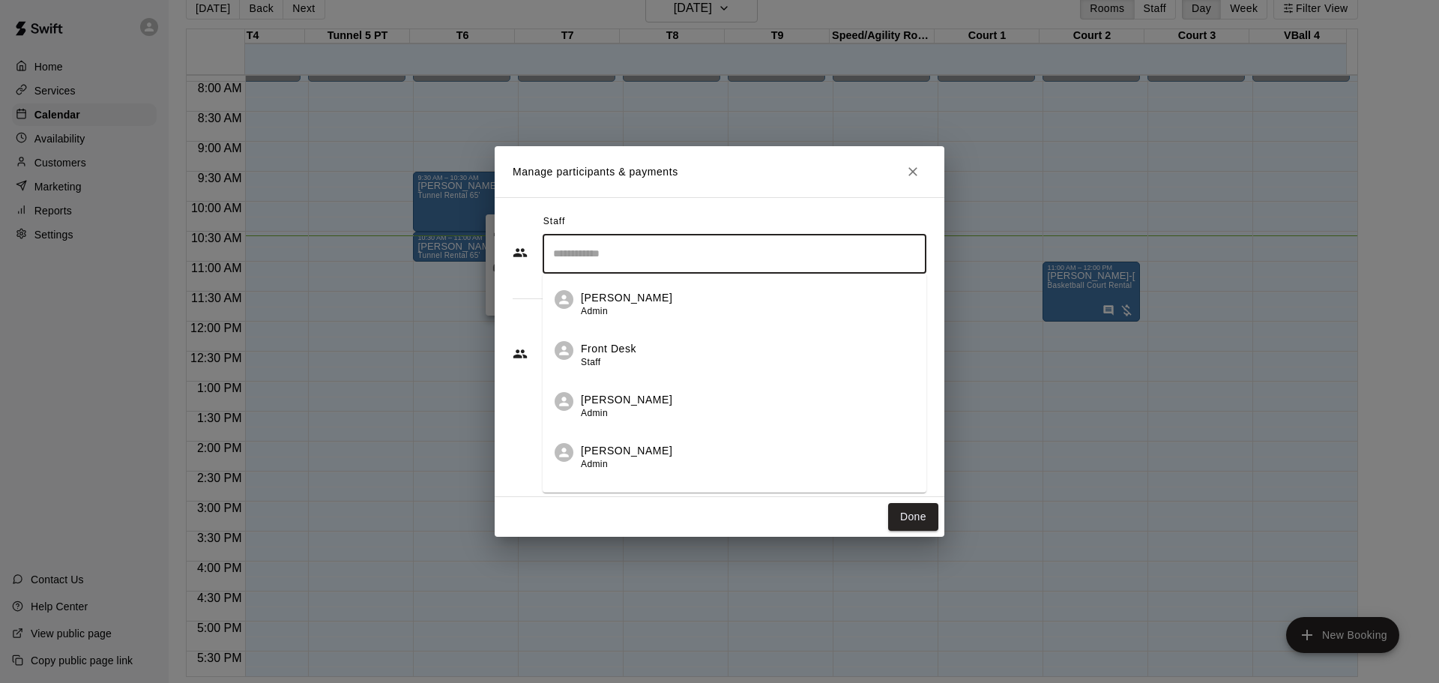
click at [606, 357] on div "Front Desk Staff" at bounding box center [608, 355] width 55 height 29
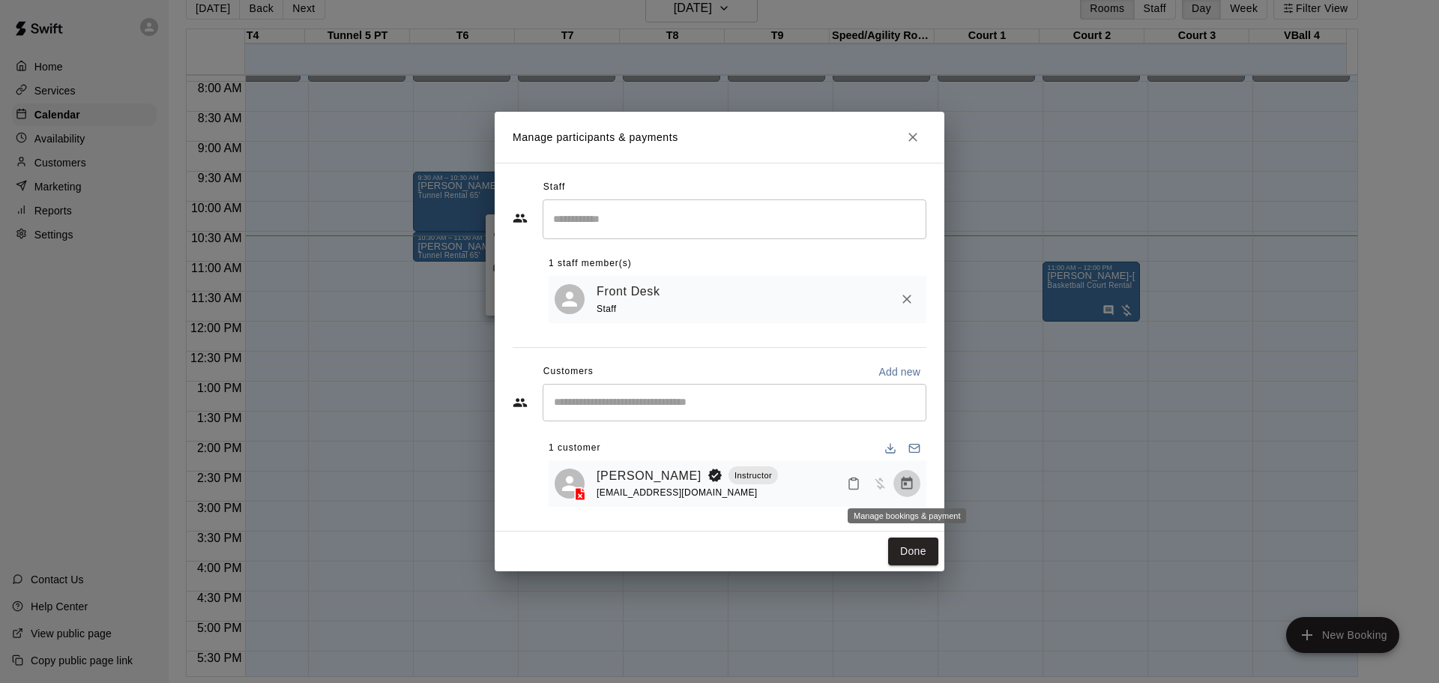
click at [900, 483] on icon "Manage bookings & payment" at bounding box center [906, 483] width 15 height 15
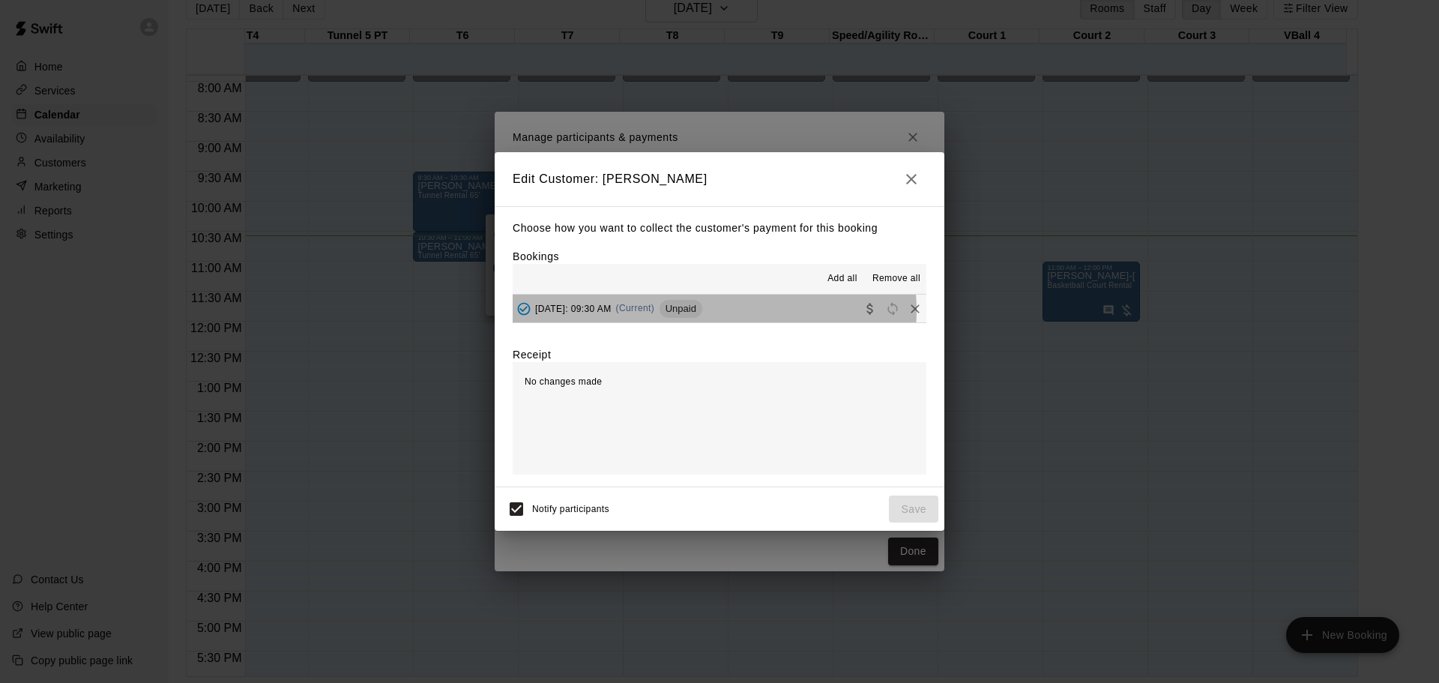
click at [655, 311] on span "(Current)" at bounding box center [635, 308] width 39 height 10
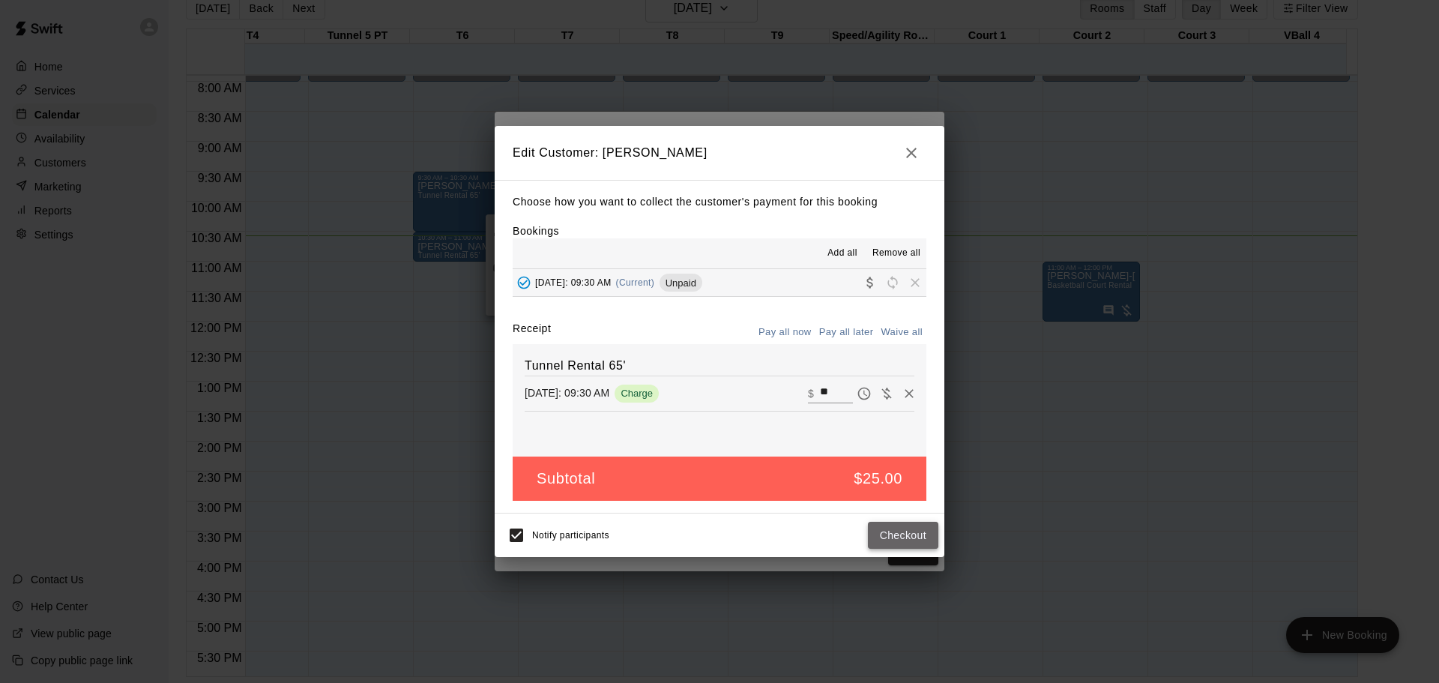
click at [923, 538] on button "Checkout" at bounding box center [903, 536] width 70 height 28
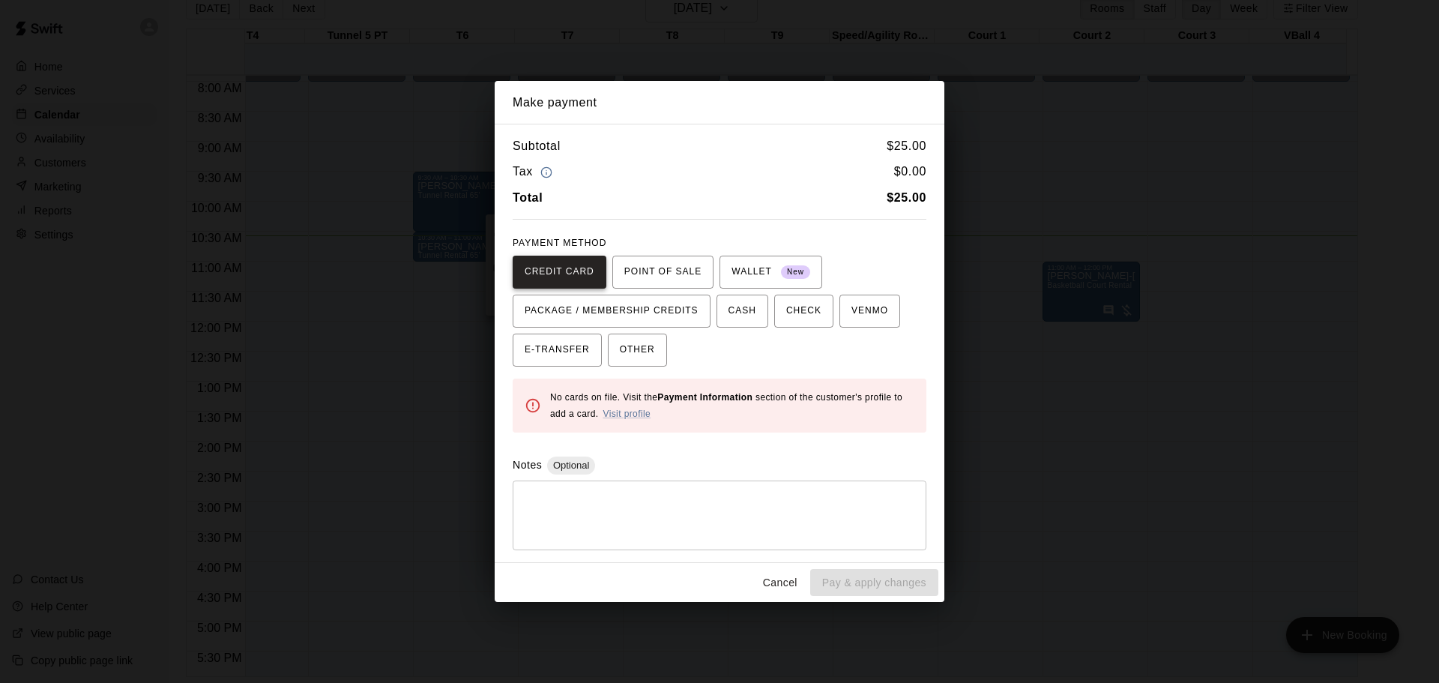
drag, startPoint x: 680, startPoint y: 269, endPoint x: 536, endPoint y: 268, distance: 143.9
click at [529, 268] on div "CREDIT CARD POINT OF SALE WALLET New PACKAGE / MEMBERSHIP CREDITS CASH CHECK VE…" at bounding box center [720, 311] width 414 height 111
click at [579, 268] on span "CREDIT CARD" at bounding box center [559, 272] width 70 height 24
click at [572, 275] on span "CREDIT CARD" at bounding box center [559, 272] width 70 height 24
click at [681, 278] on span "POINT OF SALE" at bounding box center [662, 272] width 77 height 24
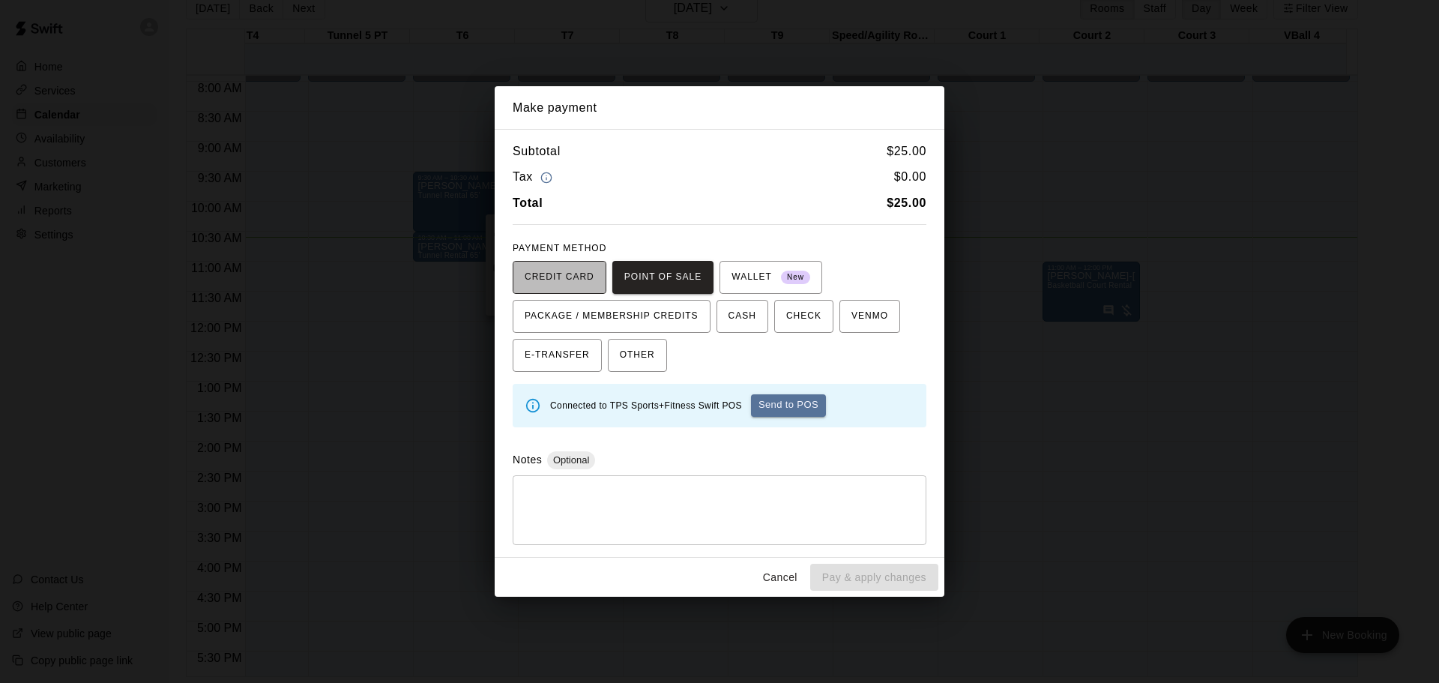
click at [541, 270] on span "CREDIT CARD" at bounding box center [559, 277] width 70 height 24
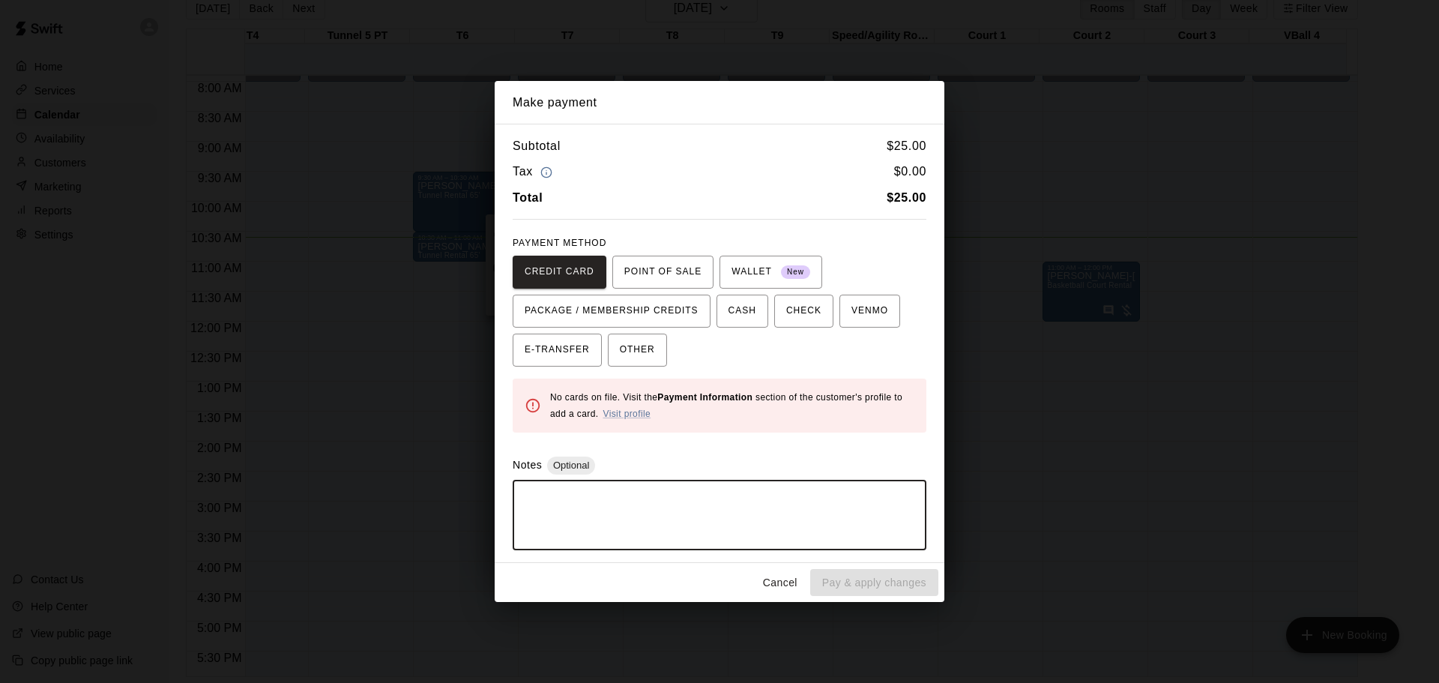
click at [777, 536] on textarea at bounding box center [719, 514] width 393 height 45
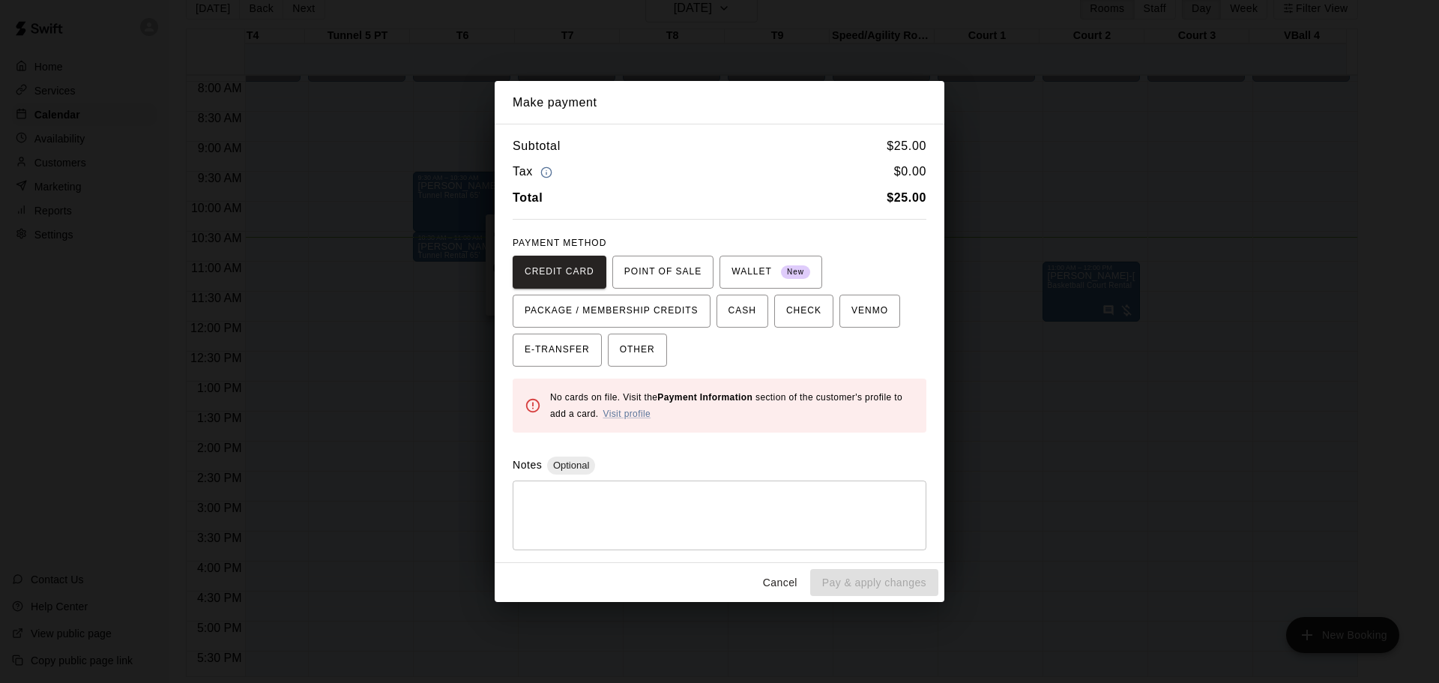
click at [877, 592] on div "Cancel Pay & apply changes" at bounding box center [720, 583] width 450 height 40
click at [659, 267] on span "POINT OF SALE" at bounding box center [662, 272] width 77 height 24
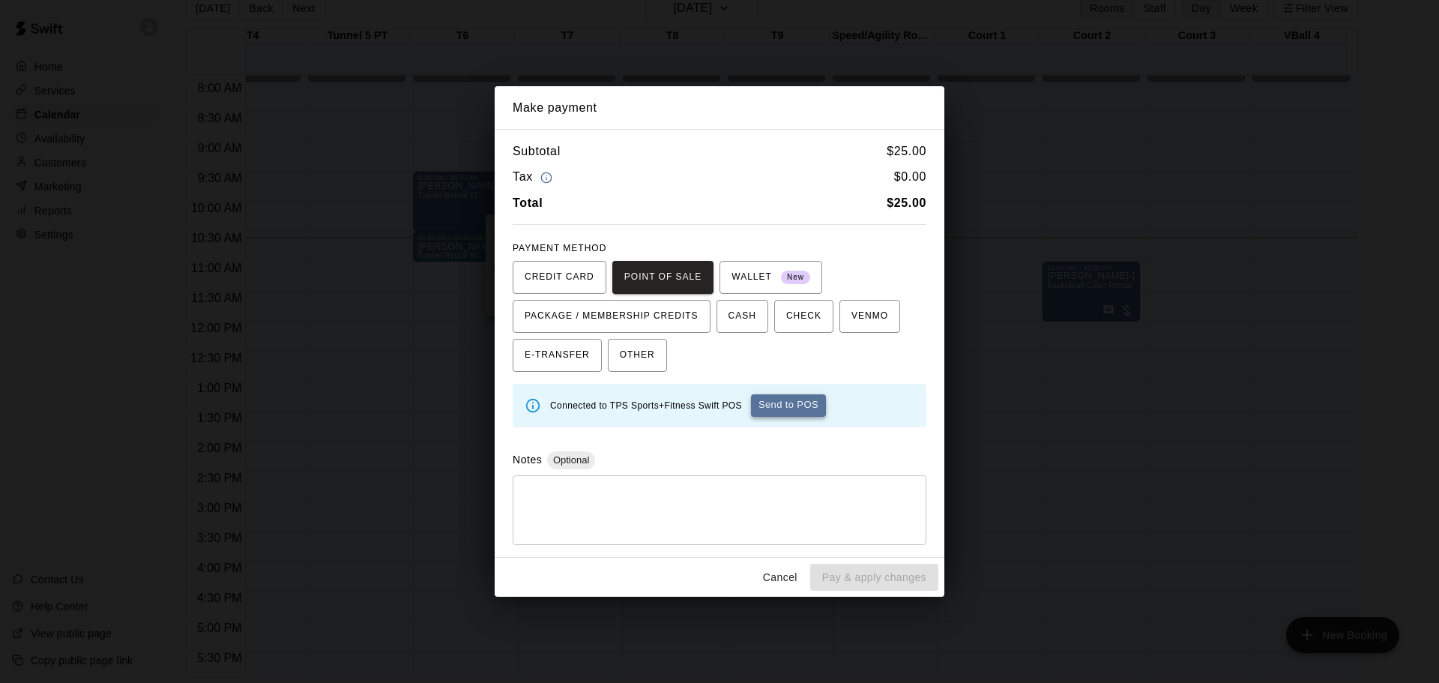
click at [798, 411] on button "Send to POS" at bounding box center [788, 405] width 75 height 22
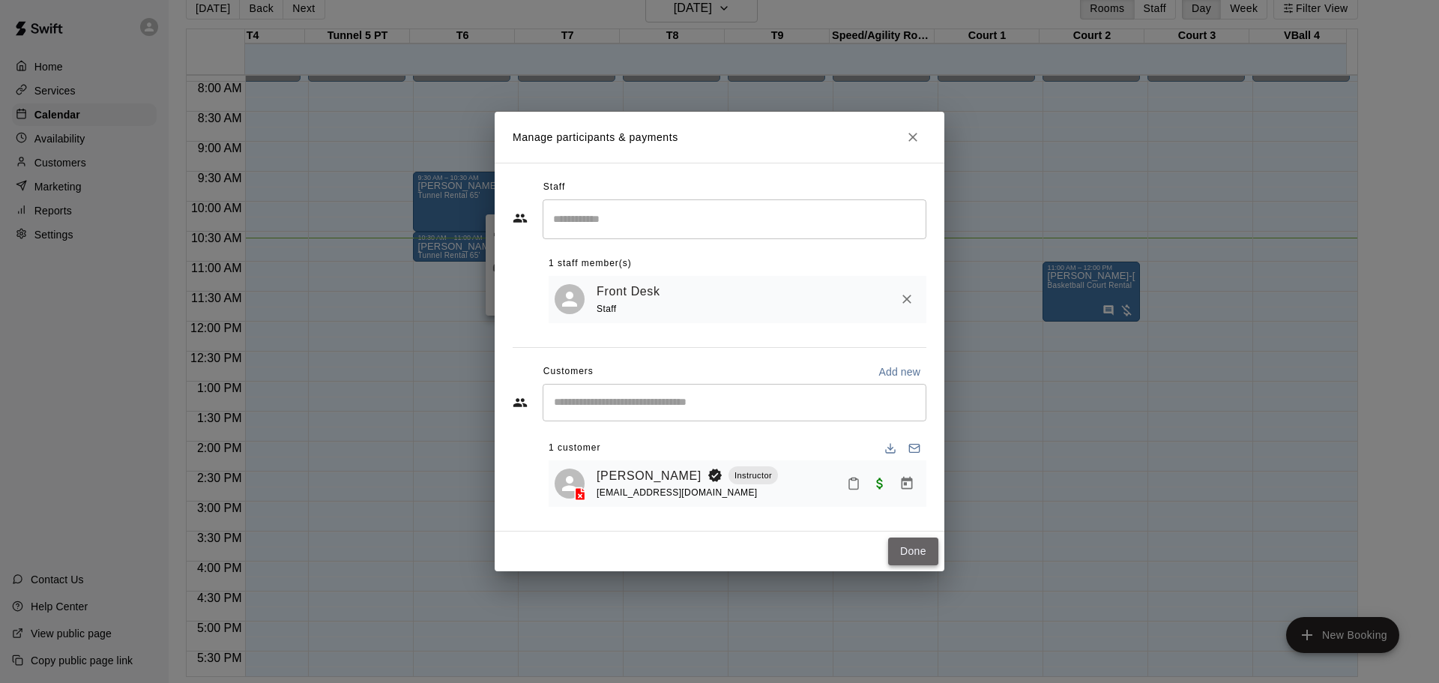
click at [924, 557] on button "Done" at bounding box center [913, 551] width 50 height 28
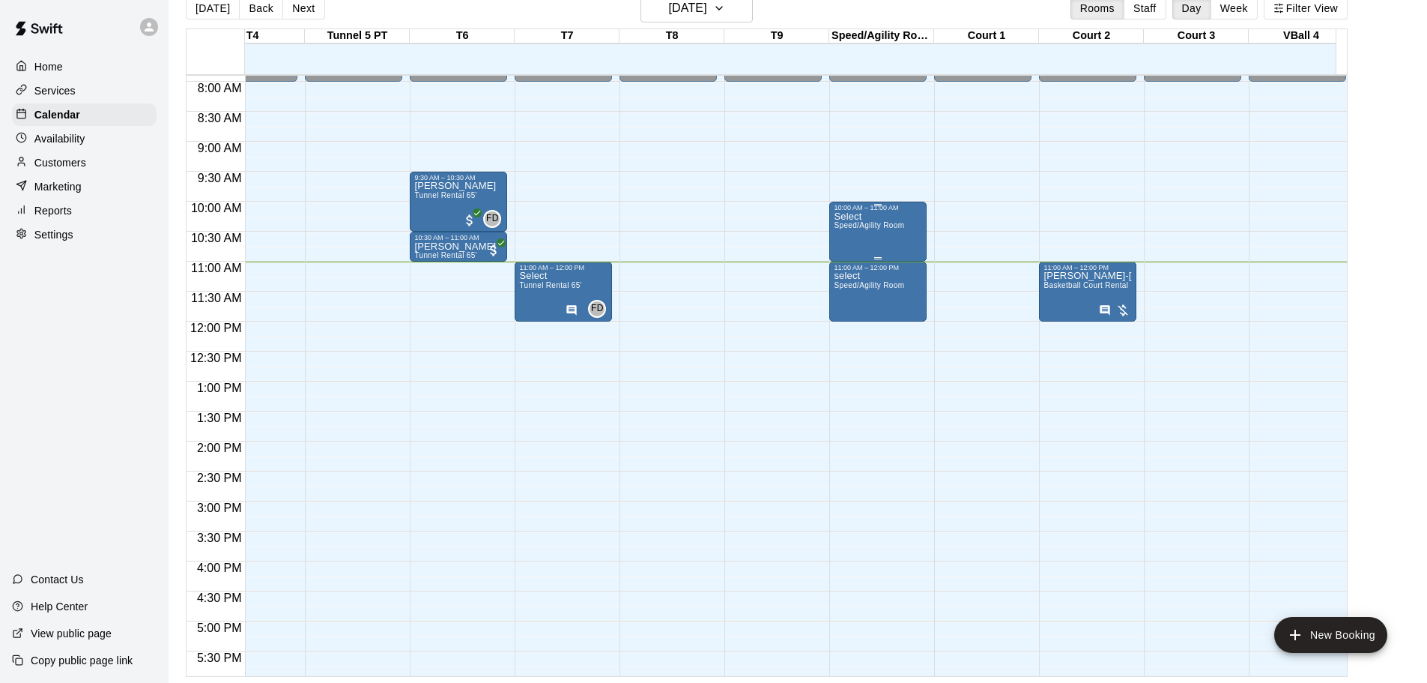
click at [880, 250] on div "Select Speed/Agility Room" at bounding box center [869, 552] width 70 height 683
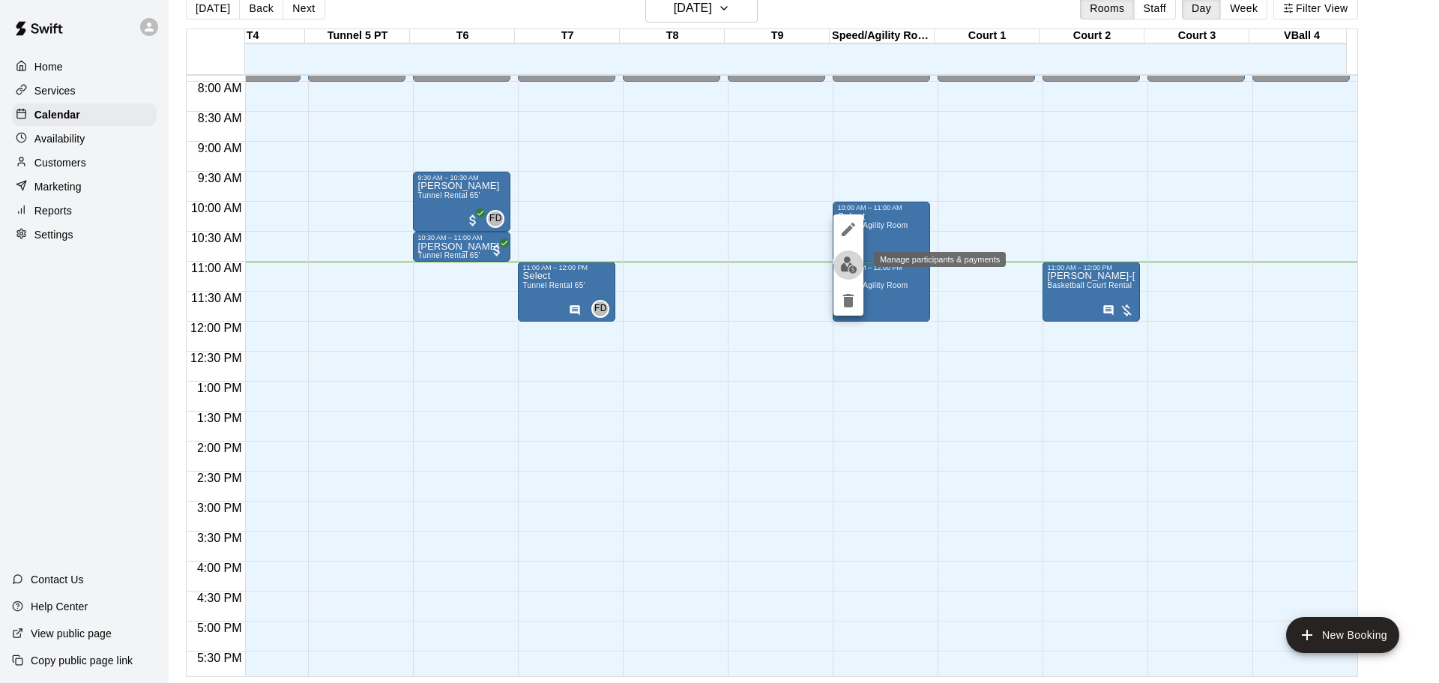
click at [851, 260] on img "edit" at bounding box center [848, 264] width 17 height 17
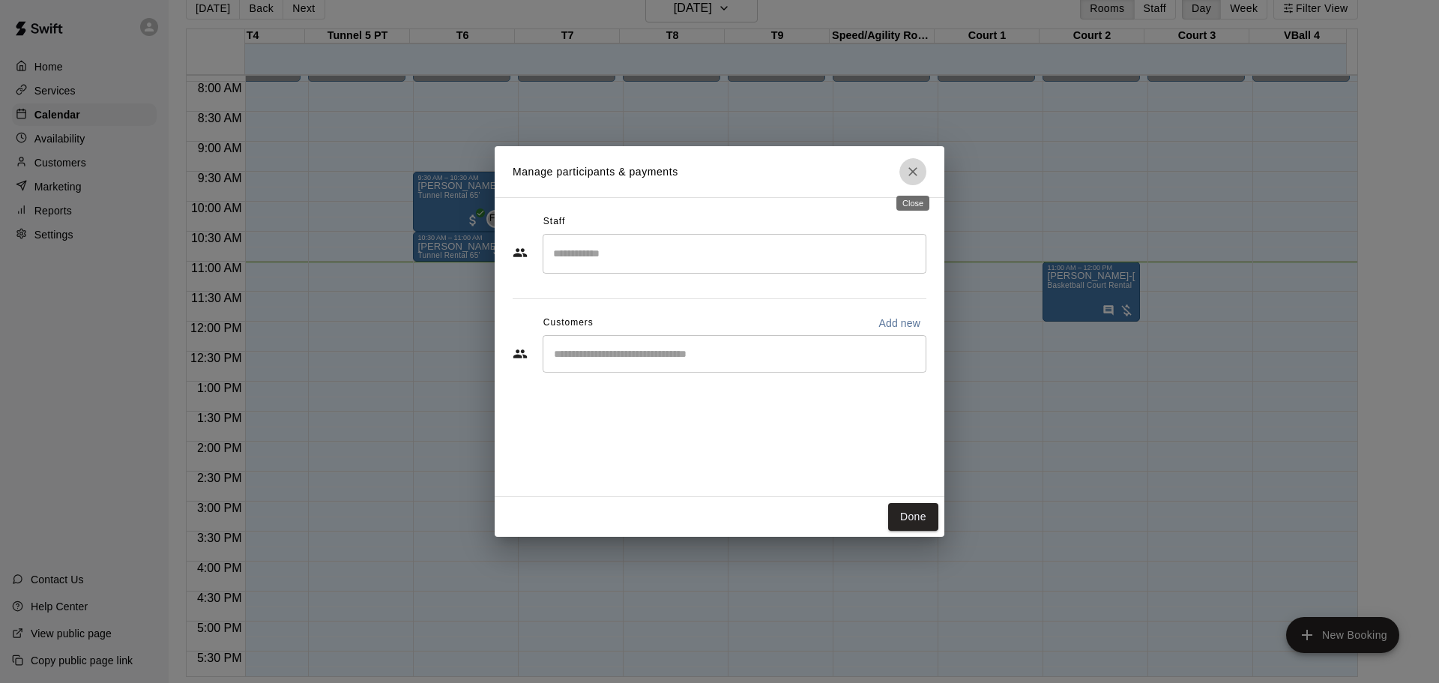
click at [913, 178] on icon "Close" at bounding box center [912, 171] width 15 height 15
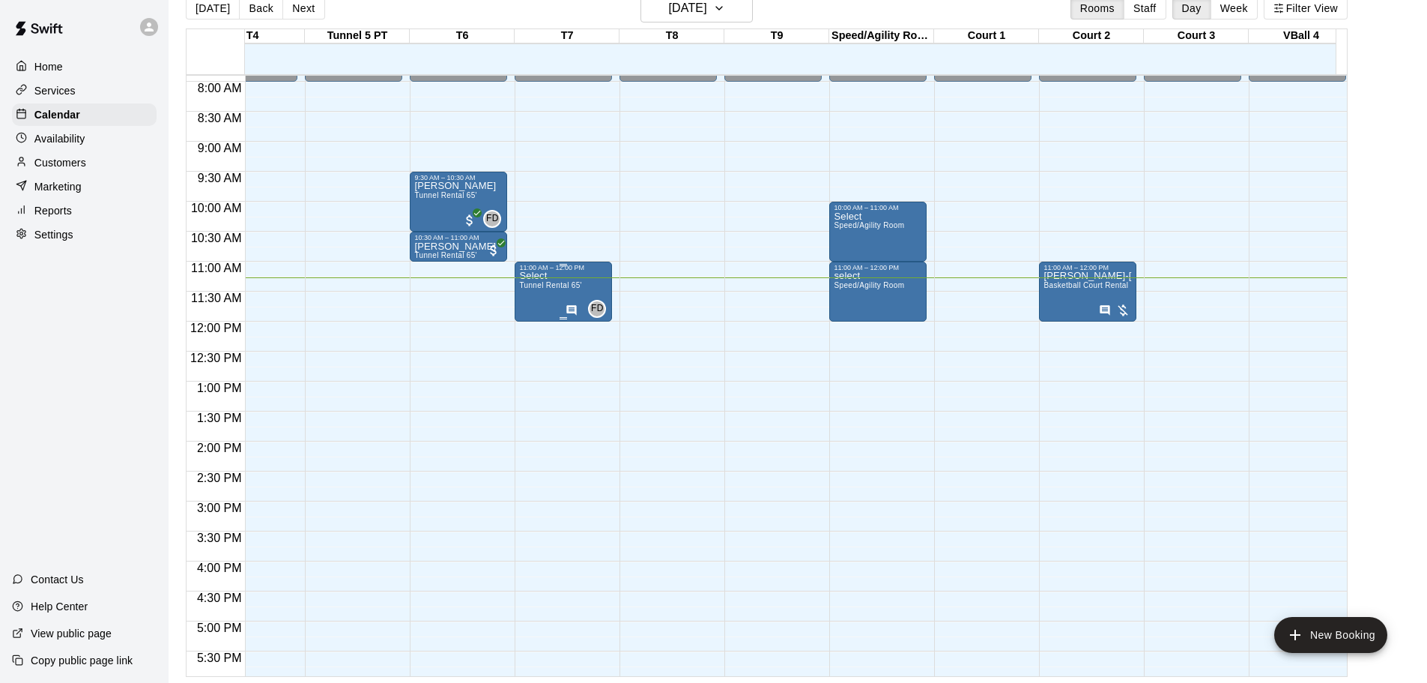
click at [551, 279] on div "Select Tunnel Rental 65'" at bounding box center [550, 612] width 62 height 683
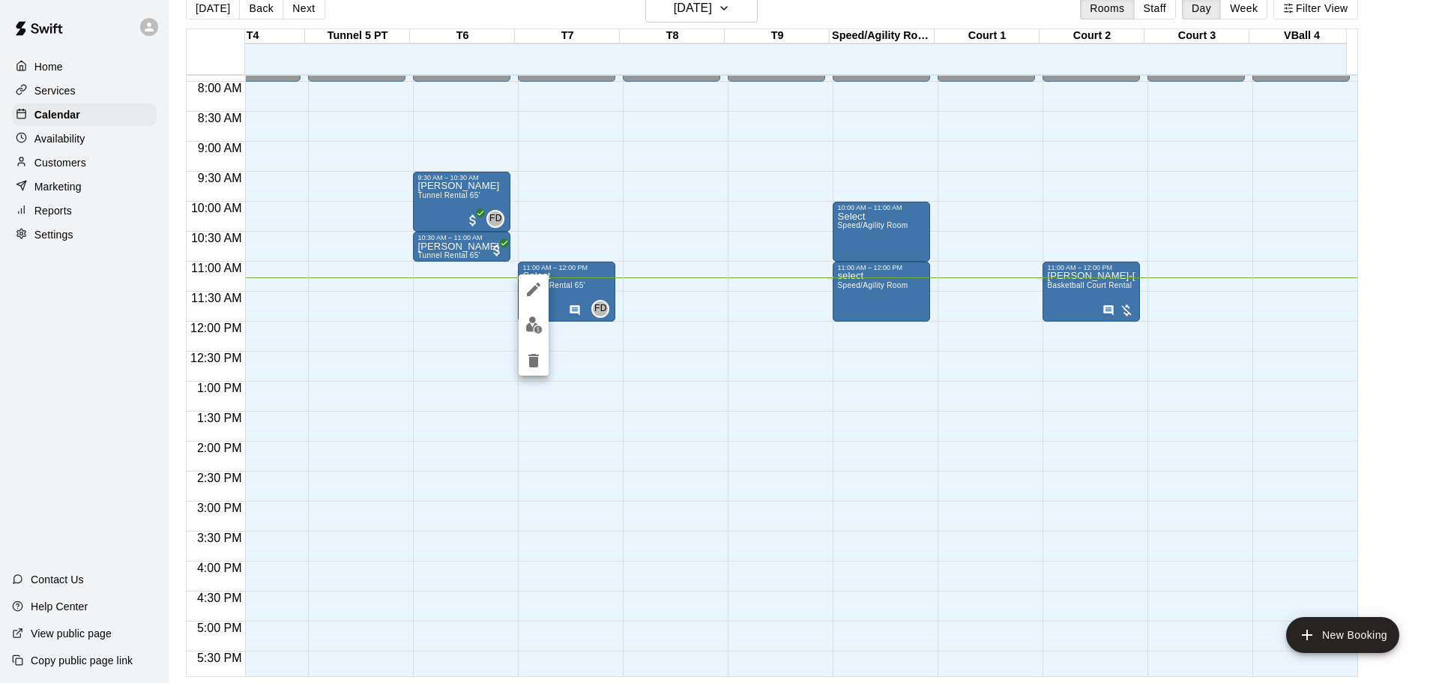
click at [555, 296] on div at bounding box center [719, 341] width 1439 height 683
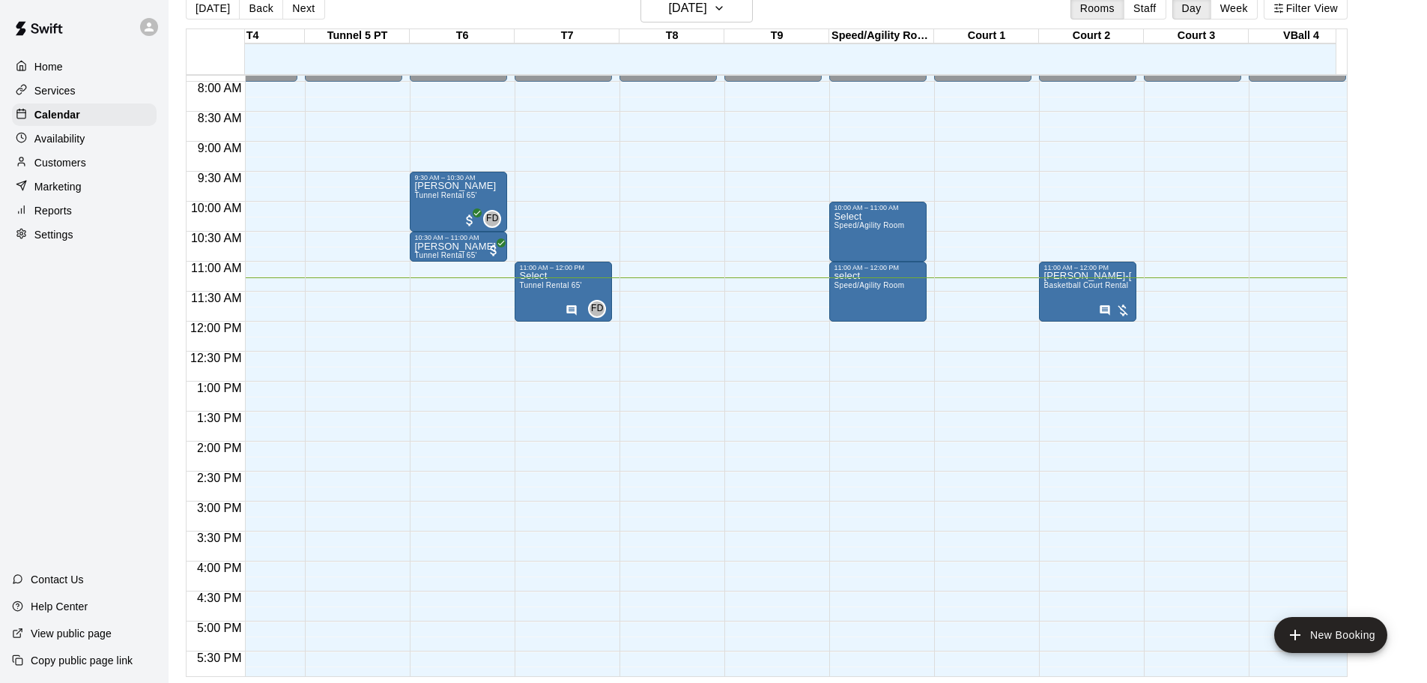
click at [555, 296] on div "Select Tunnel Rental 65'" at bounding box center [550, 612] width 62 height 683
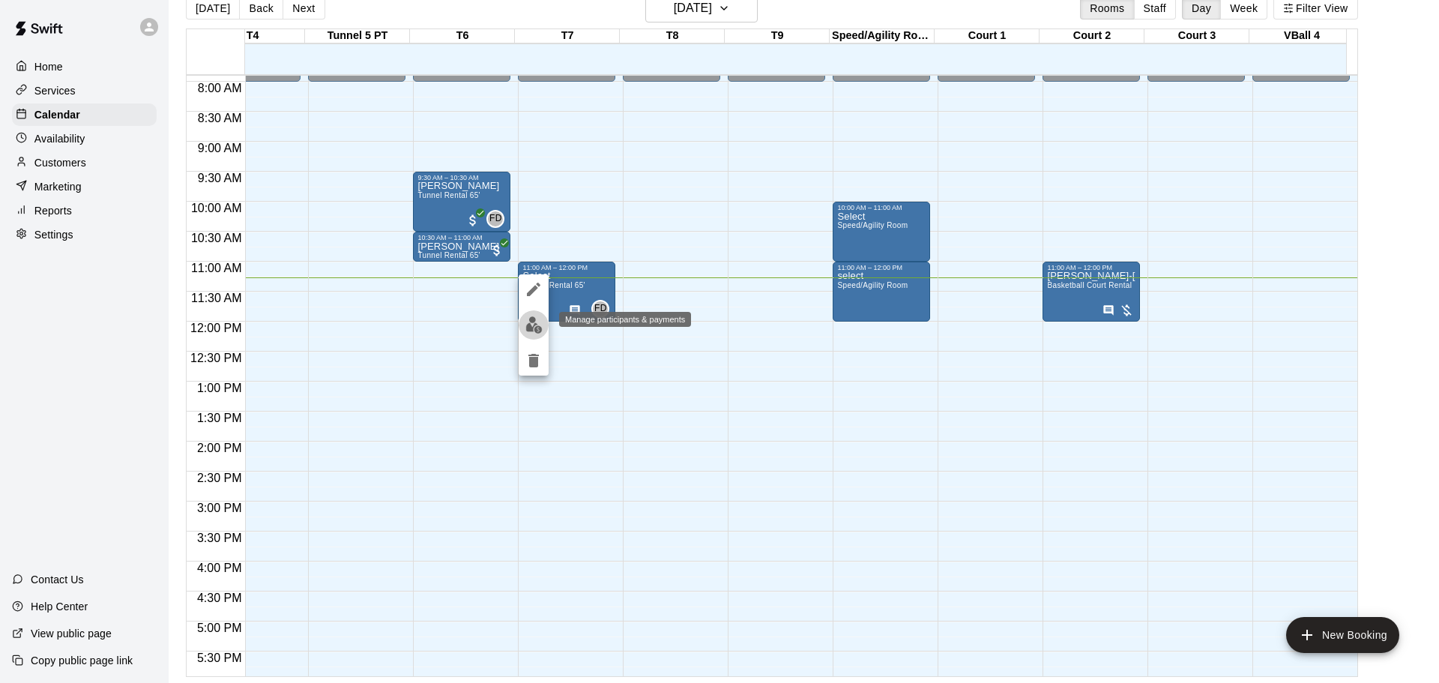
click at [533, 321] on img "edit" at bounding box center [533, 324] width 17 height 17
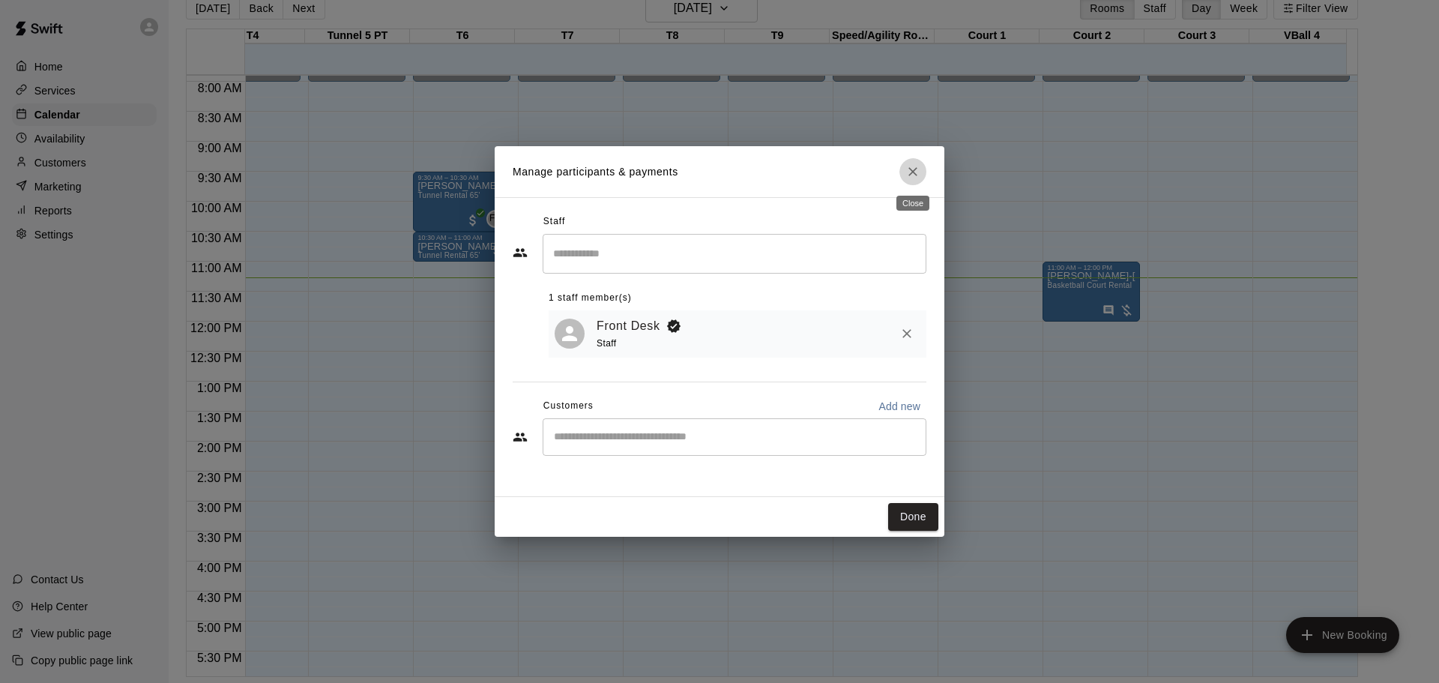
click at [914, 163] on button "Close" at bounding box center [912, 171] width 27 height 27
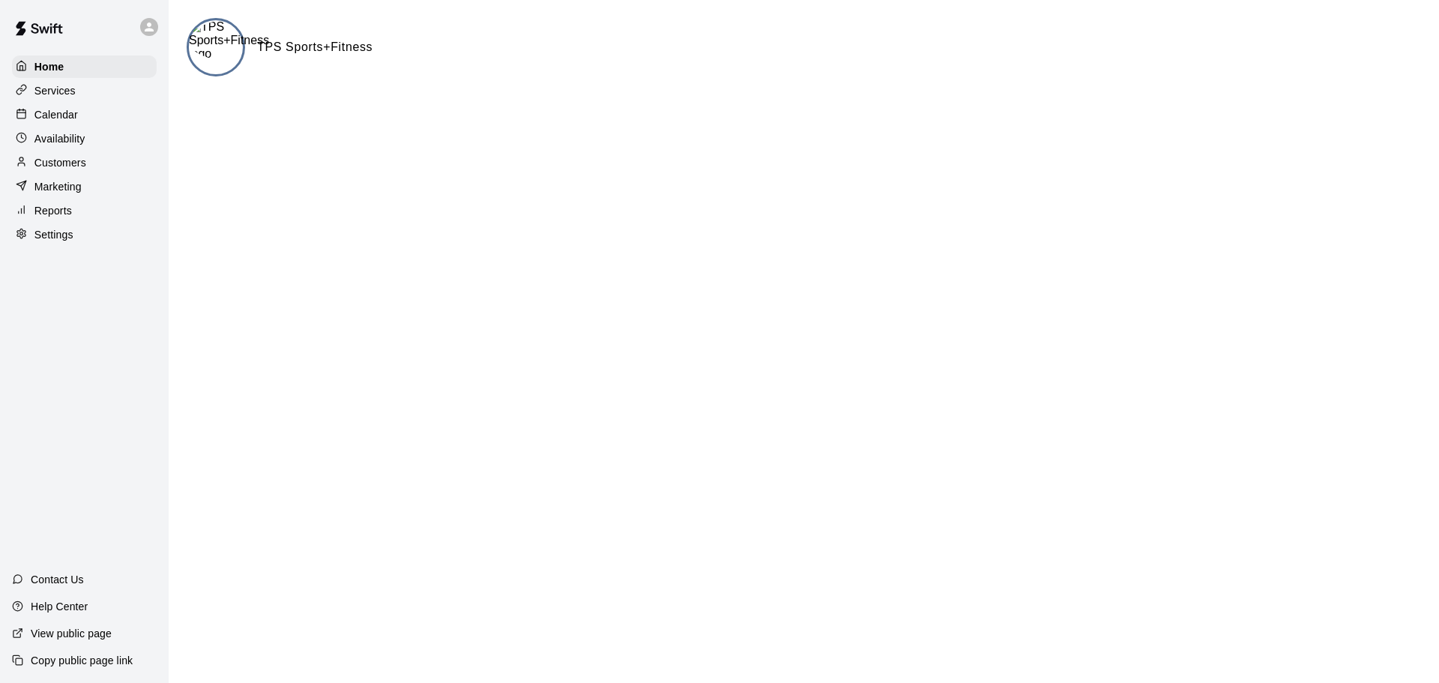
click at [79, 117] on div "Calendar" at bounding box center [84, 114] width 145 height 22
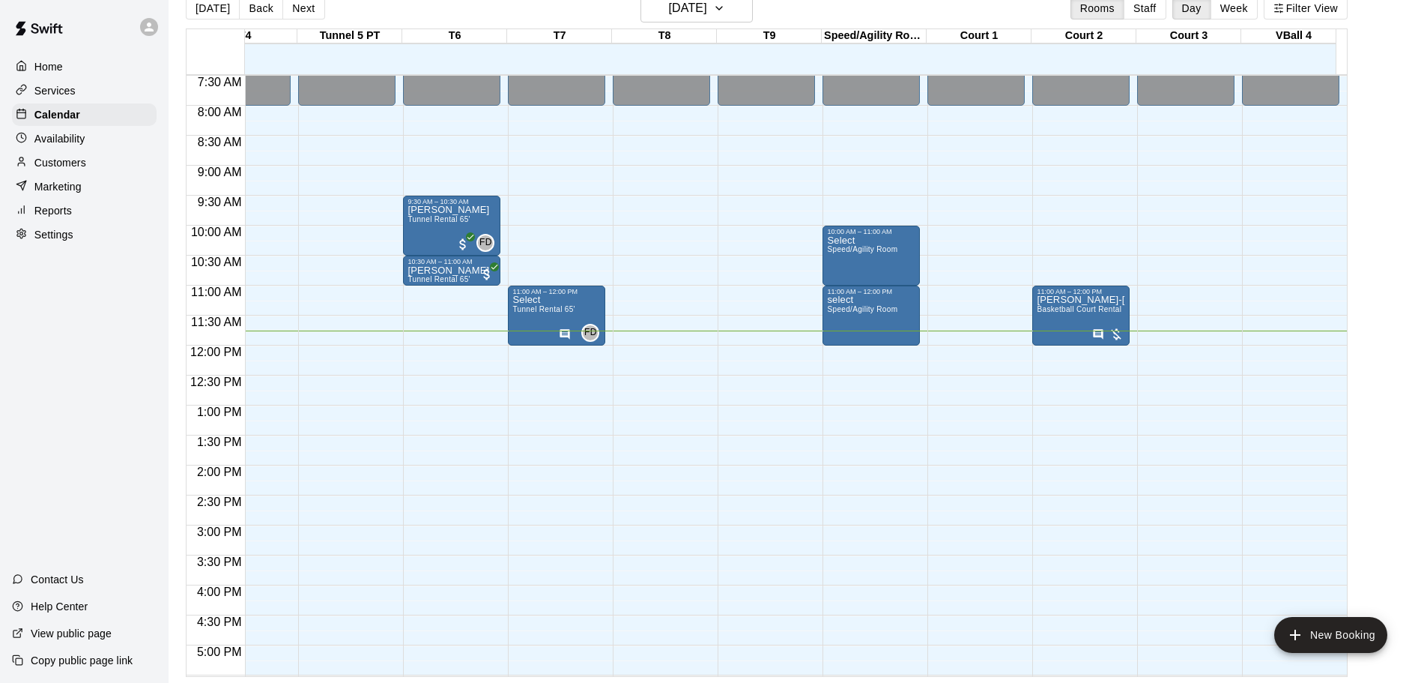
scroll to position [402, 367]
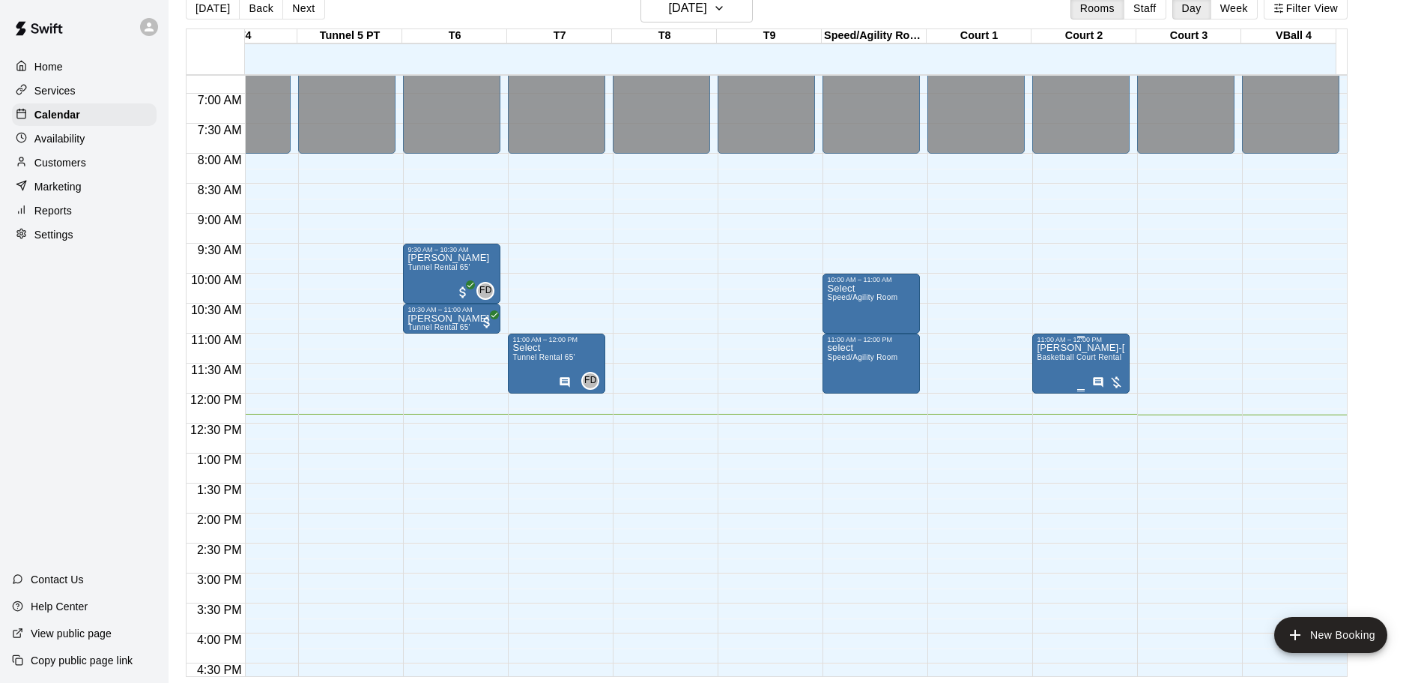
click at [1079, 348] on p "[PERSON_NAME]-[PERSON_NAME]" at bounding box center [1081, 348] width 88 height 0
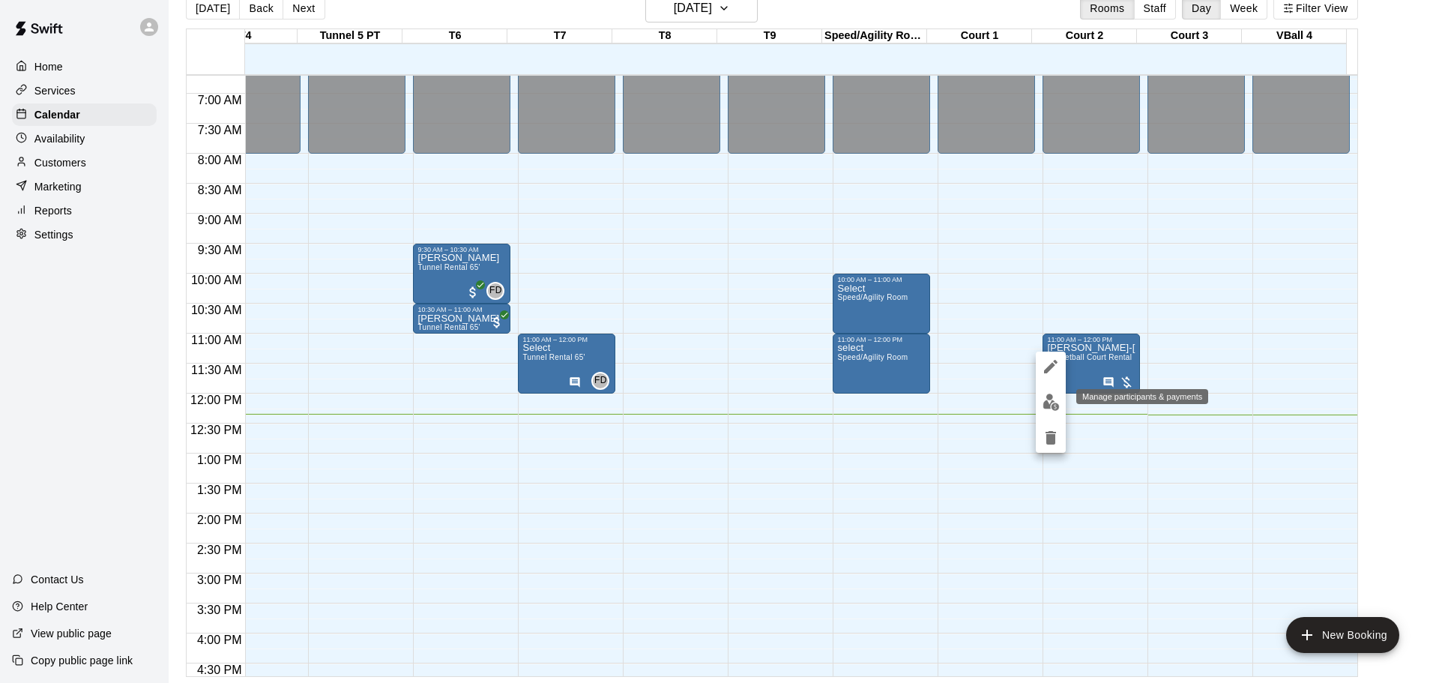
click at [1051, 398] on img "edit" at bounding box center [1050, 401] width 17 height 17
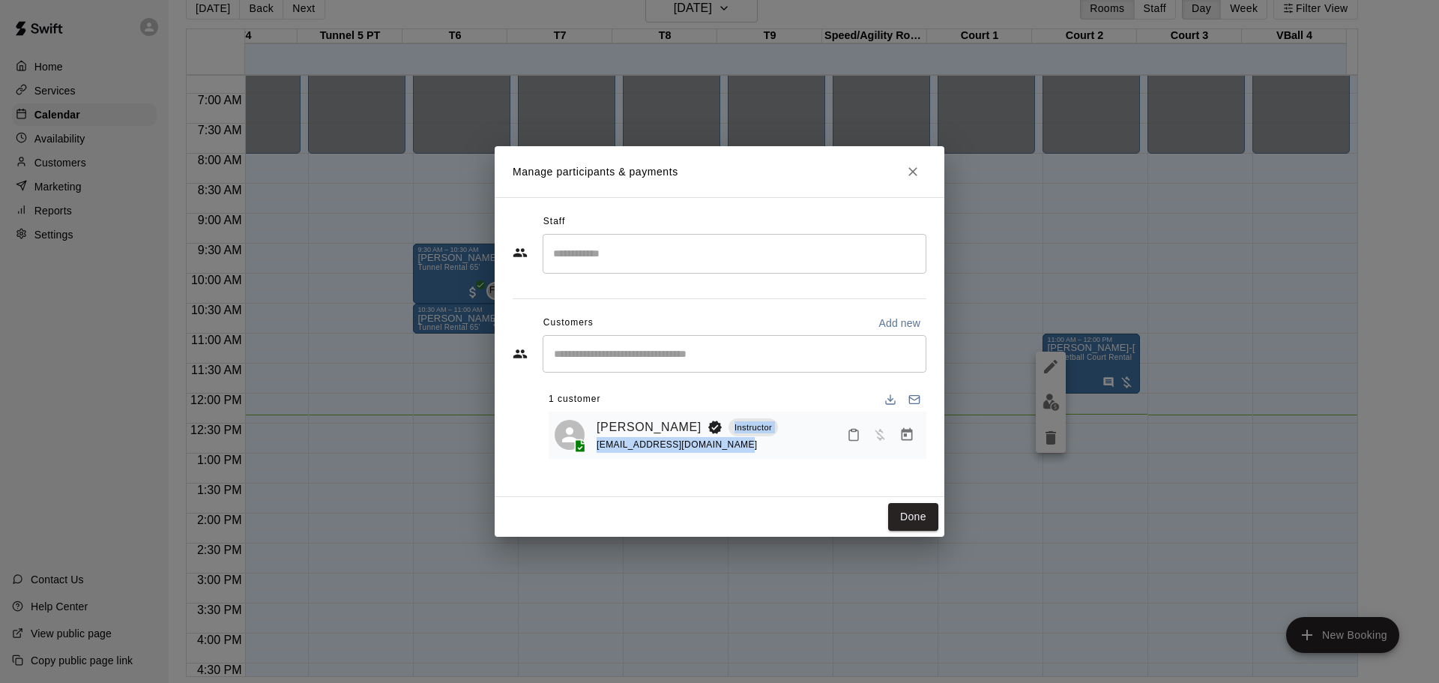
drag, startPoint x: 761, startPoint y: 459, endPoint x: 755, endPoint y: 471, distance: 12.7
click at [761, 464] on div "Staff ​ Customers Add new ​ 1 customer [PERSON_NAME] Instructor [EMAIL_ADDRESS]…" at bounding box center [720, 340] width 414 height 260
click at [772, 462] on div "Staff ​ Customers Add new ​ 1 customer PJ Ciccone Instructor chiselectbaseball@…" at bounding box center [720, 340] width 414 height 260
click at [912, 518] on button "Done" at bounding box center [913, 517] width 50 height 28
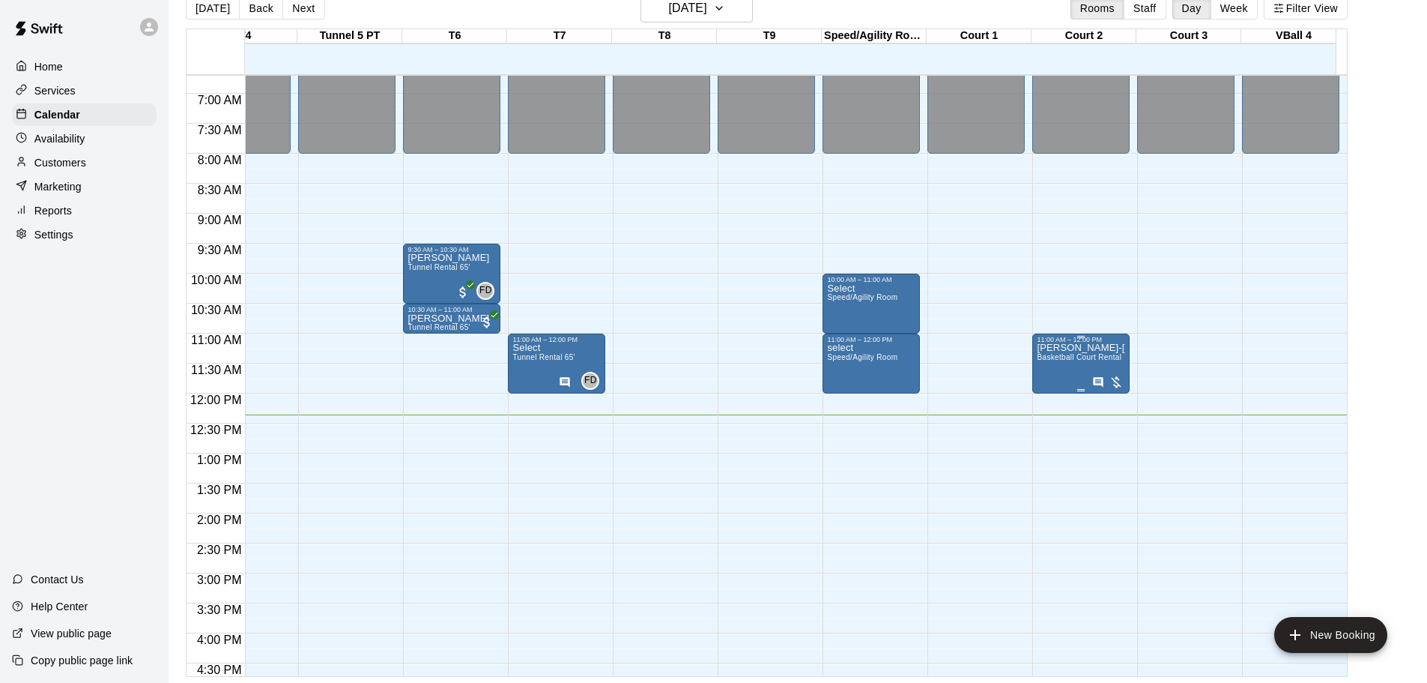
click at [1073, 342] on div "11:00 AM – 12:00 PM" at bounding box center [1081, 339] width 88 height 7
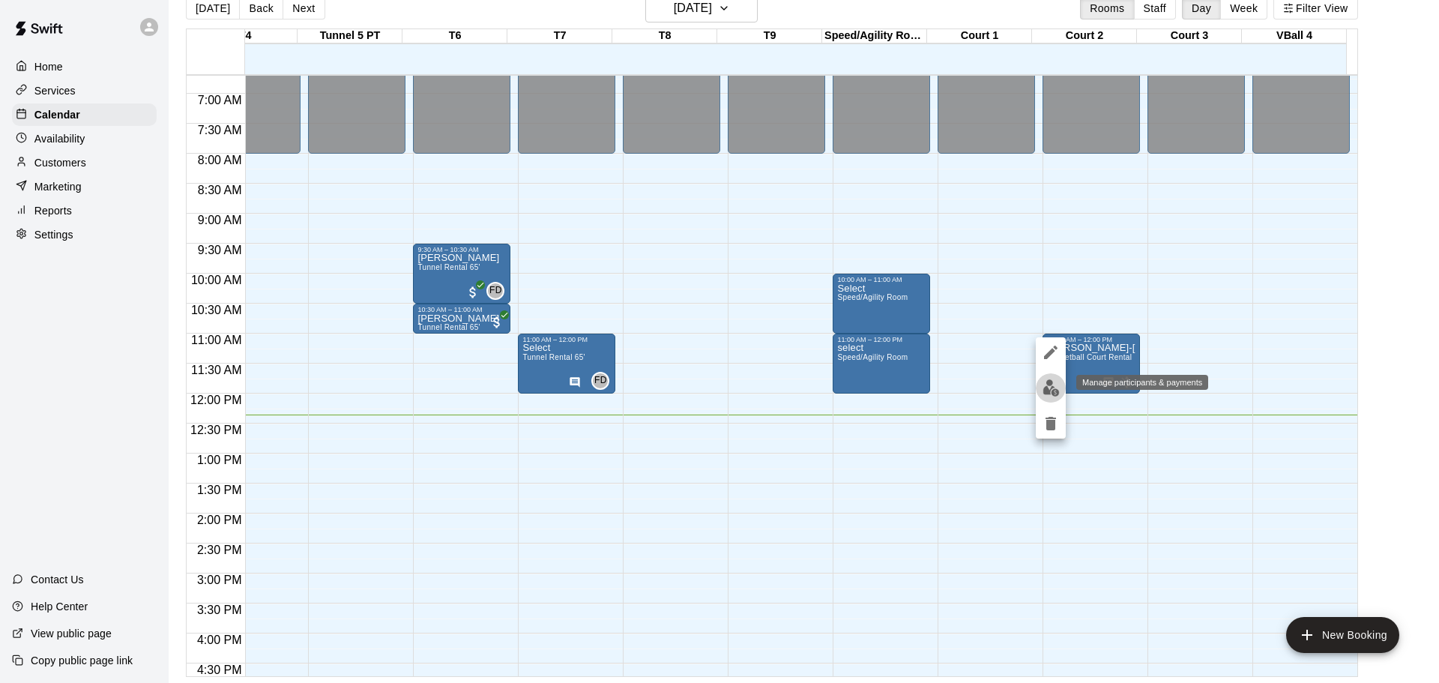
click at [1051, 375] on button "edit" at bounding box center [1051, 387] width 30 height 29
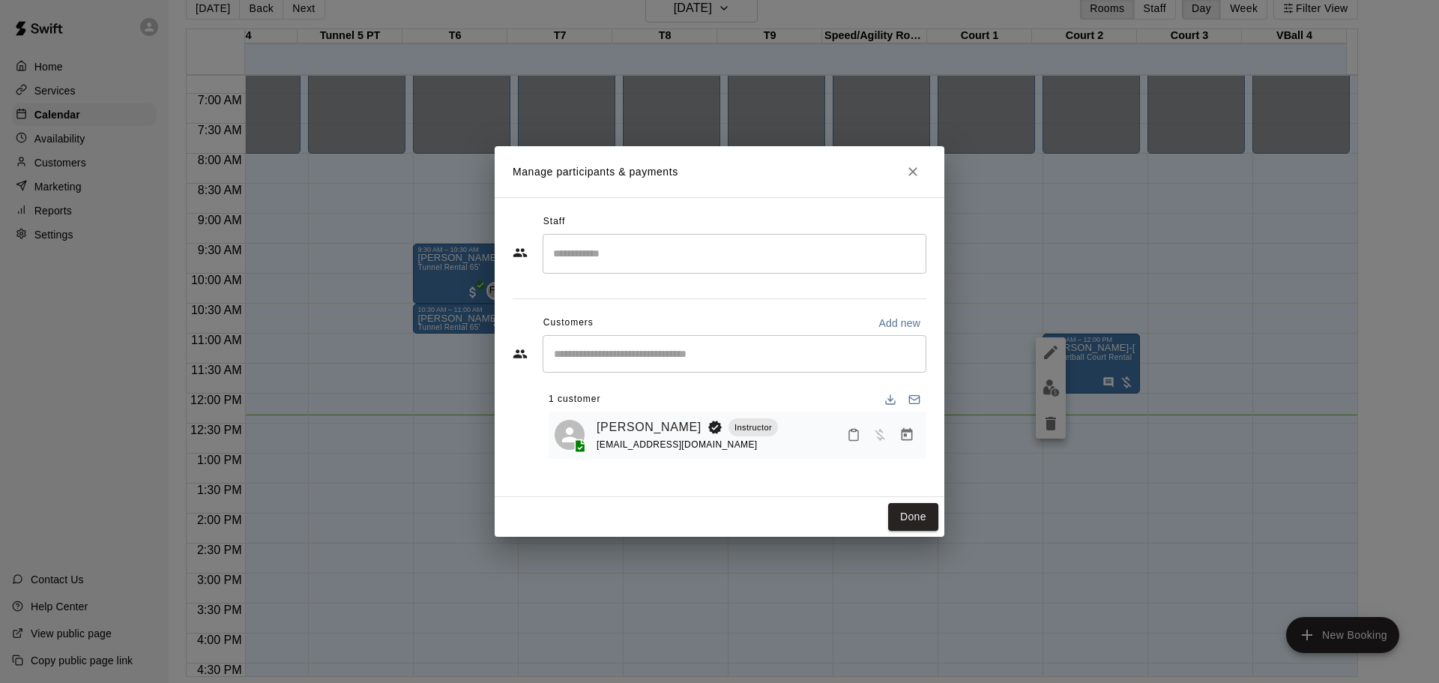
click at [569, 353] on input "Start typing to search customers..." at bounding box center [734, 353] width 370 height 15
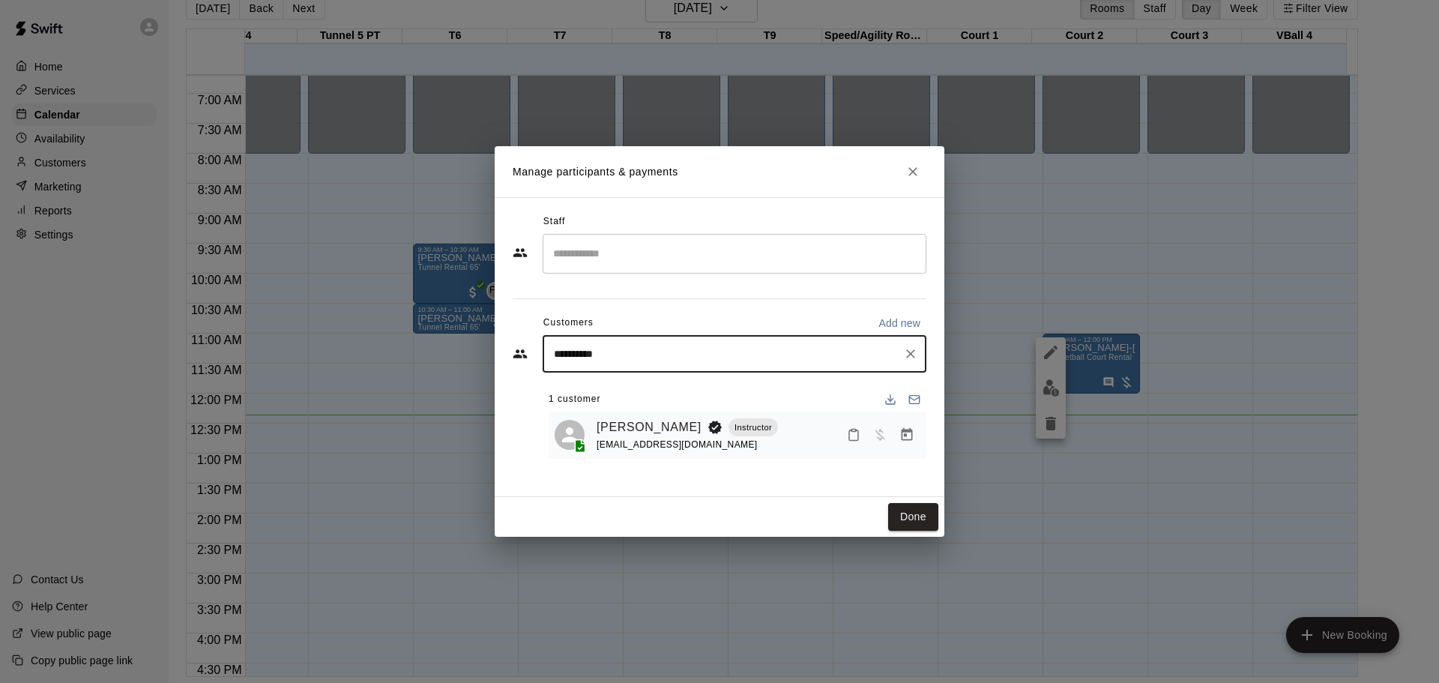
type input "**********"
click at [909, 354] on icon "Clear" at bounding box center [910, 353] width 15 height 15
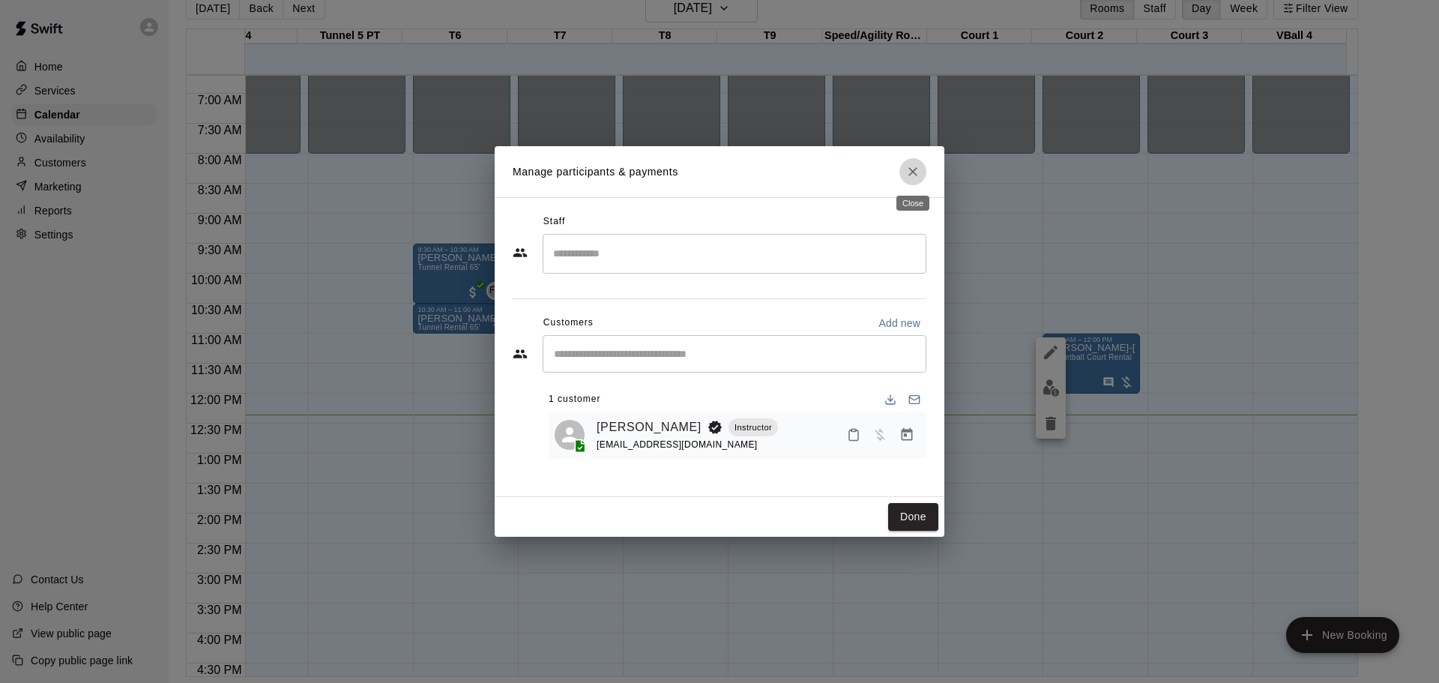
click at [908, 172] on icon "Close" at bounding box center [912, 171] width 15 height 15
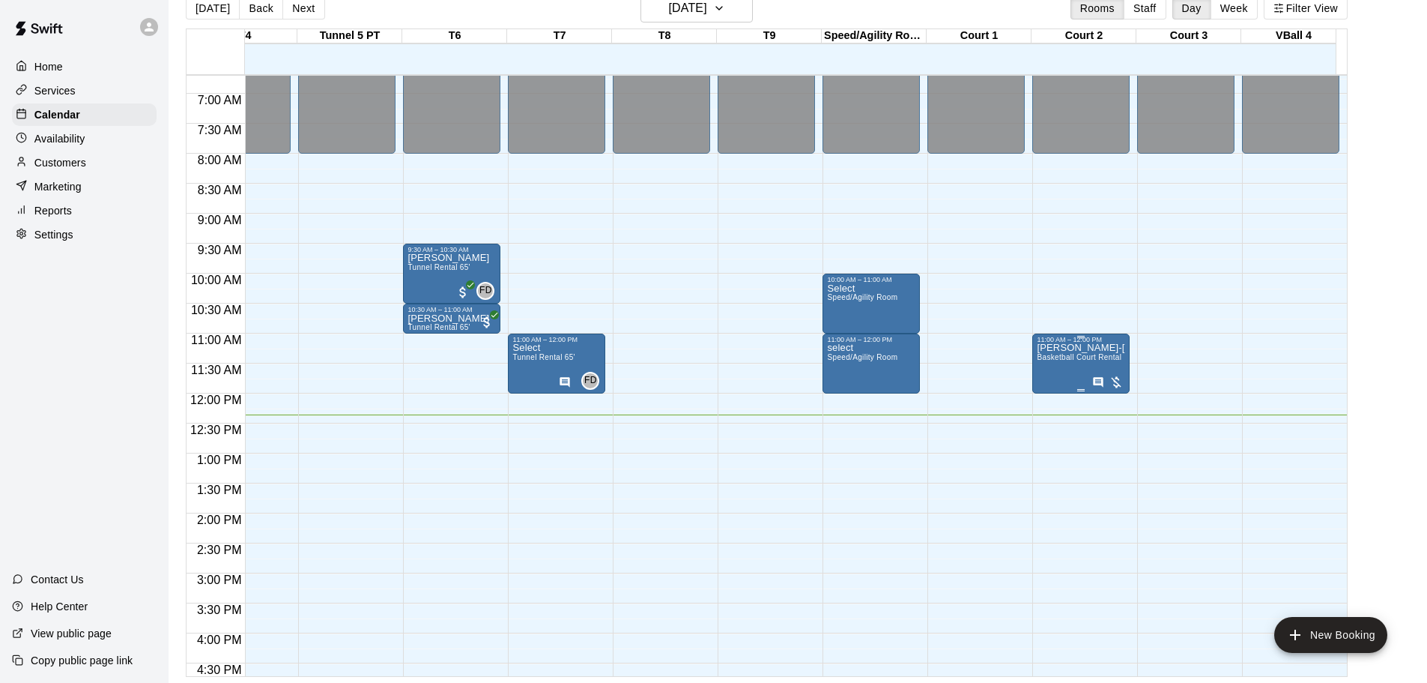
click at [1073, 342] on div "11:00 AM – 12:00 PM" at bounding box center [1081, 339] width 88 height 7
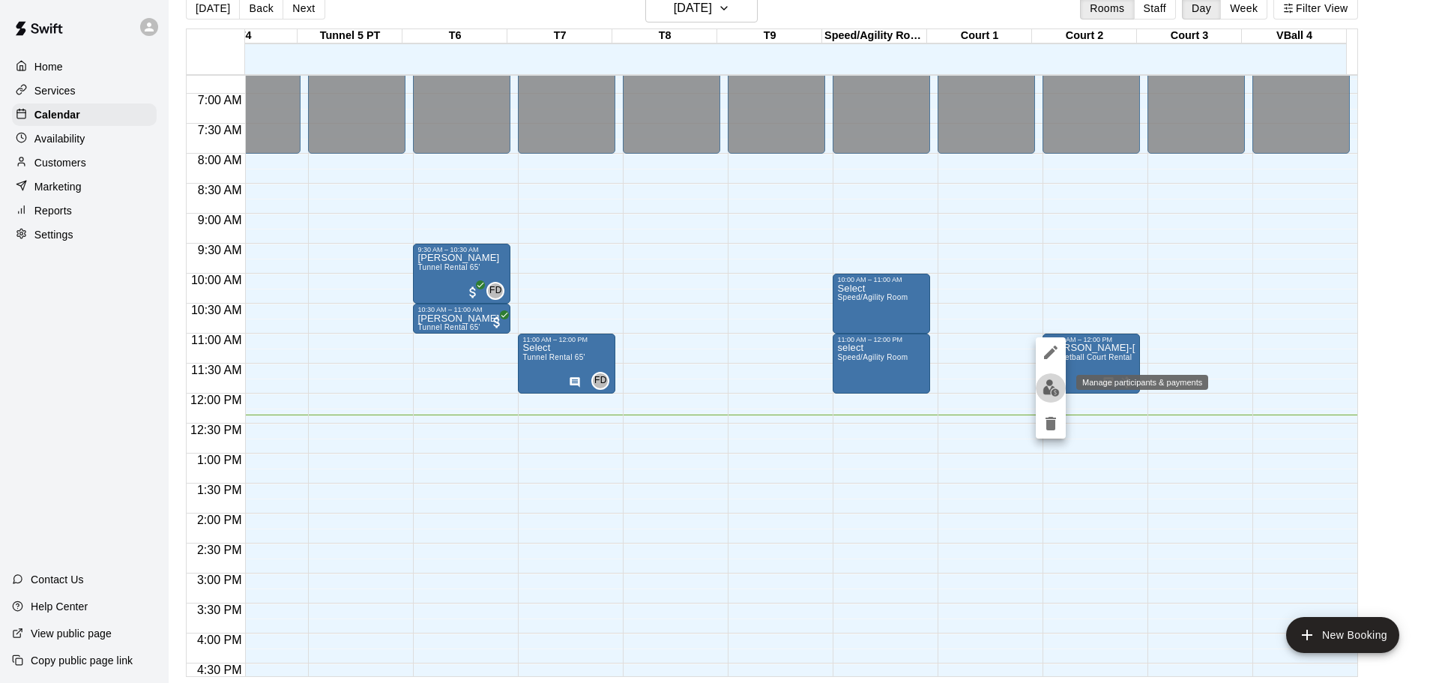
click at [1049, 384] on img "edit" at bounding box center [1050, 387] width 17 height 17
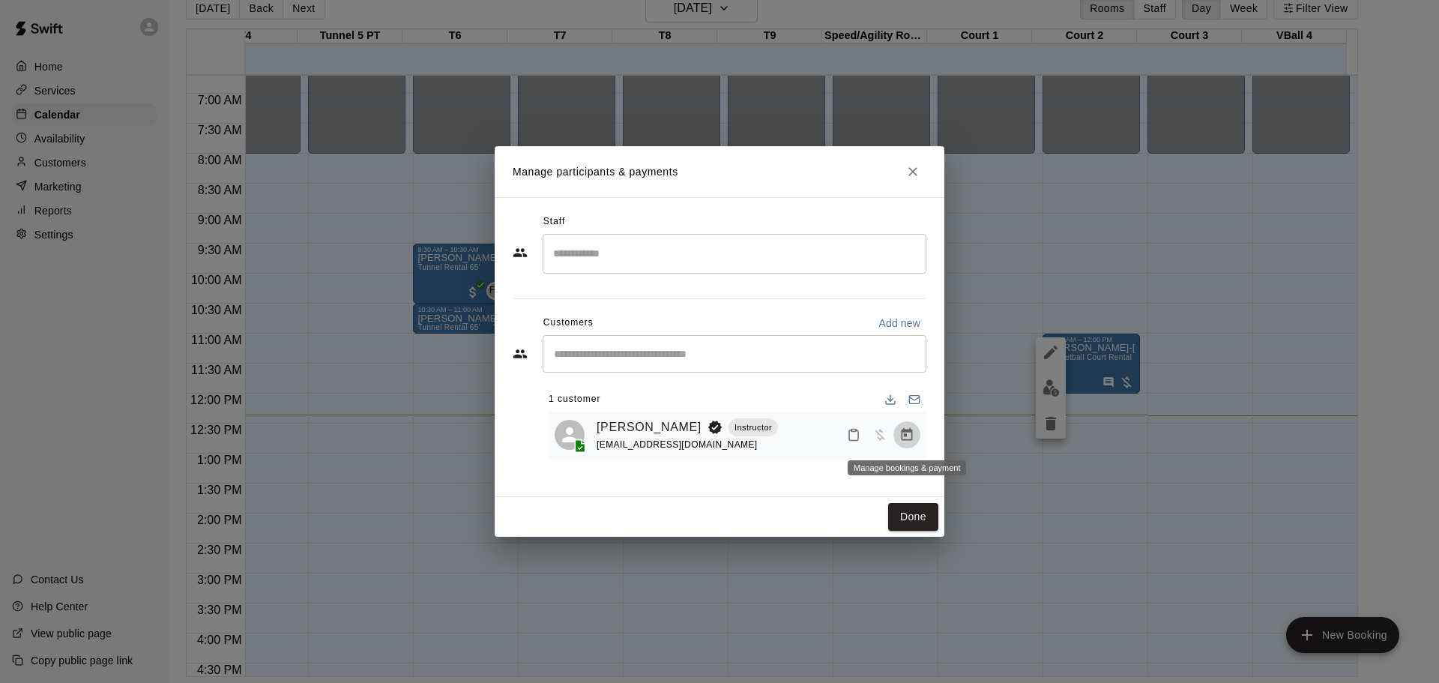
click at [899, 436] on icon "Manage bookings & payment" at bounding box center [906, 434] width 15 height 15
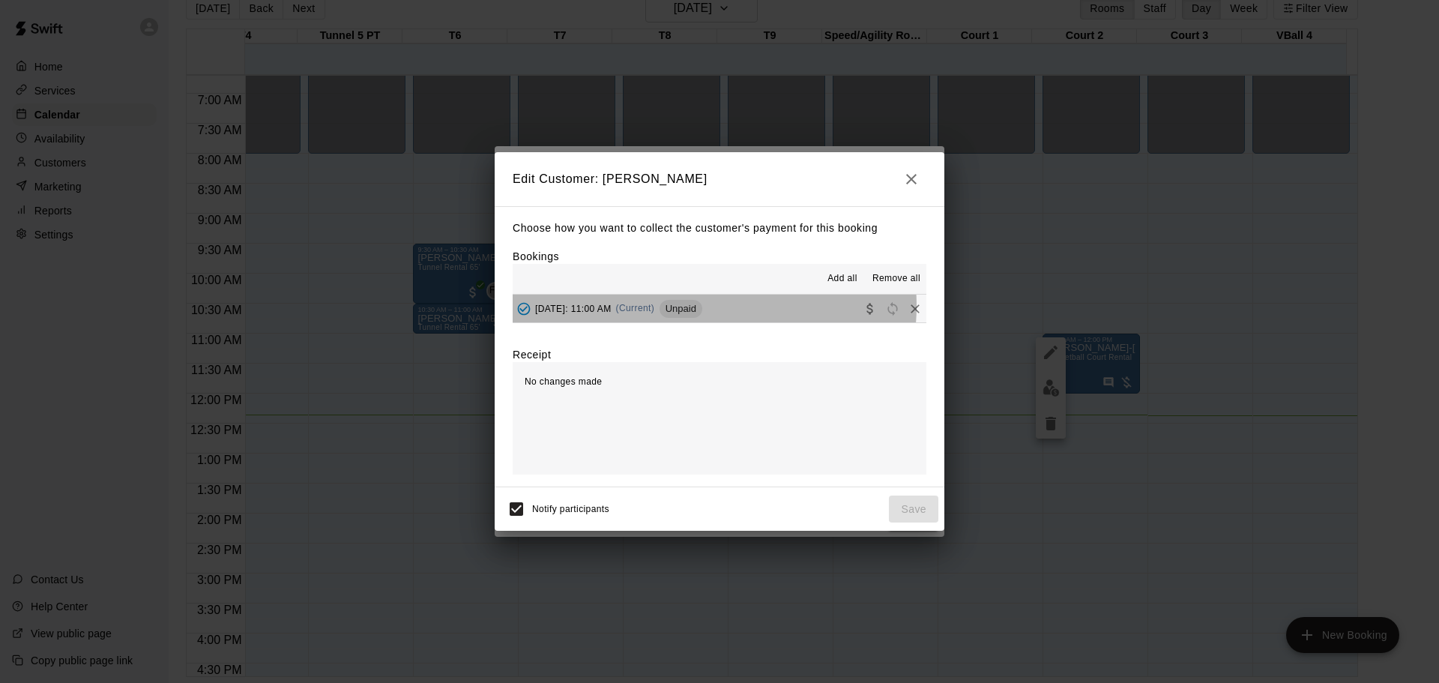
click at [655, 306] on span "(Current)" at bounding box center [635, 308] width 39 height 10
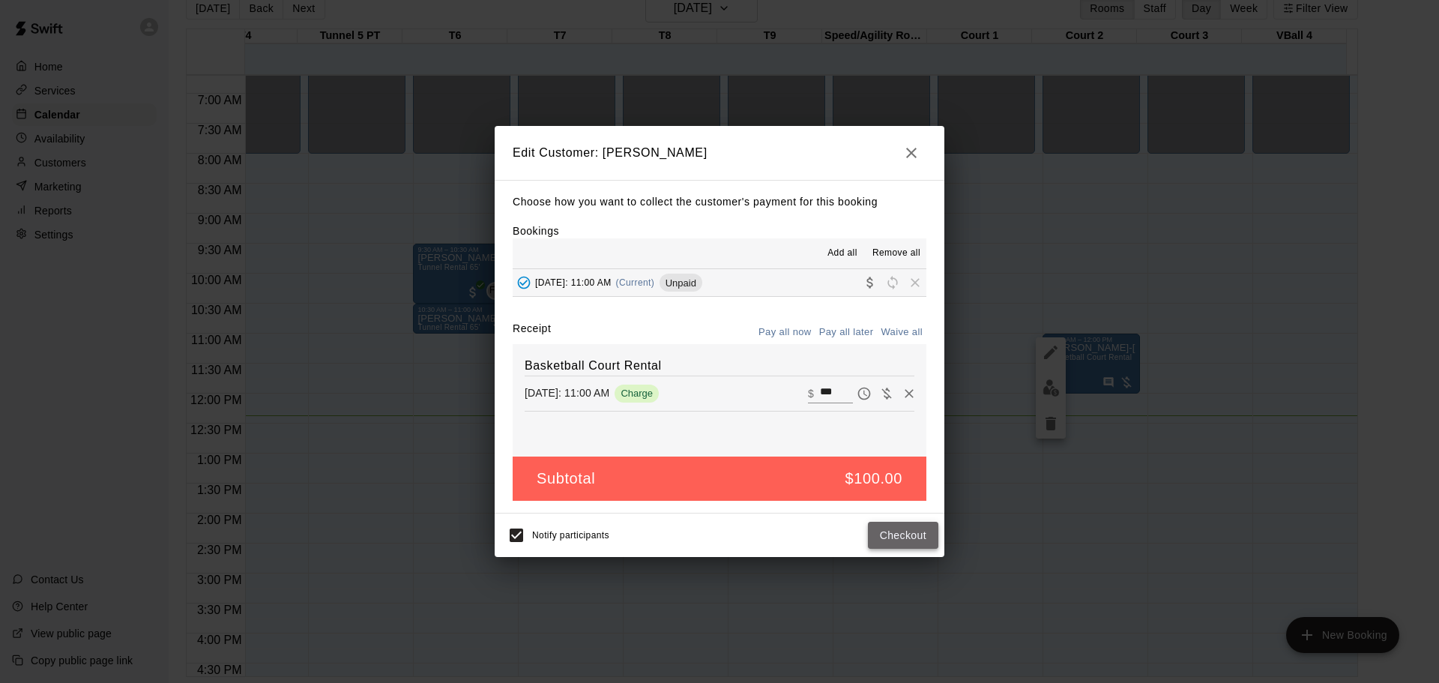
click at [901, 529] on button "Checkout" at bounding box center [903, 536] width 70 height 28
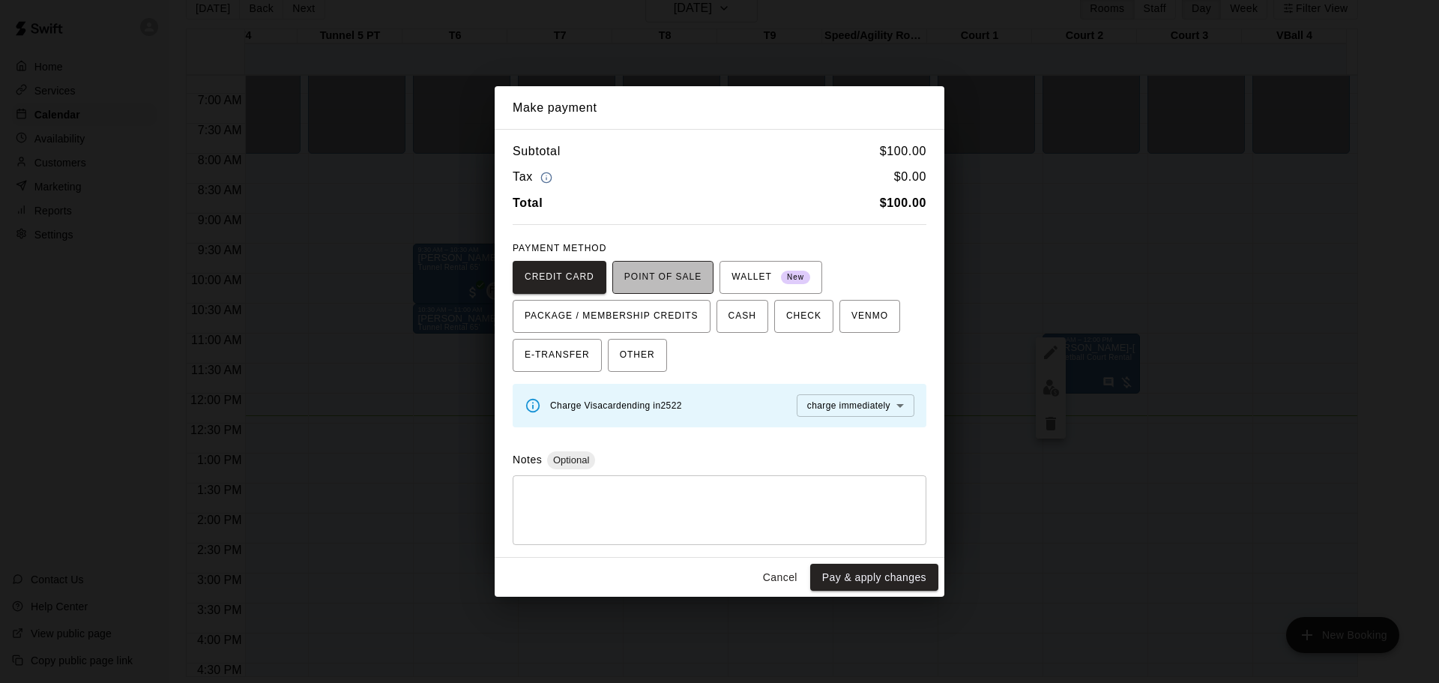
click at [698, 271] on span "POINT OF SALE" at bounding box center [662, 277] width 77 height 24
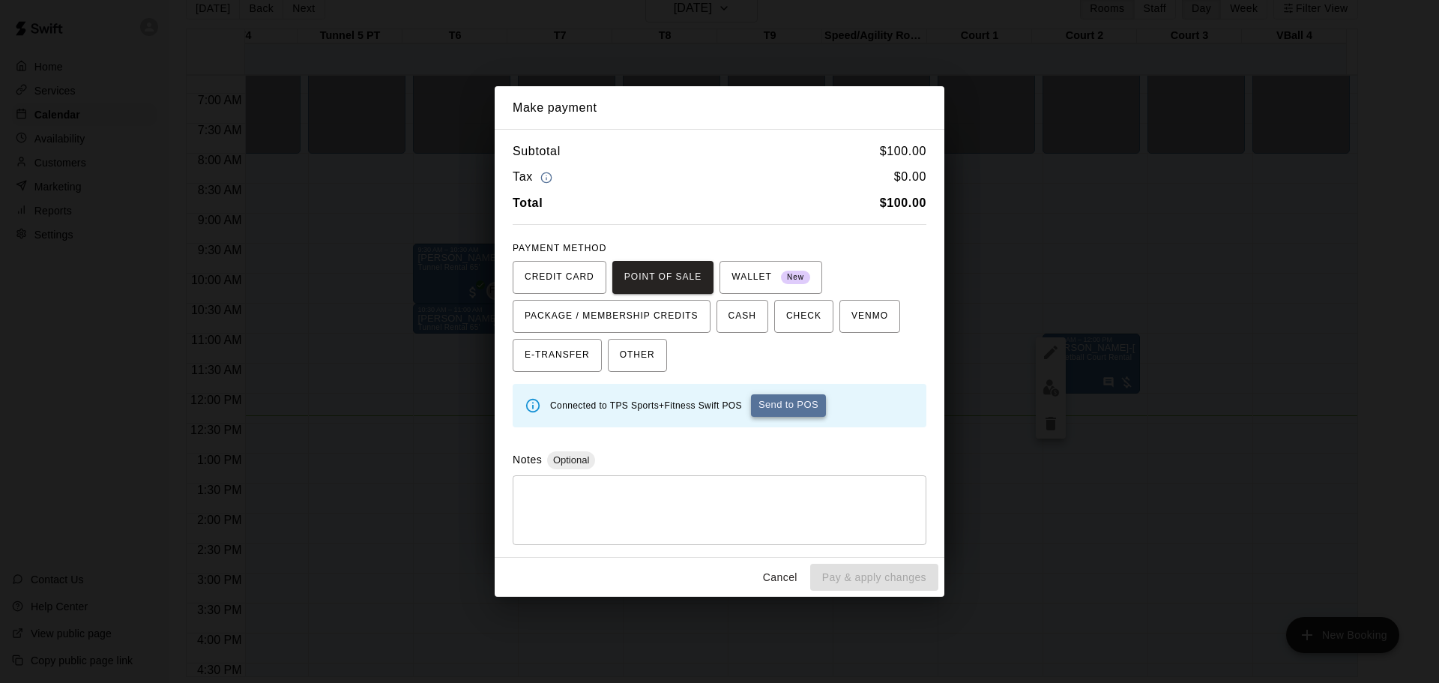
click at [779, 408] on button "Send to POS" at bounding box center [788, 405] width 75 height 22
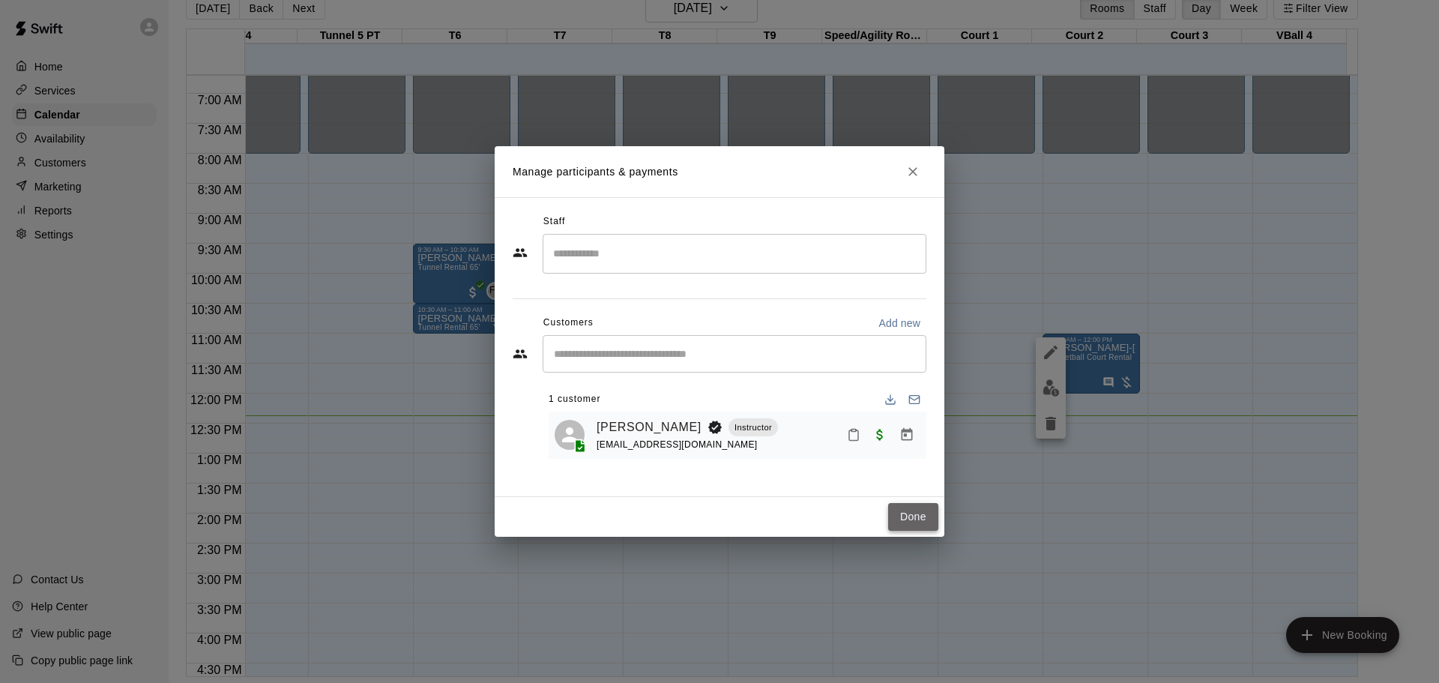
click at [924, 513] on button "Done" at bounding box center [913, 517] width 50 height 28
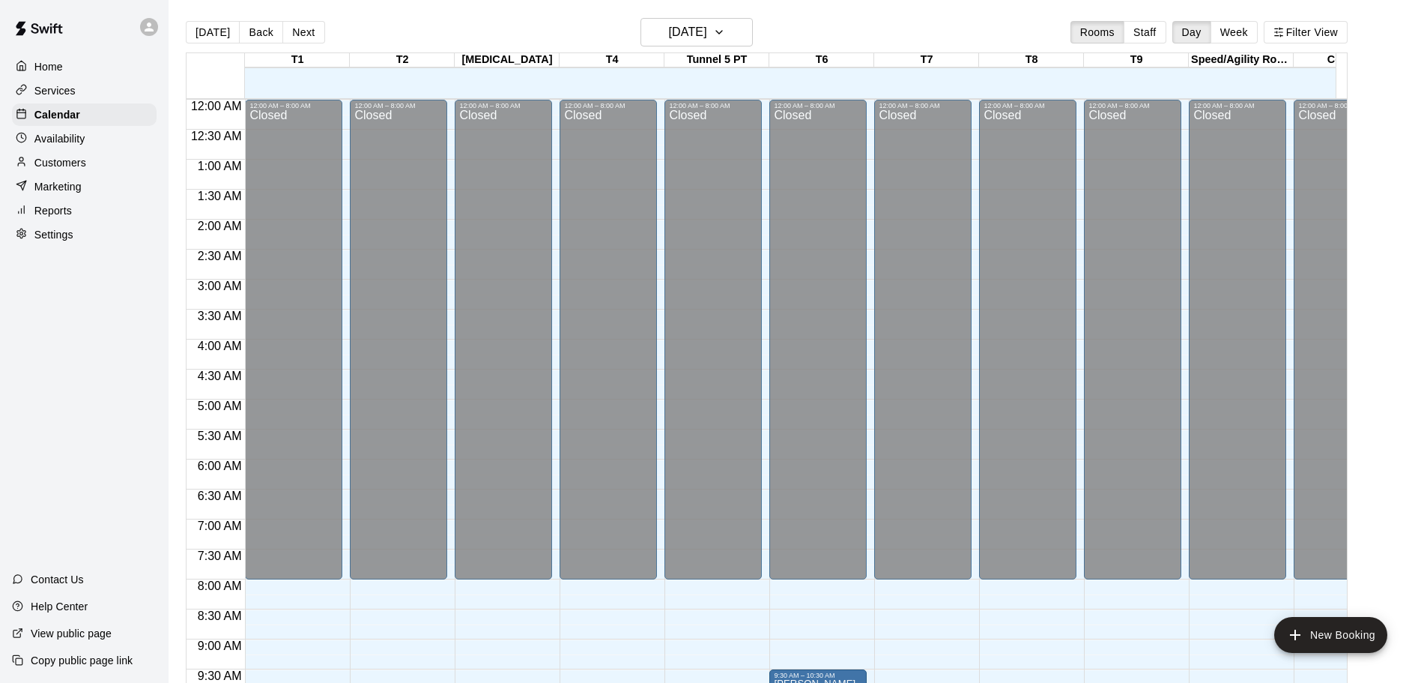
scroll to position [441, 0]
